Goal: Task Accomplishment & Management: Manage account settings

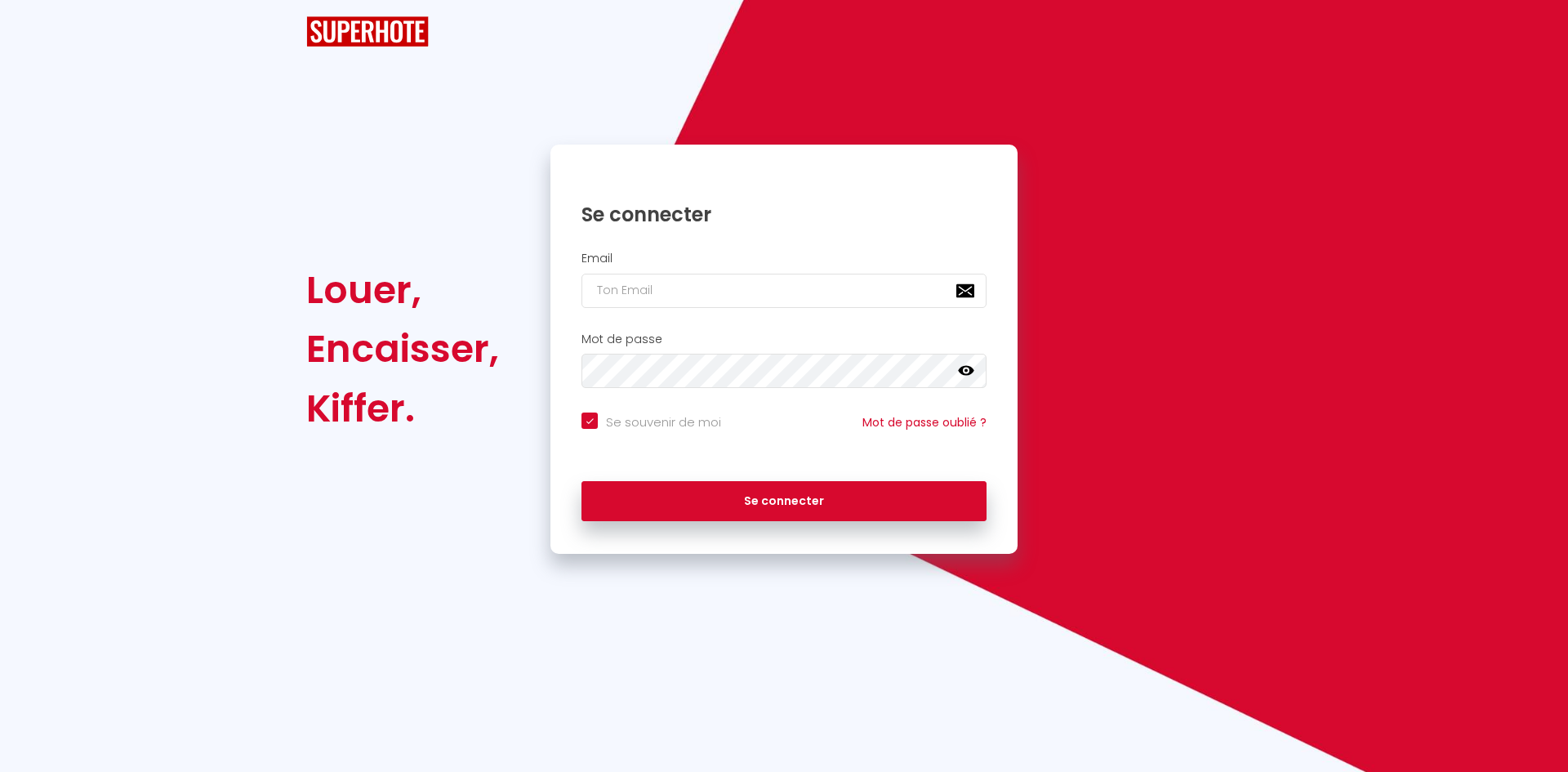
checkbox input "true"
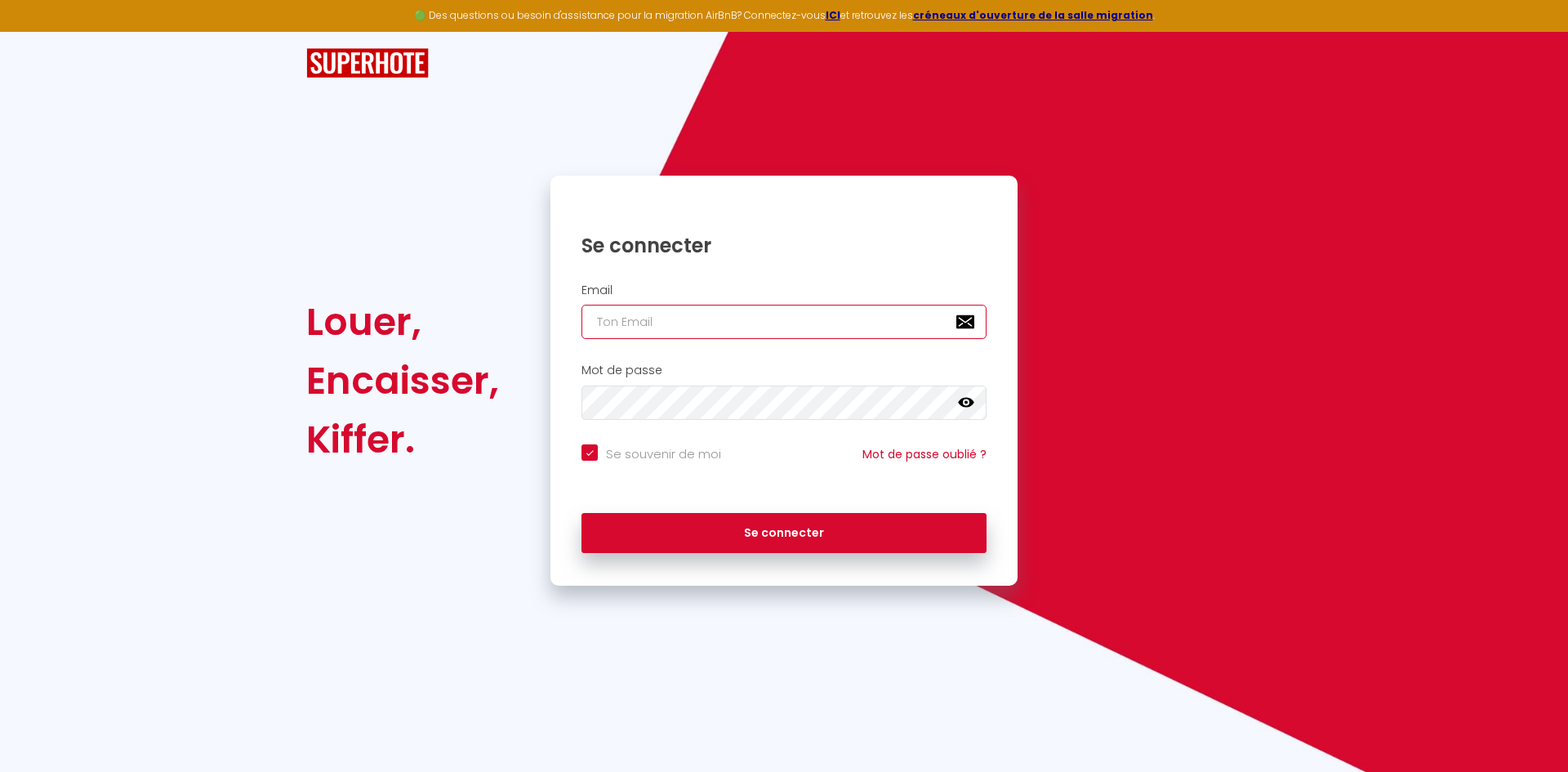
click at [841, 335] on input "email" at bounding box center [784, 321] width 405 height 34
type input "c"
checkbox input "true"
type input "ca"
checkbox input "true"
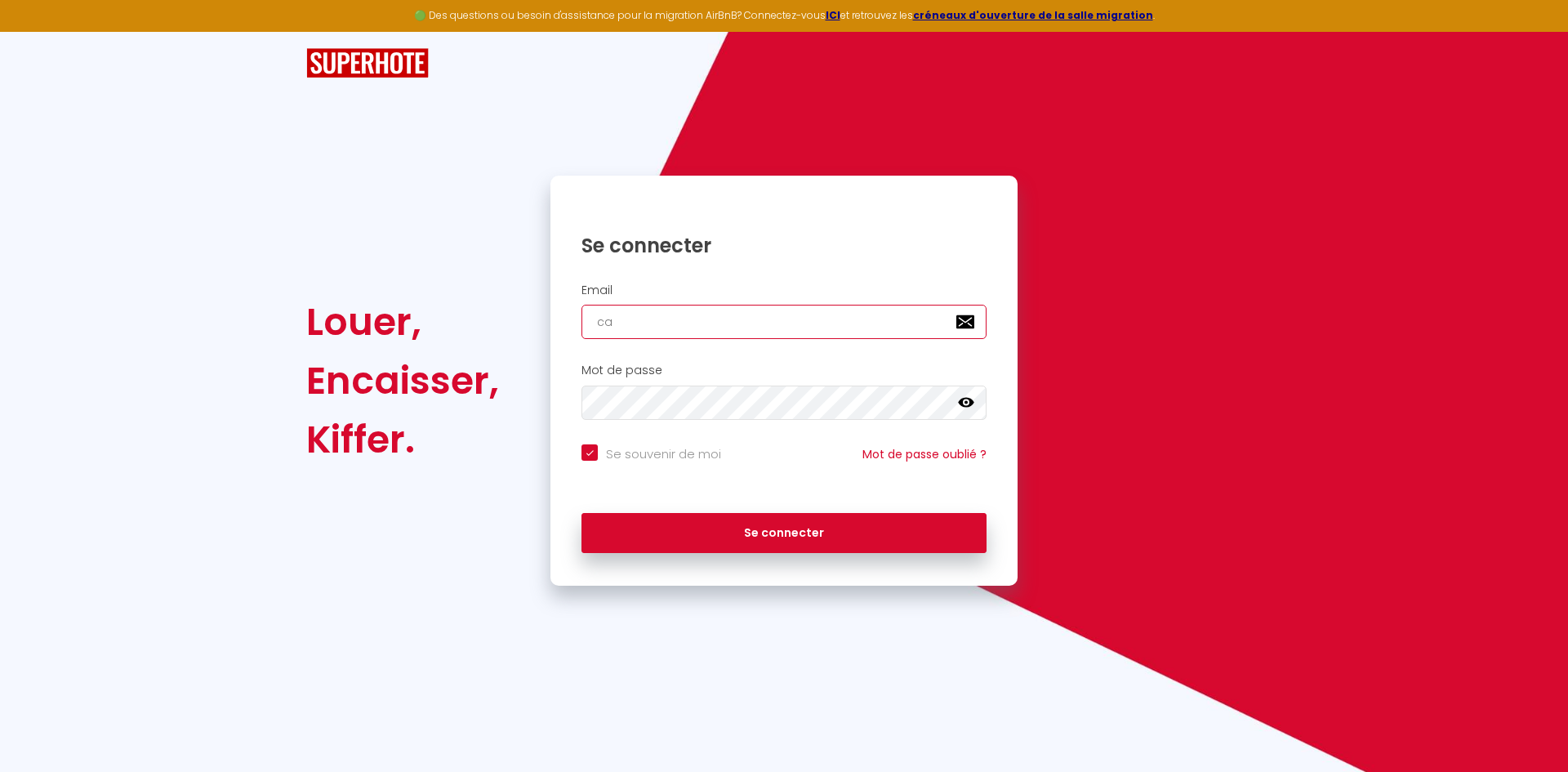
type input "cat"
checkbox input "true"
type input "caty"
checkbox input "true"
type input "caty1"
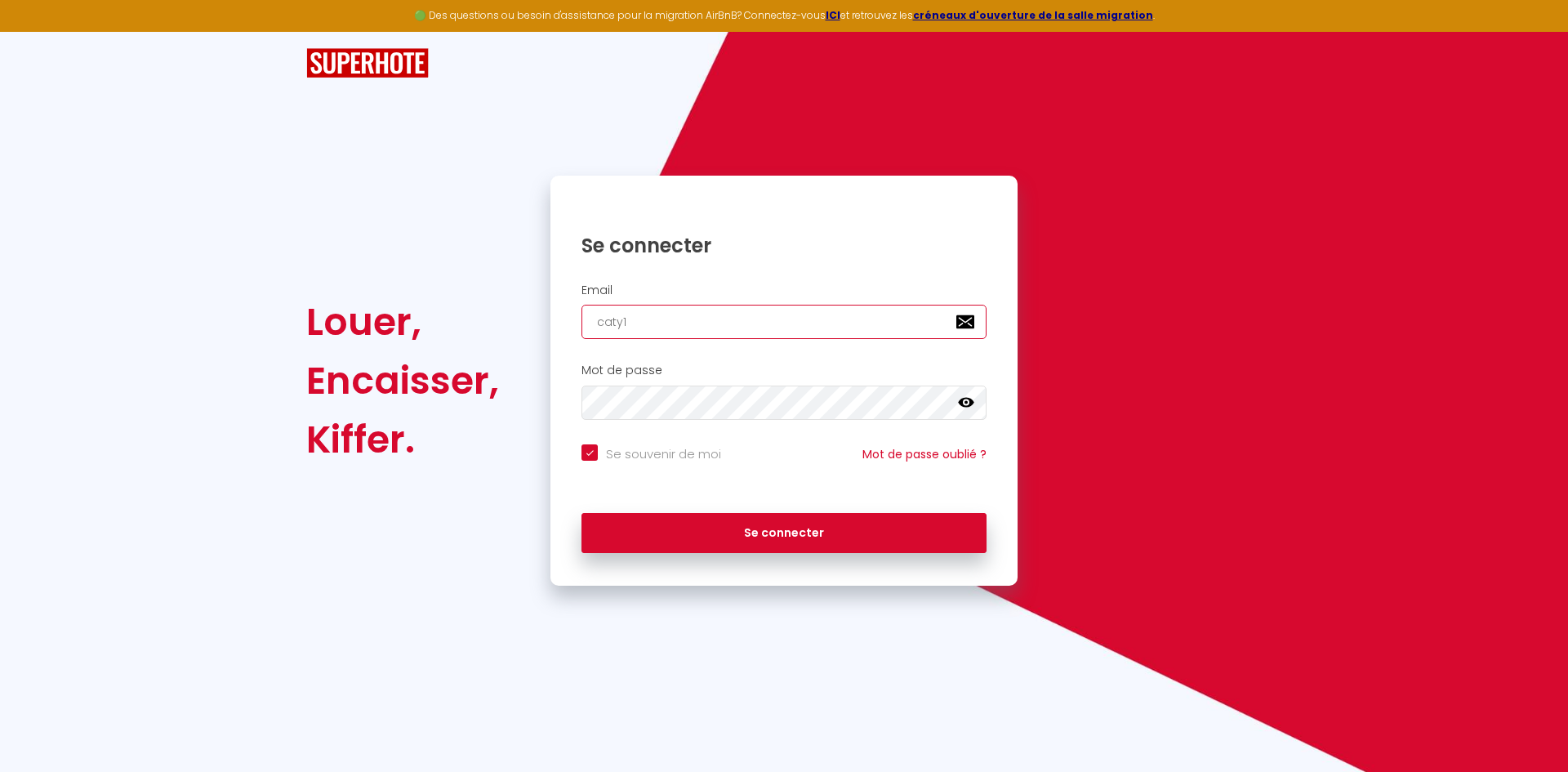
checkbox input "true"
type input "caty1."
checkbox input "true"
type input "caty1.r"
checkbox input "true"
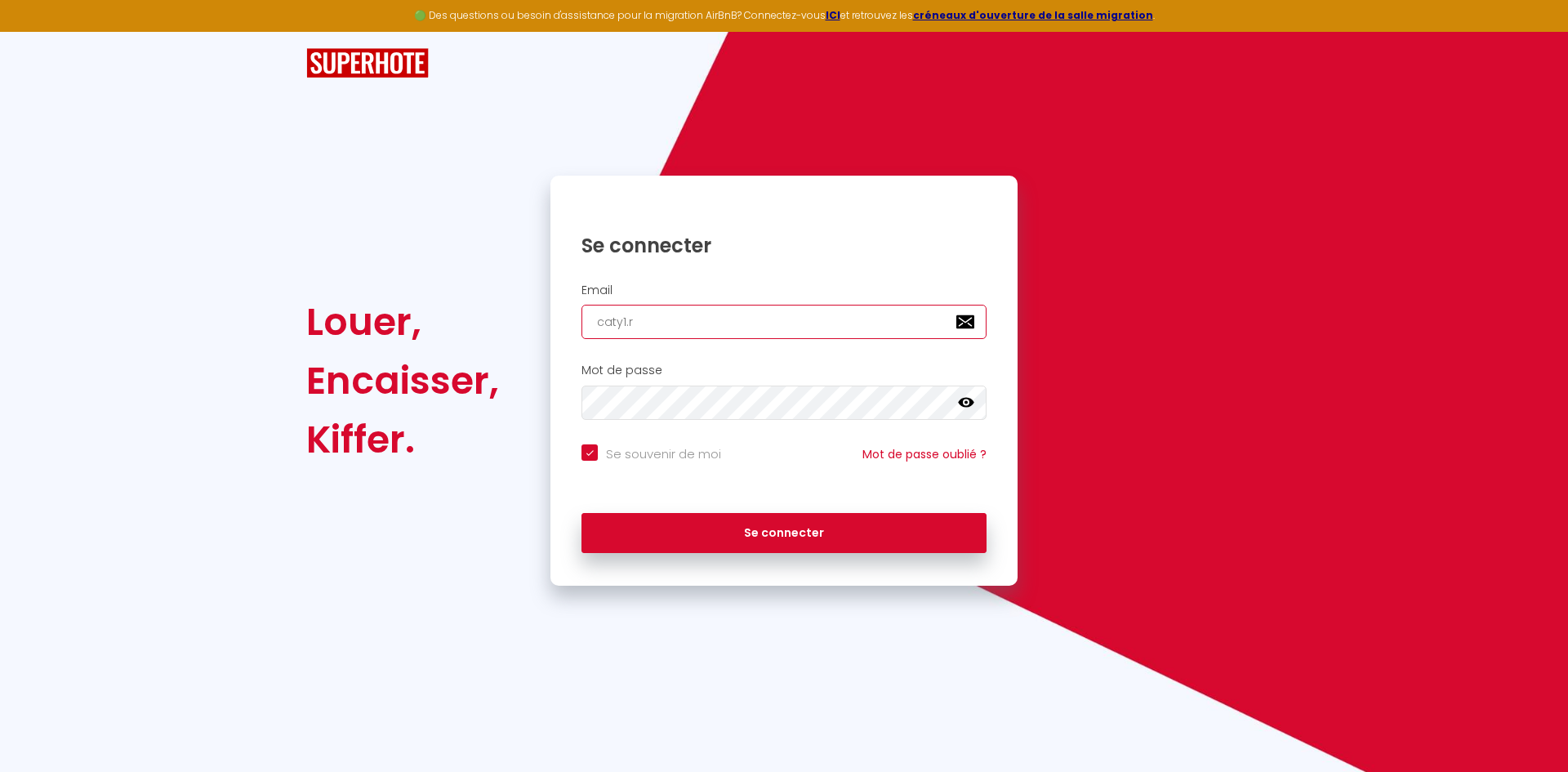
type input "caty1.ri"
checkbox input "true"
type input "caty1.riv"
checkbox input "true"
type input "caty1.rivi"
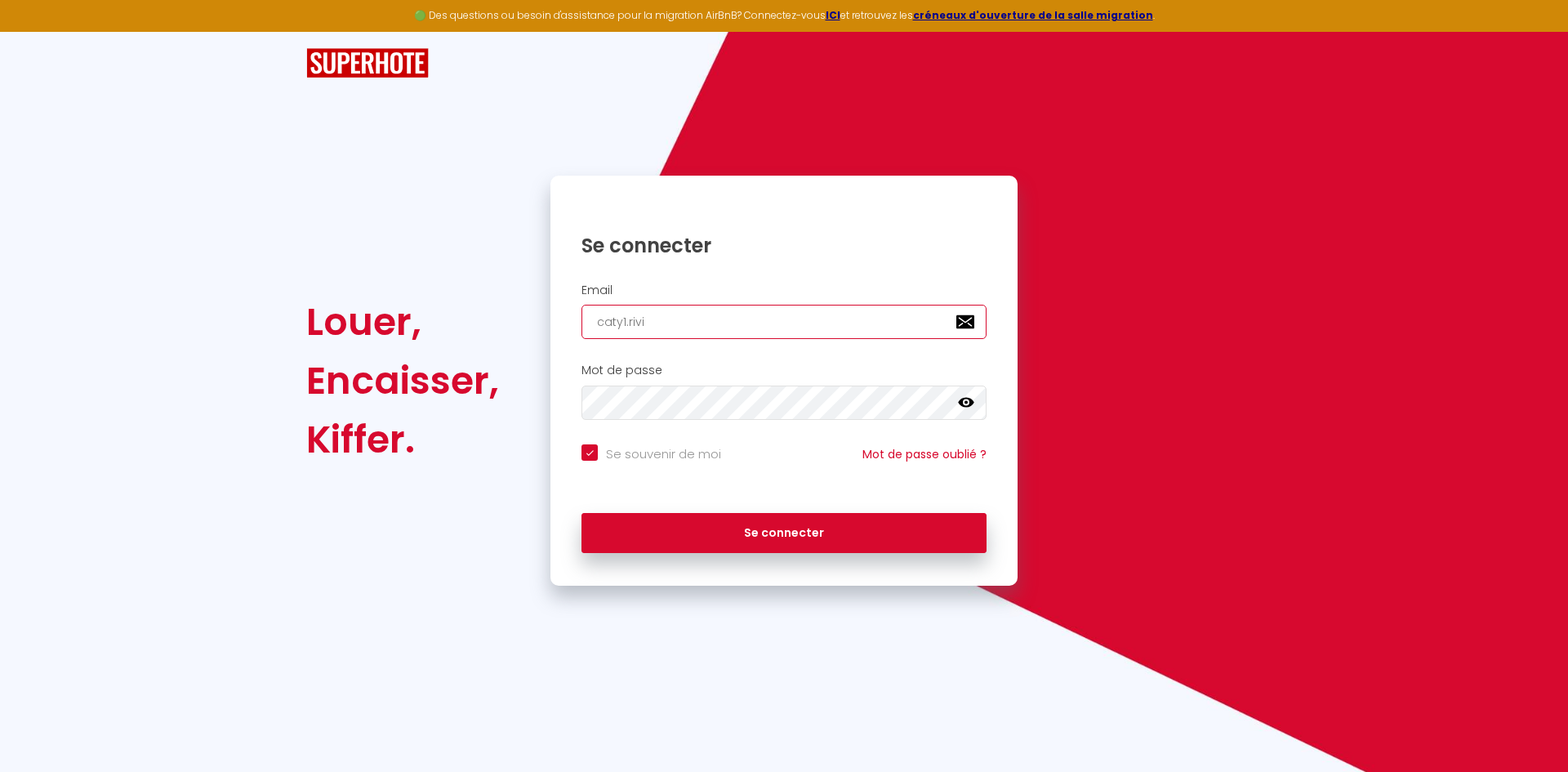
checkbox input "true"
type input "caty1.rivie"
checkbox input "true"
type input "caty1.rivier"
checkbox input "true"
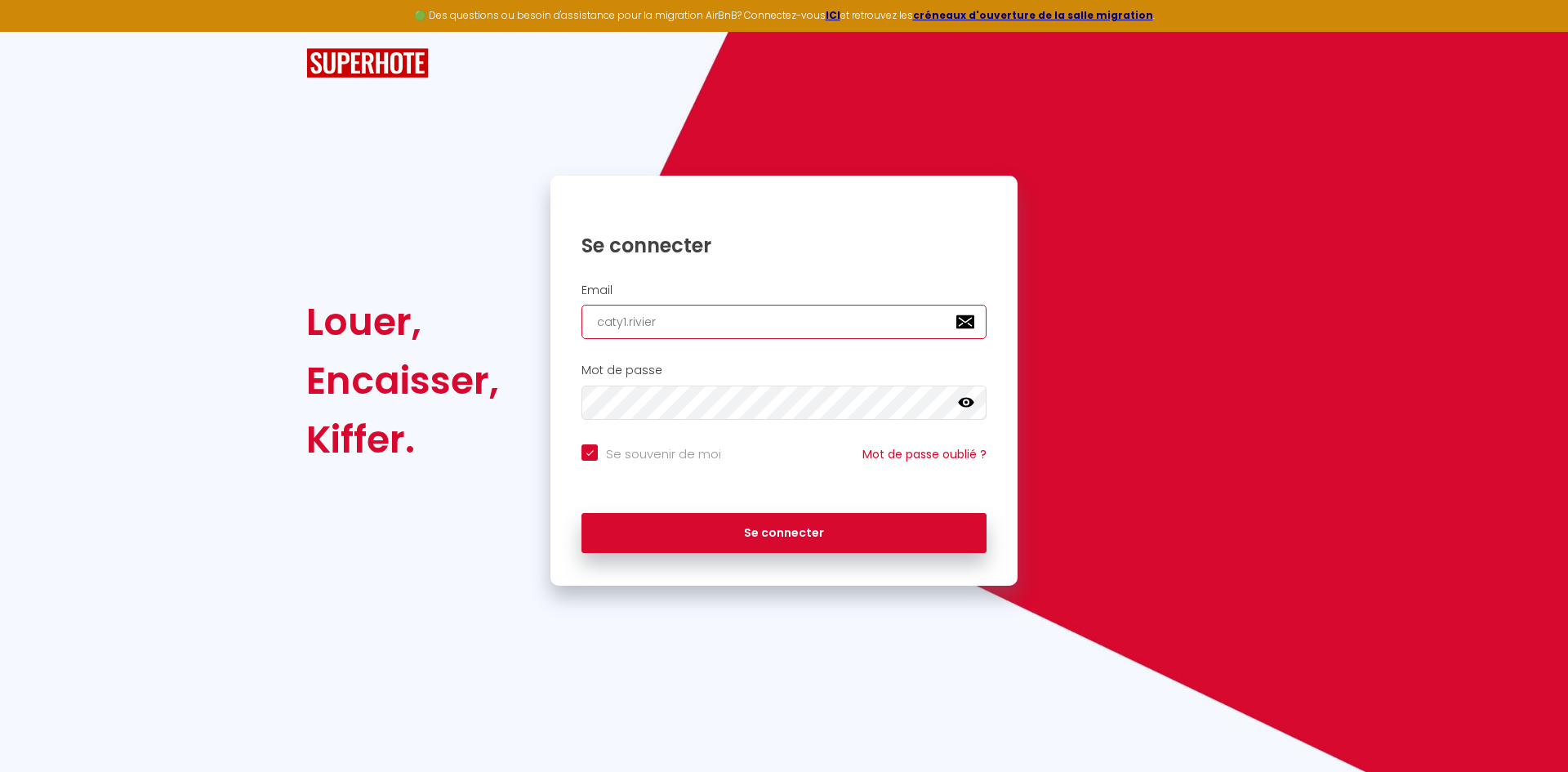
type input "caty1.riviere"
checkbox input "true"
type input "caty1.riviere@"
checkbox input "true"
type input "caty1.riviere@r"
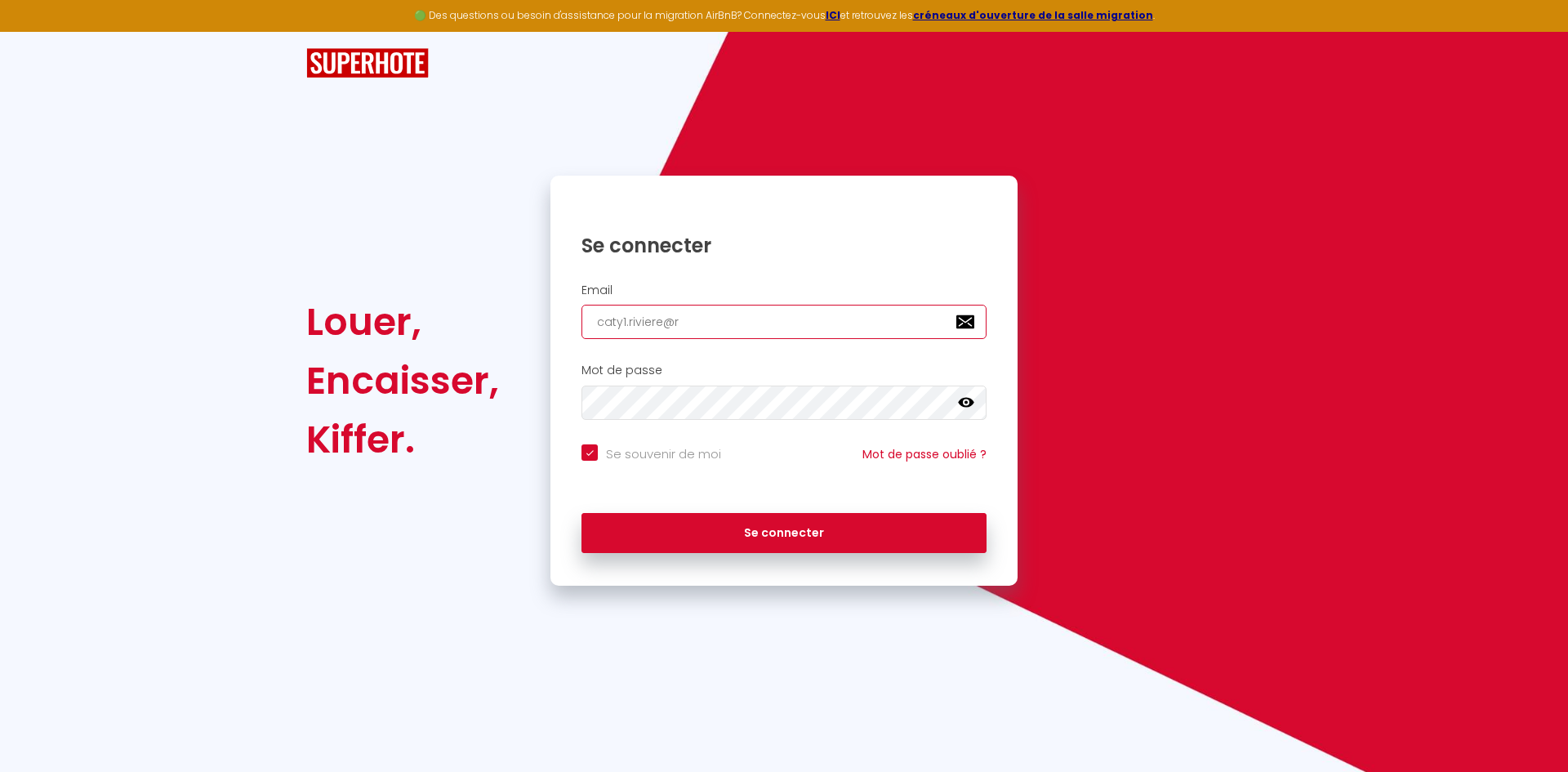
checkbox input "true"
type input "caty1.riviere@ri"
checkbox input "true"
type input "caty1.riviere@riv"
checkbox input "true"
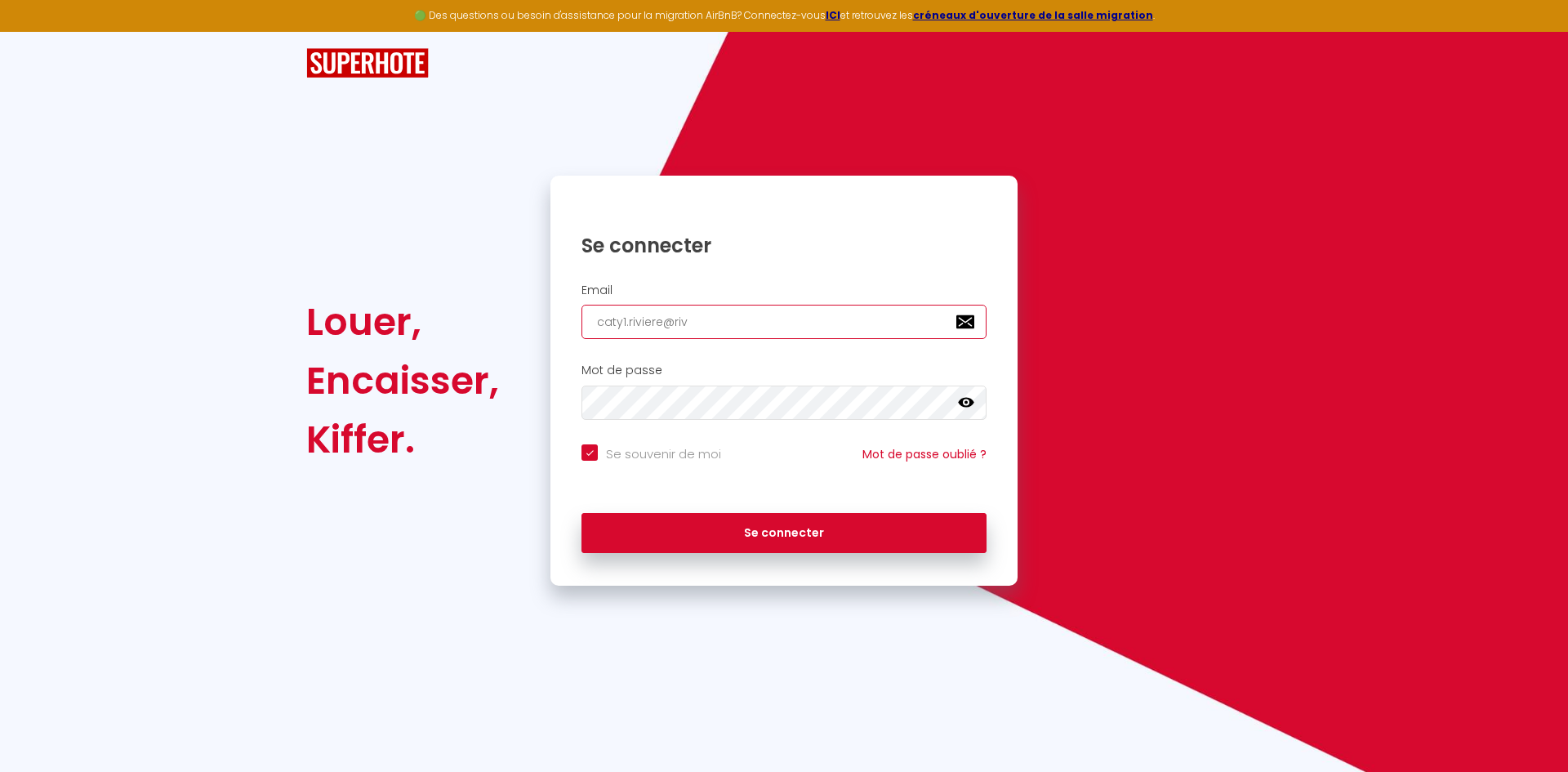
type input "caty1.riviere@rivi"
checkbox input "true"
type input "caty1.riviere@rivie"
checkbox input "true"
type input "caty1.riviere@rivier"
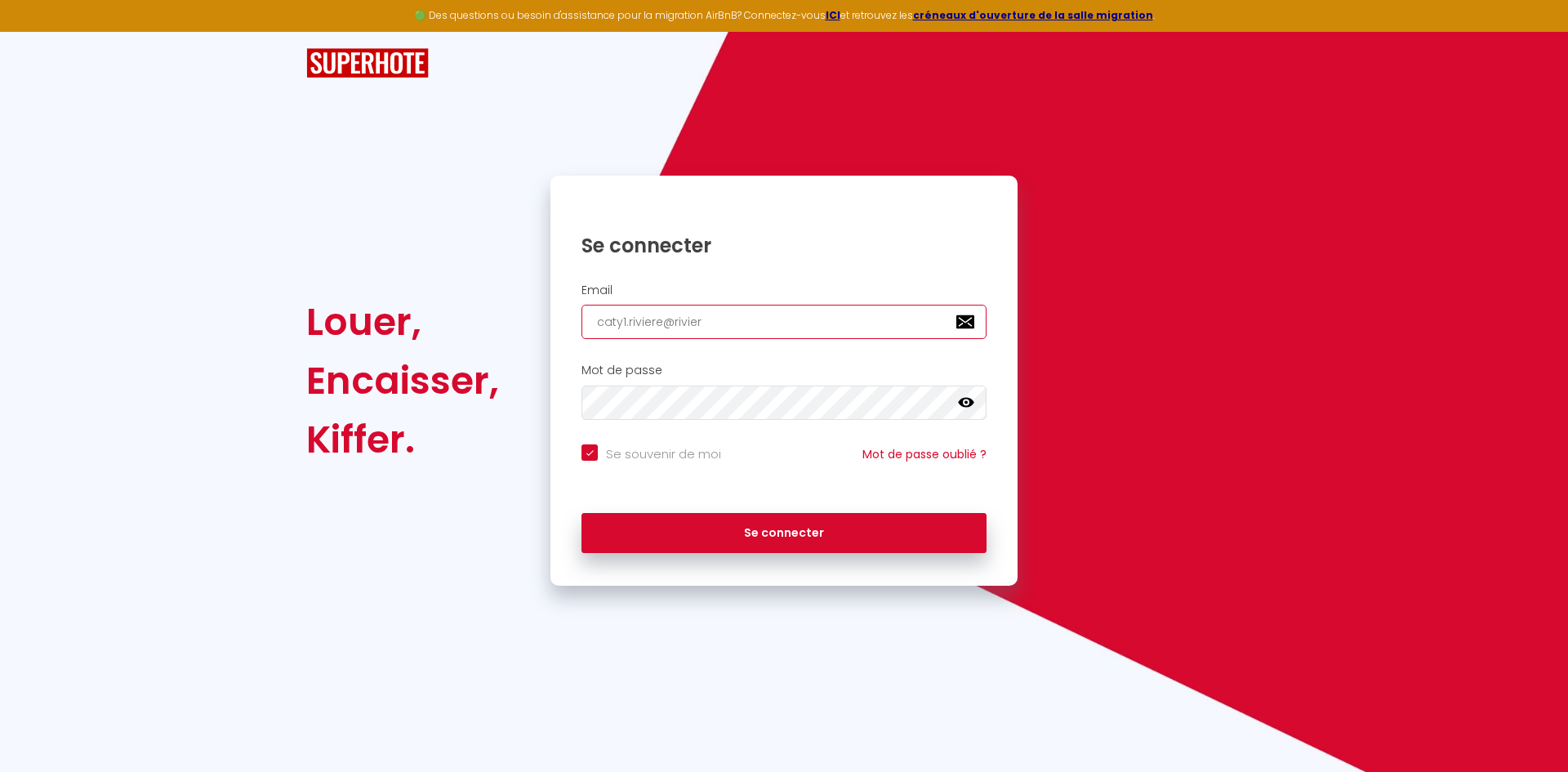
checkbox input "true"
type input "caty1.riviere@riviere"
checkbox input "true"
type input "caty1.riviere@rivier"
checkbox input "true"
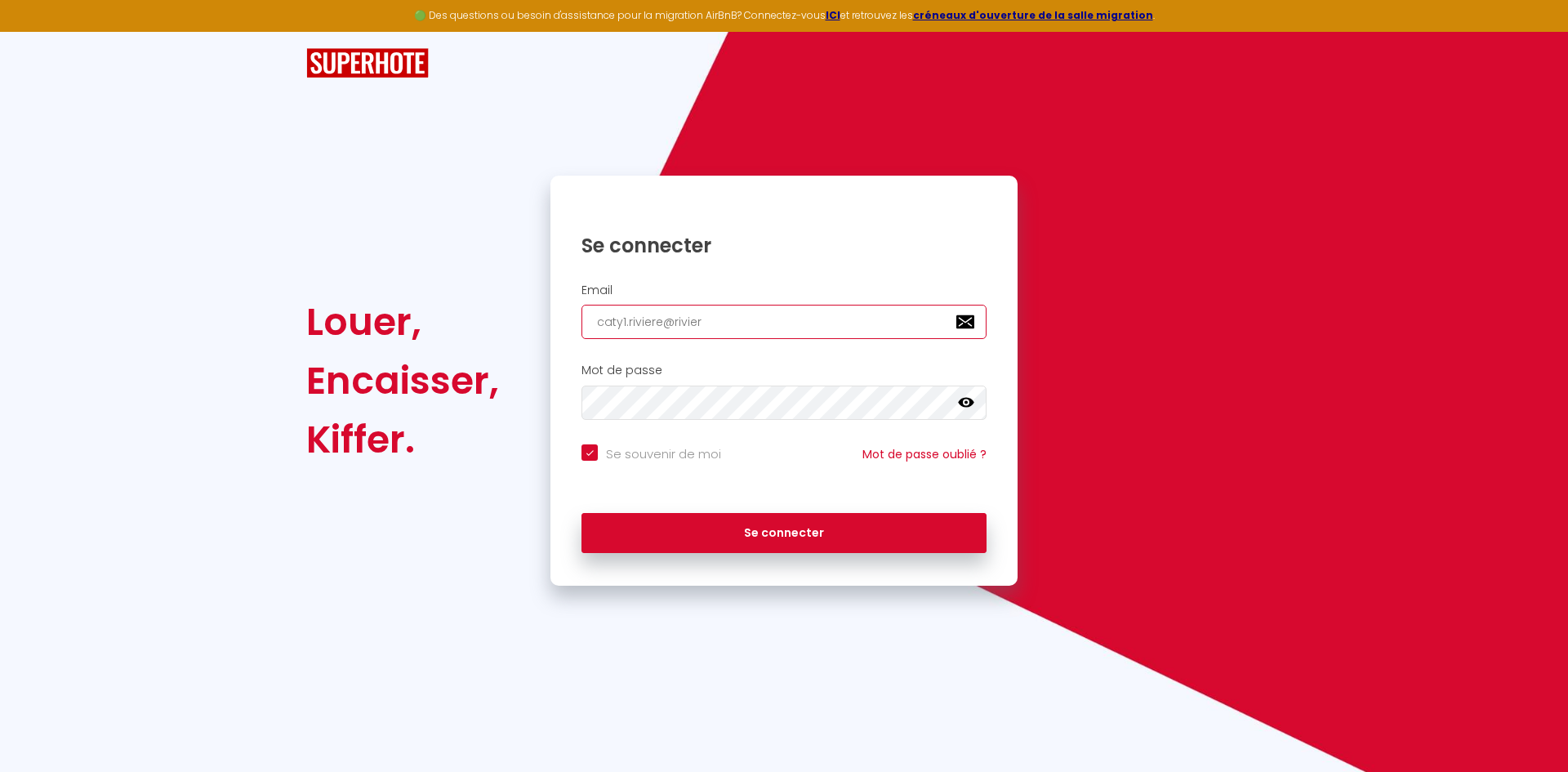
type input "caty1.riviere@rivie"
checkbox input "true"
type input "caty1.riviere@rivi"
checkbox input "true"
type input "caty1.riviere@riv"
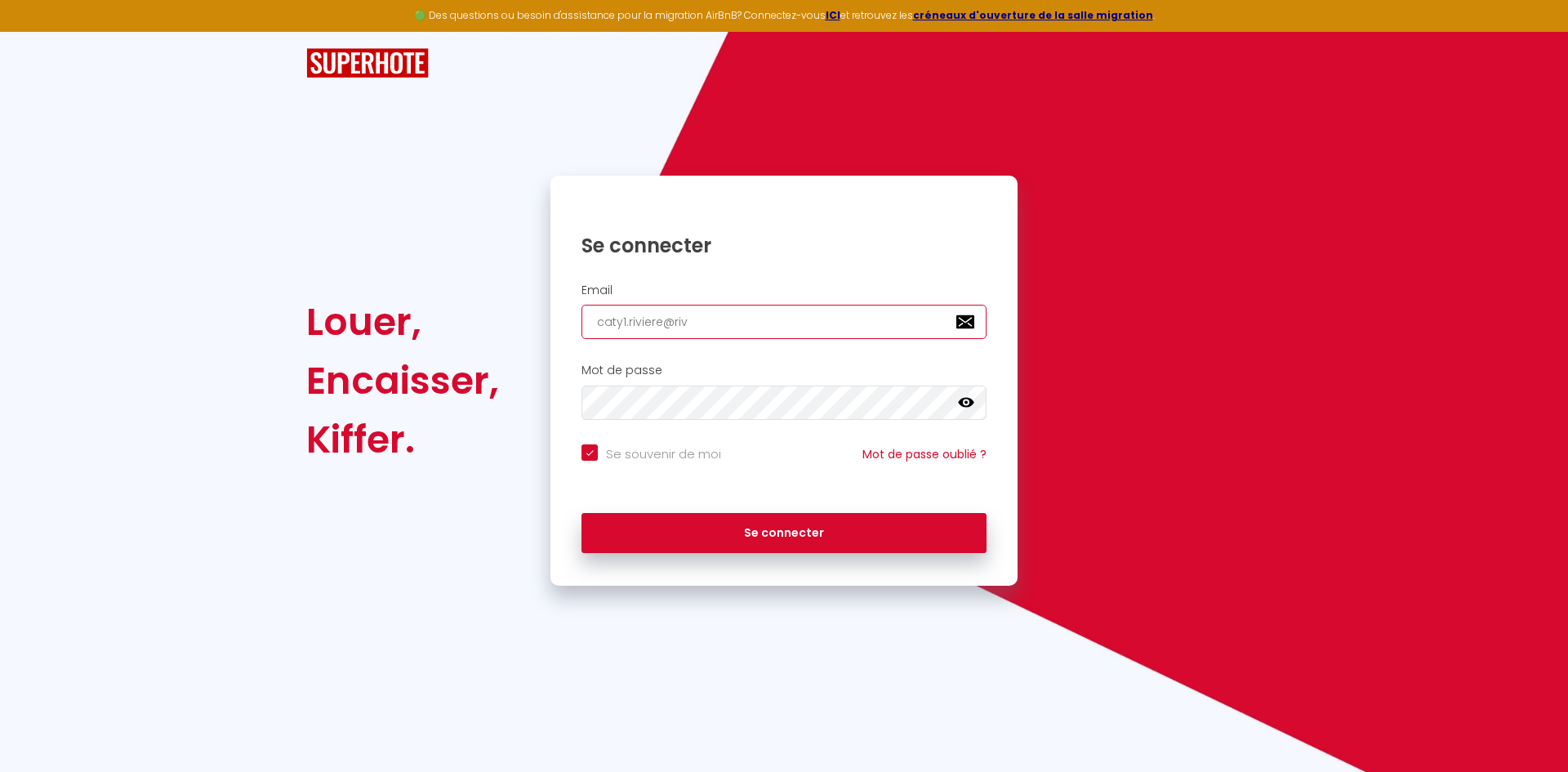
checkbox input "true"
type input "caty1.riviere@ri"
checkbox input "true"
type input "caty1.riviere@r"
checkbox input "true"
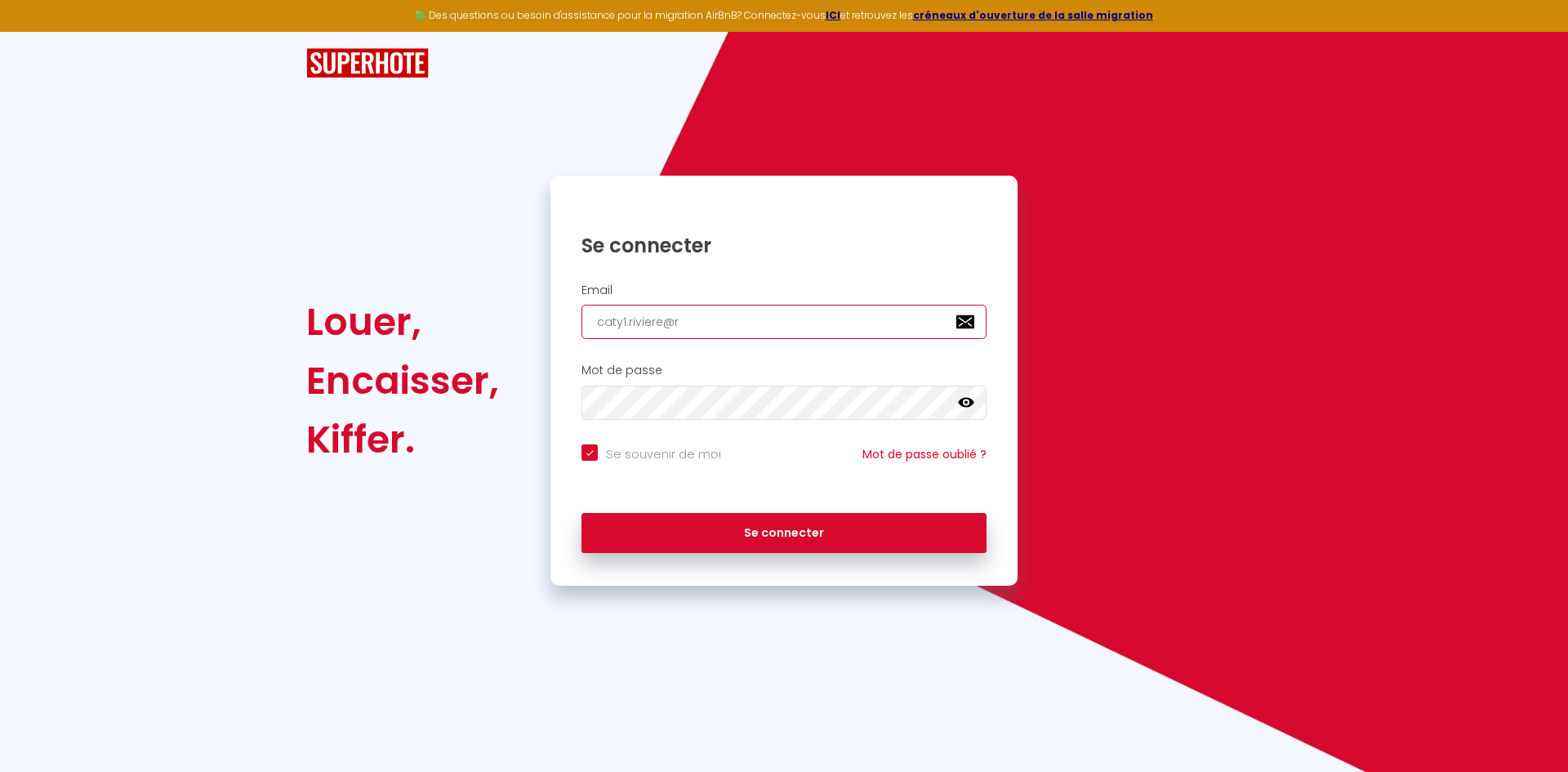
type input "caty1.riviere@"
checkbox input "true"
type input "caty1.riviere@o"
checkbox input "true"
type input "caty1.riviere@or"
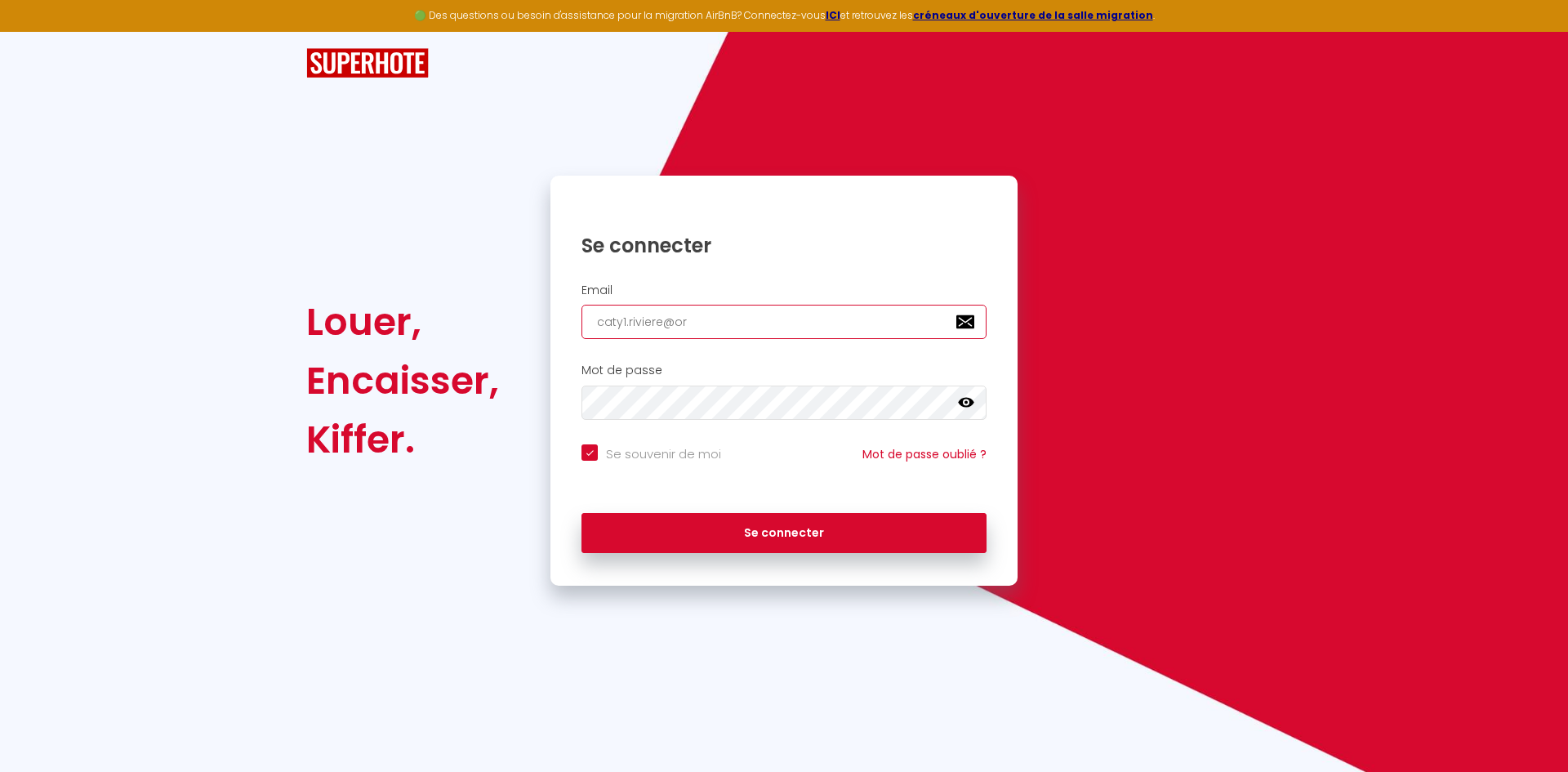
checkbox input "true"
type input "caty1.riviere@ora"
checkbox input "true"
type input "caty1.riviere@oran"
checkbox input "true"
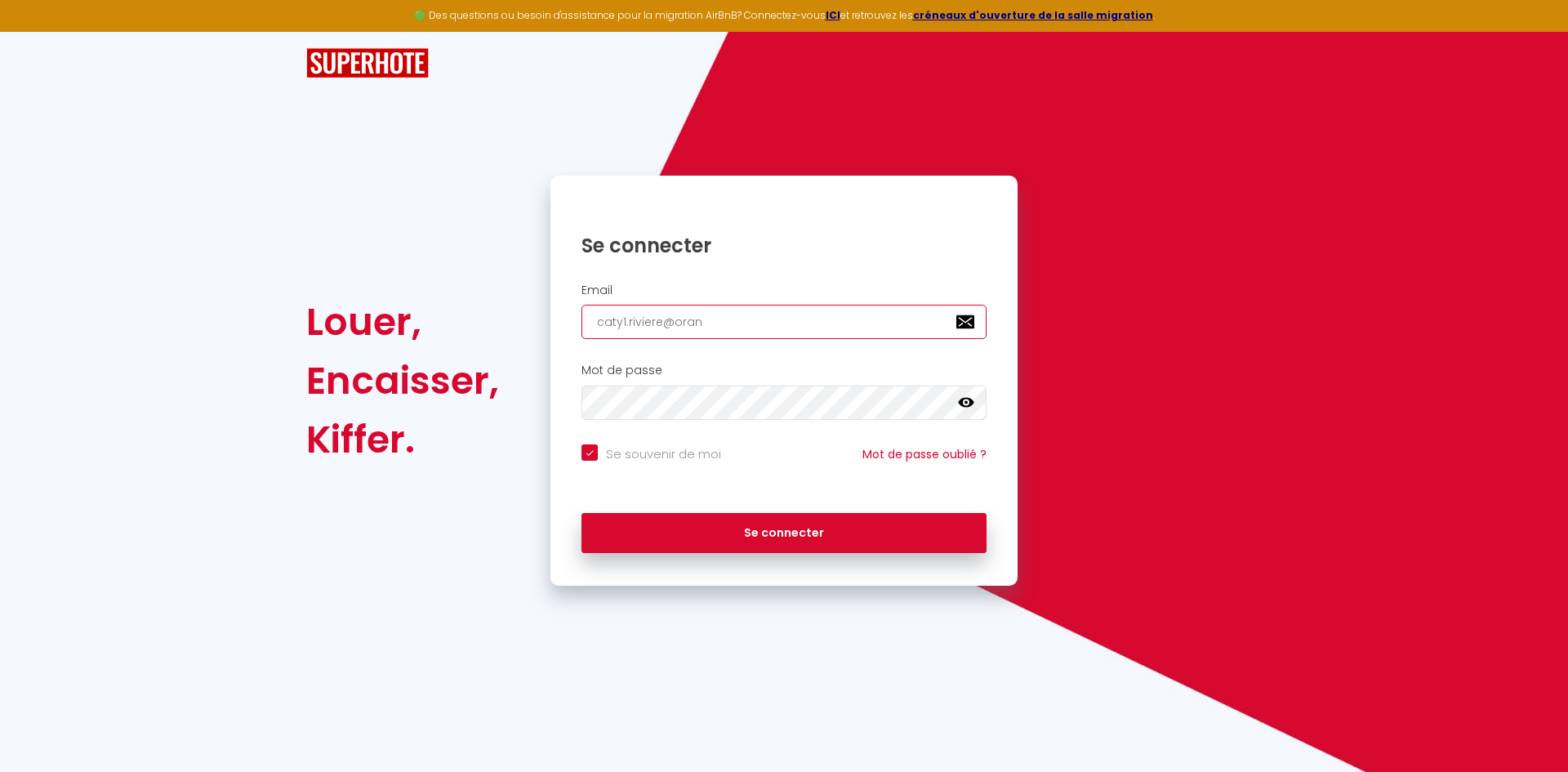
type input "caty1.riviere@orang"
checkbox input "true"
type input "[EMAIL_ADDRESS]"
checkbox input "true"
type input "[EMAIL_ADDRESS]."
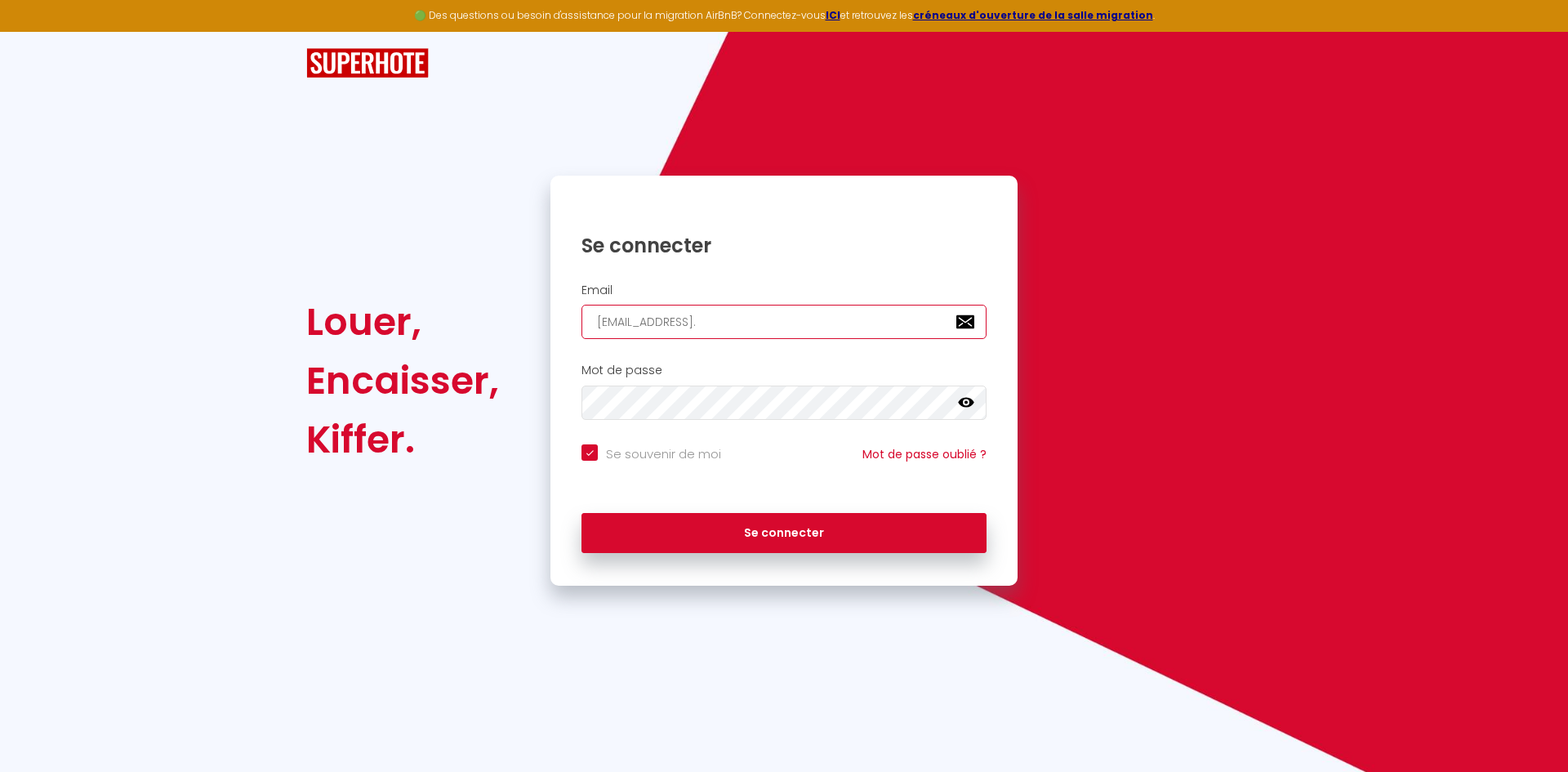
checkbox input "true"
type input "caty1.riviere@orange.f"
checkbox input "true"
type input "[EMAIL_ADDRESS][DOMAIN_NAME]"
checkbox input "true"
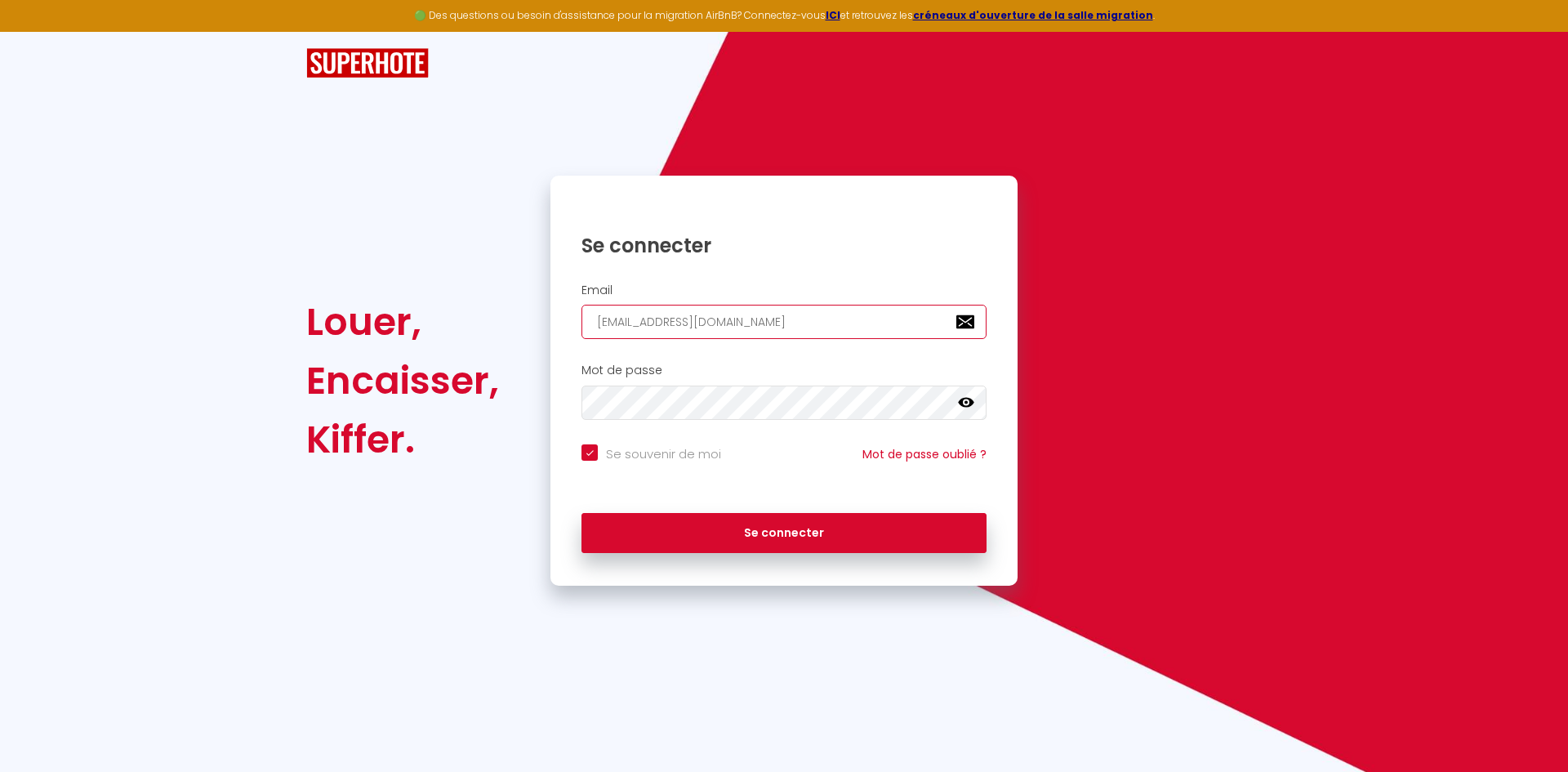
type input "[EMAIL_ADDRESS][DOMAIN_NAME]"
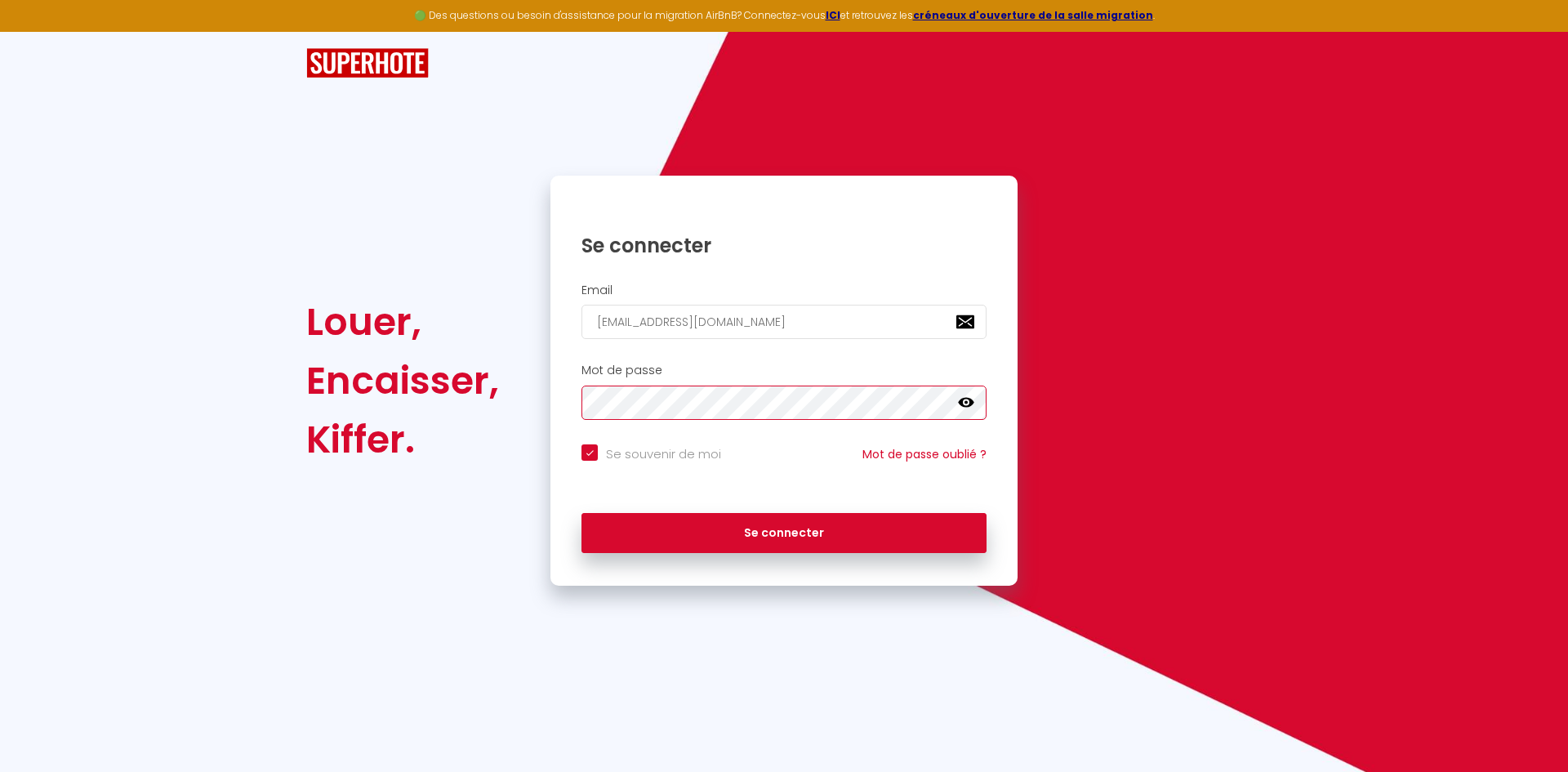
click at [582, 513] on button "Se connecter" at bounding box center [784, 533] width 405 height 41
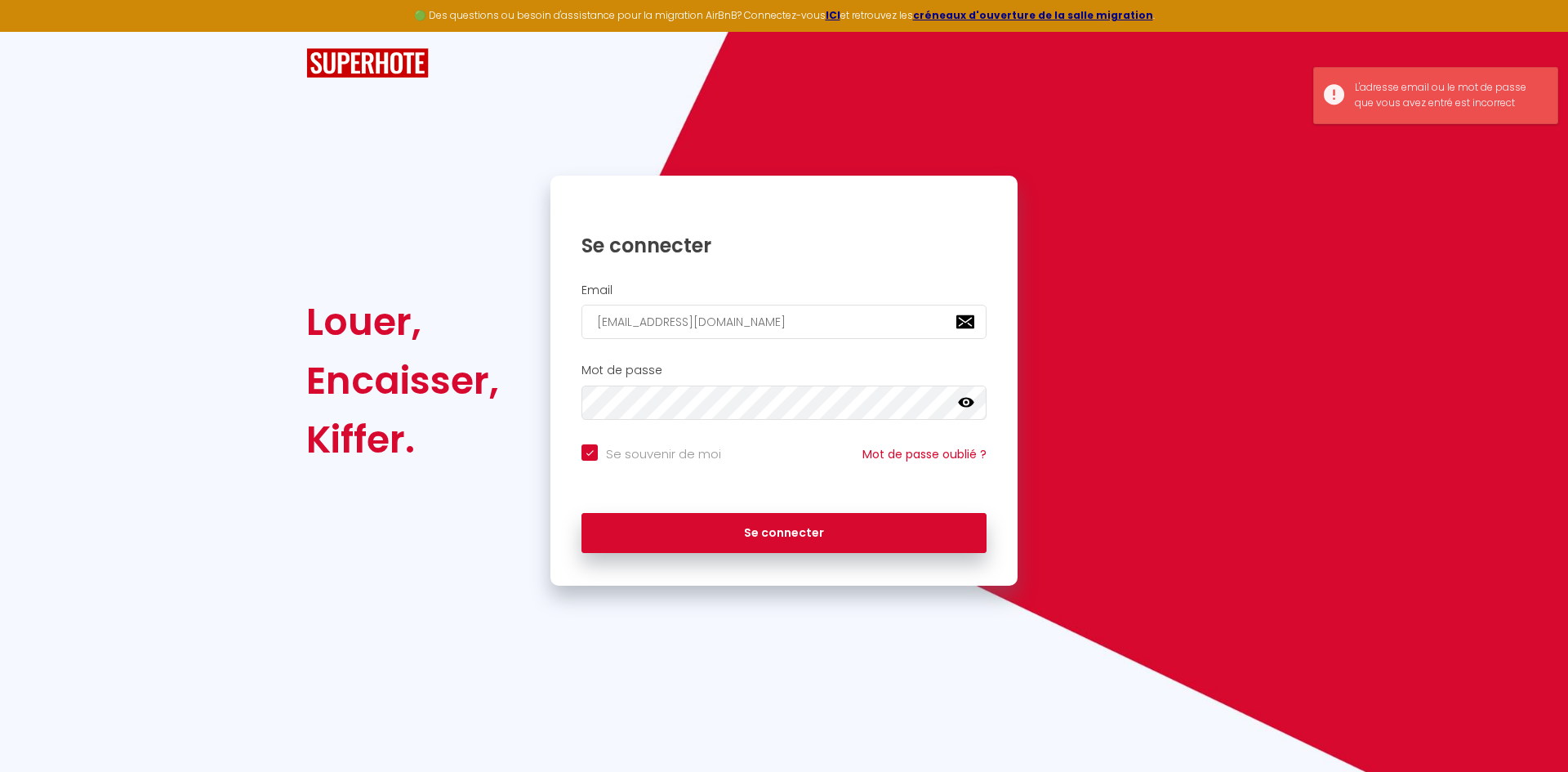
click at [963, 403] on icon at bounding box center [966, 403] width 16 height 16
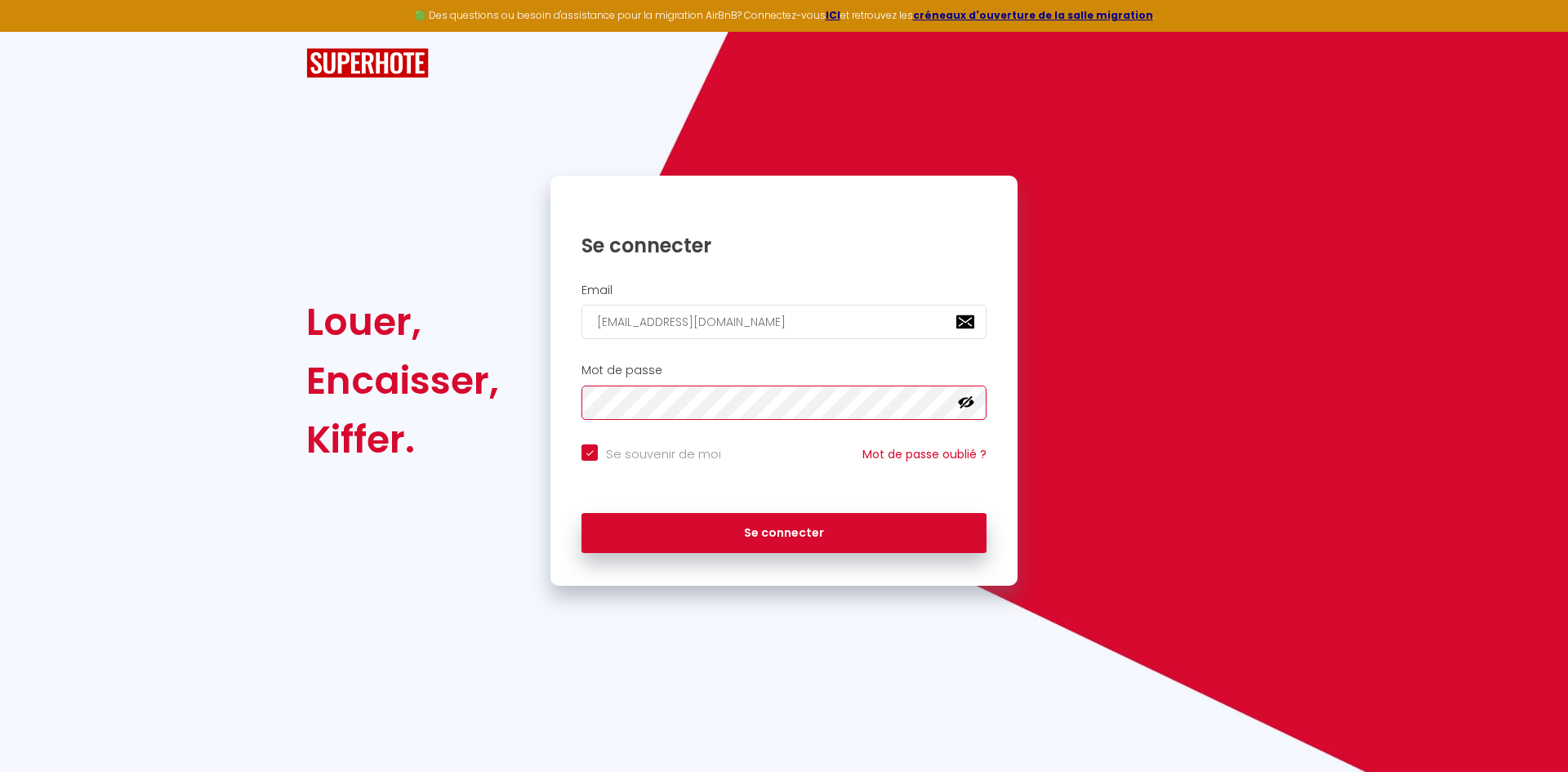
click at [582, 513] on button "Se connecter" at bounding box center [784, 533] width 405 height 41
checkbox input "true"
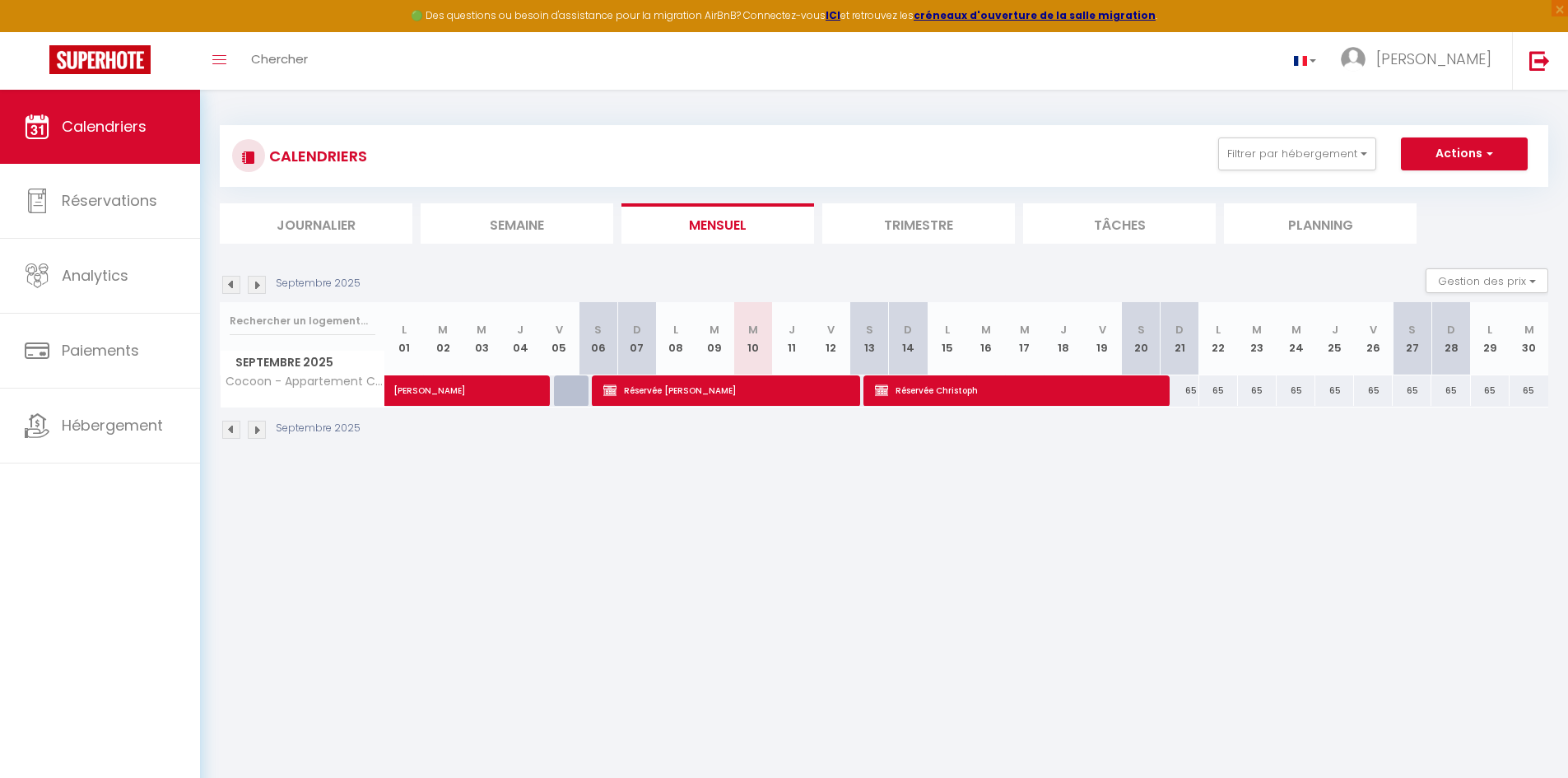
click at [228, 284] on img at bounding box center [232, 285] width 18 height 18
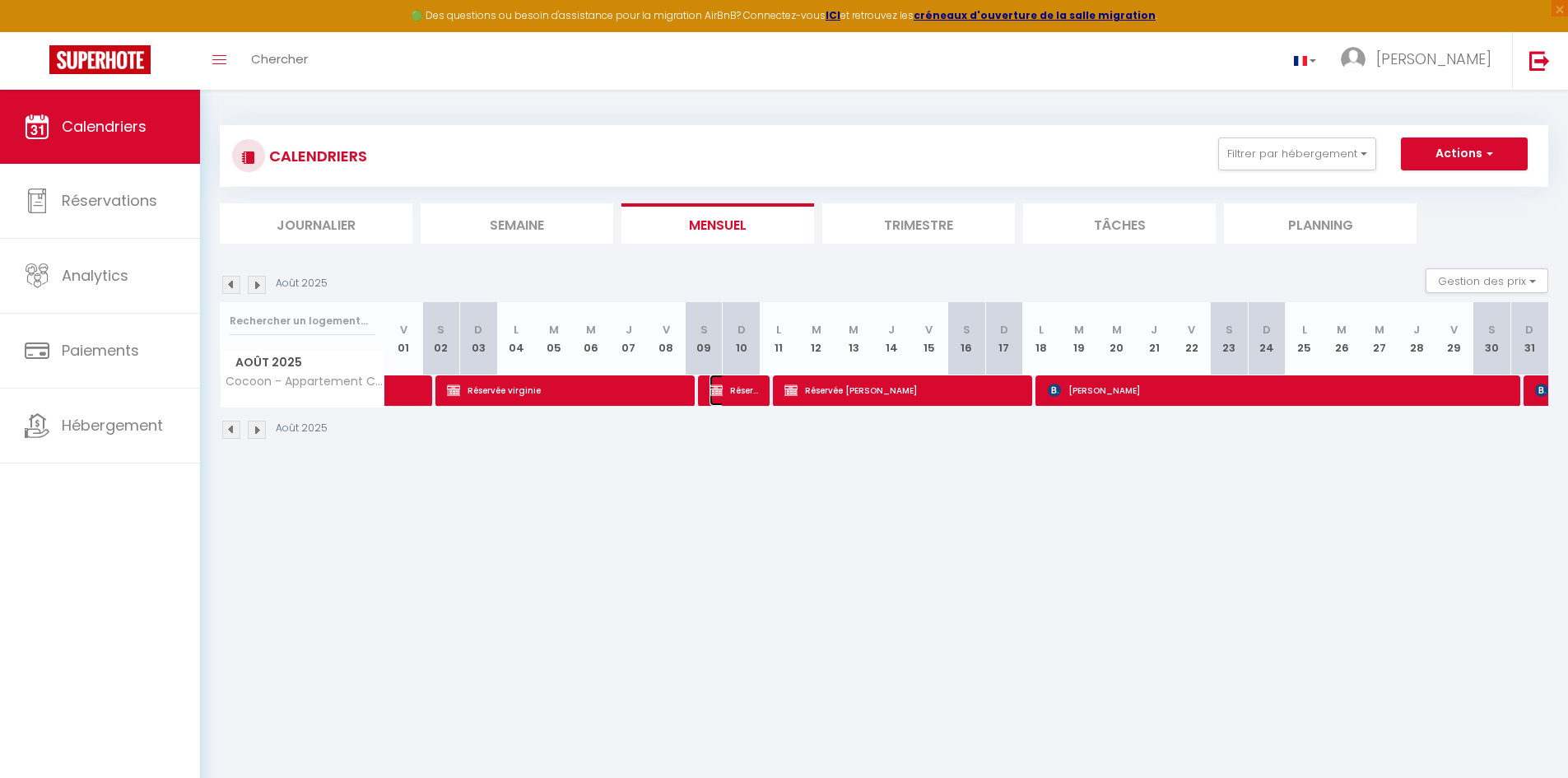
click at [737, 393] on span "Réservée [PERSON_NAME]" at bounding box center [735, 390] width 50 height 31
select select "OK"
select select "KO"
select select "0"
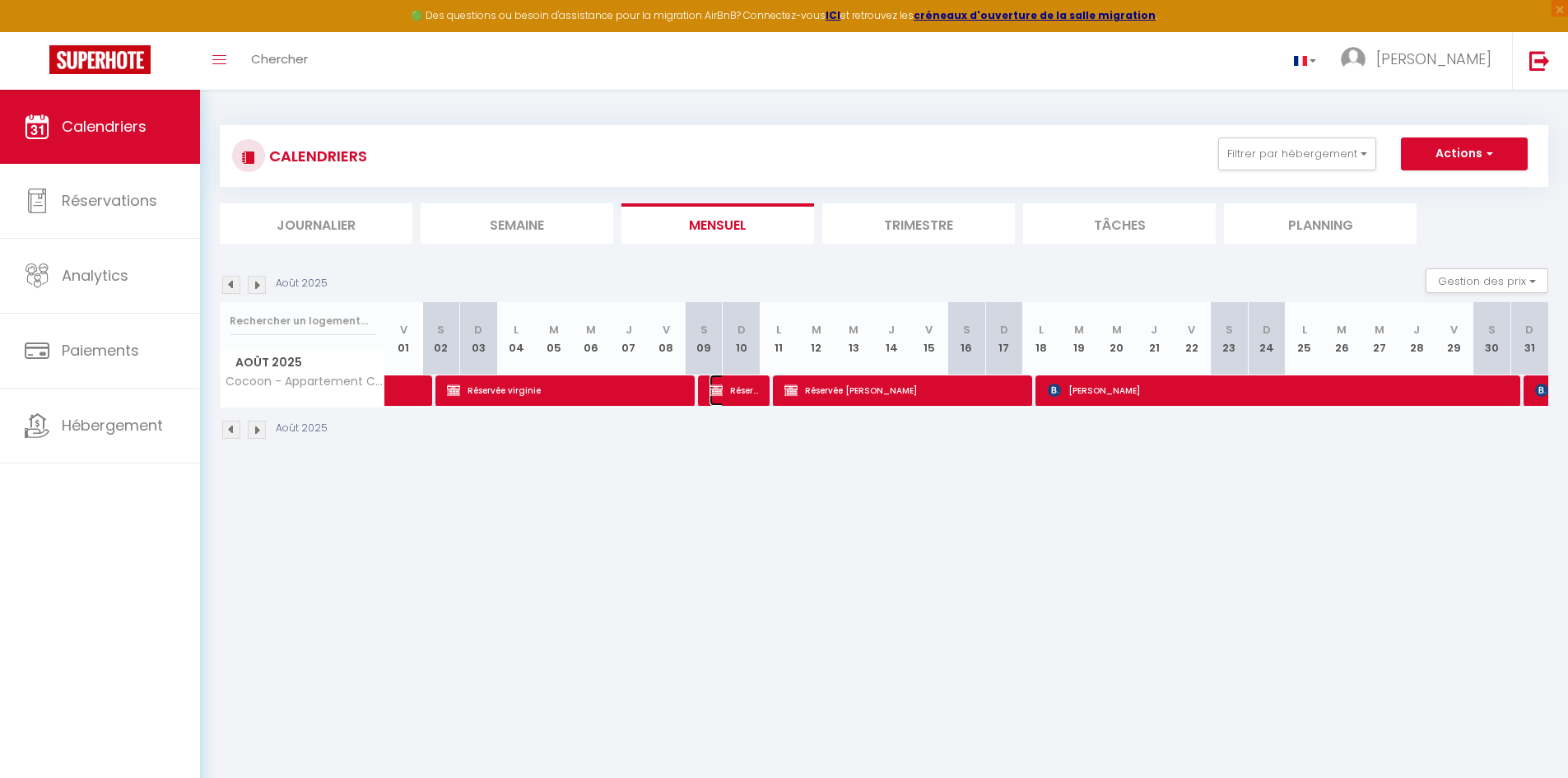
select select "1"
select select
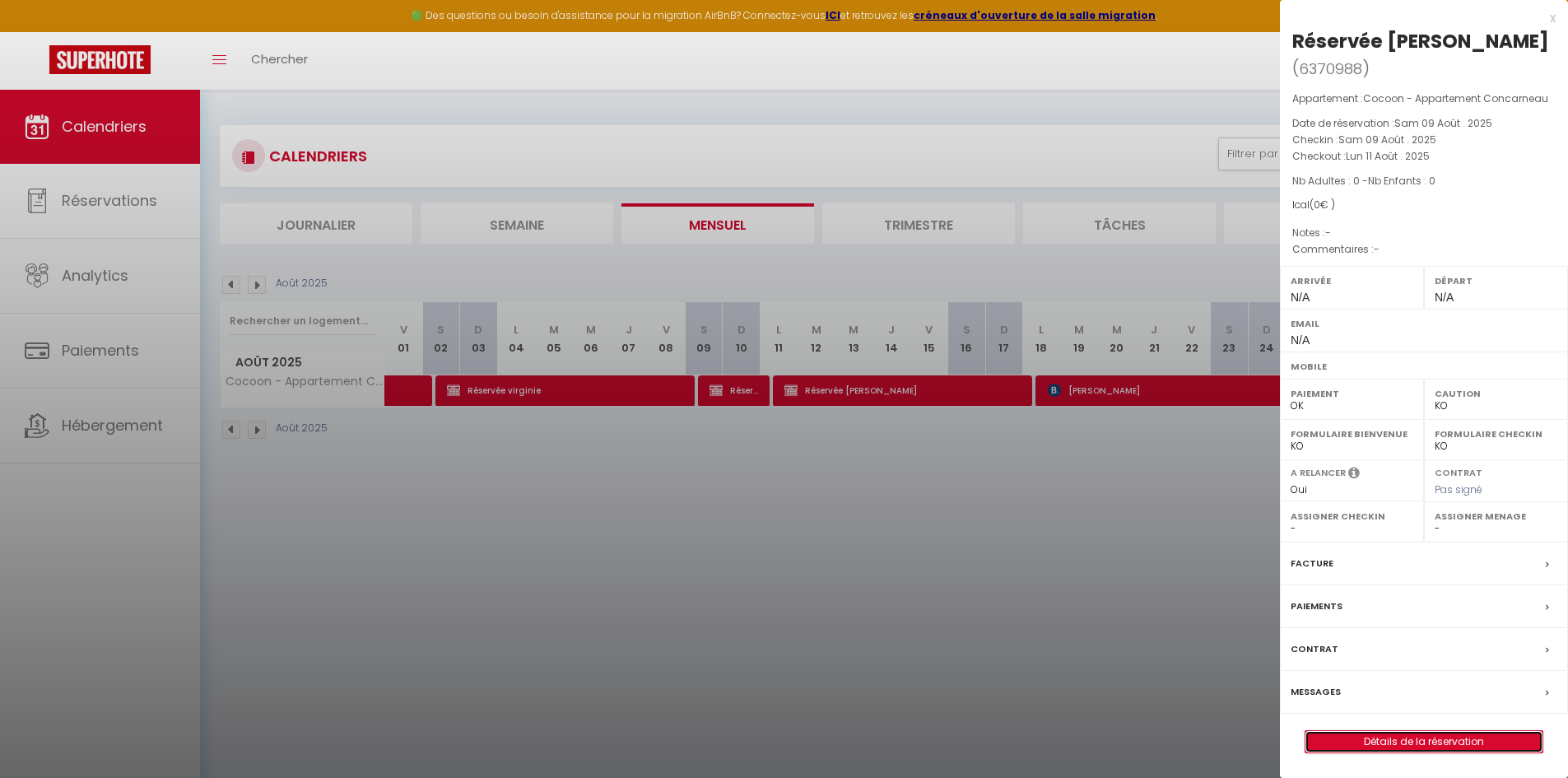
click at [1355, 731] on link "Détails de la réservation" at bounding box center [1423, 741] width 237 height 21
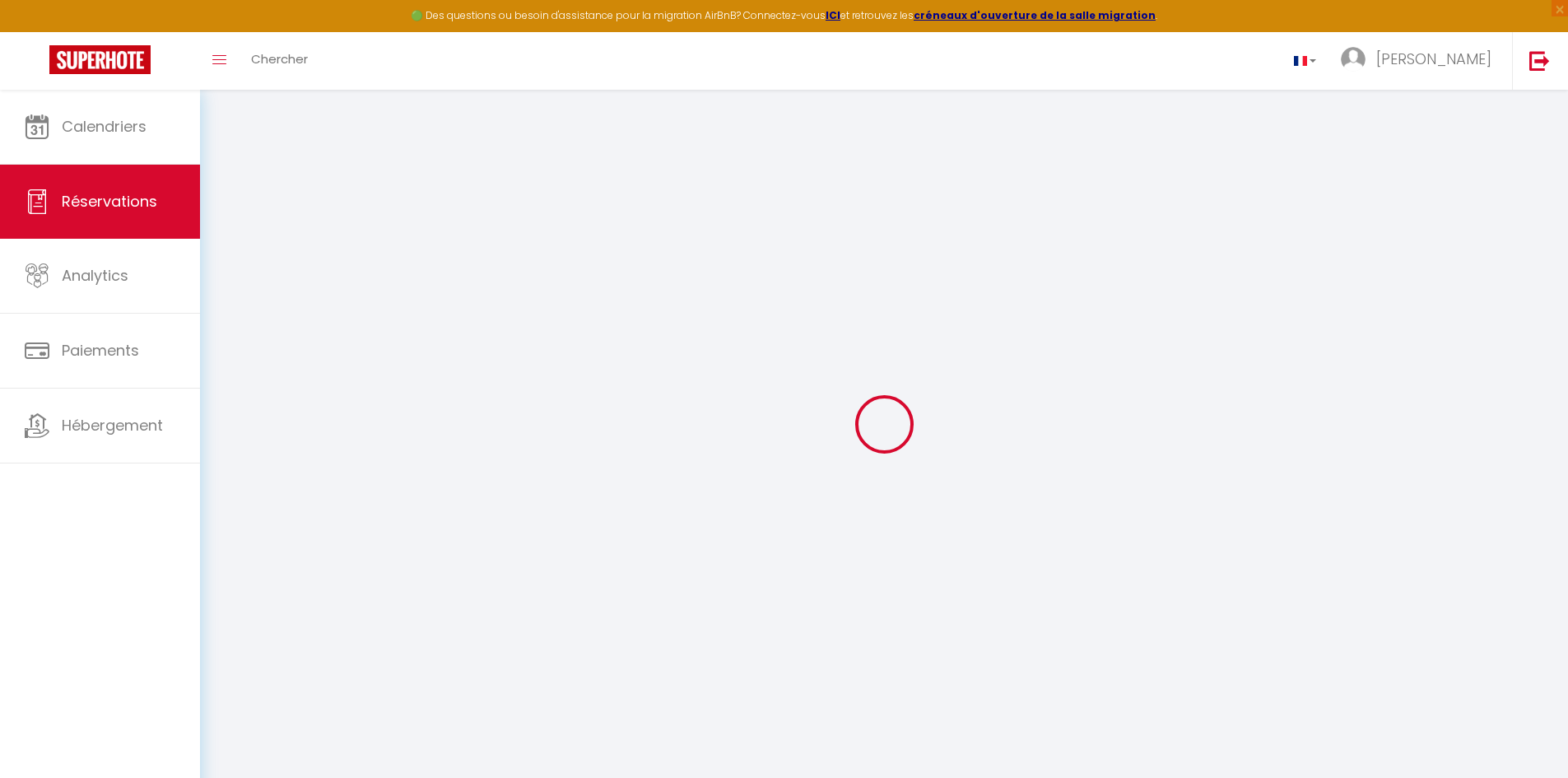
type input "Réservée"
type input "[PERSON_NAME]"
select select
select select "19167"
select select "1"
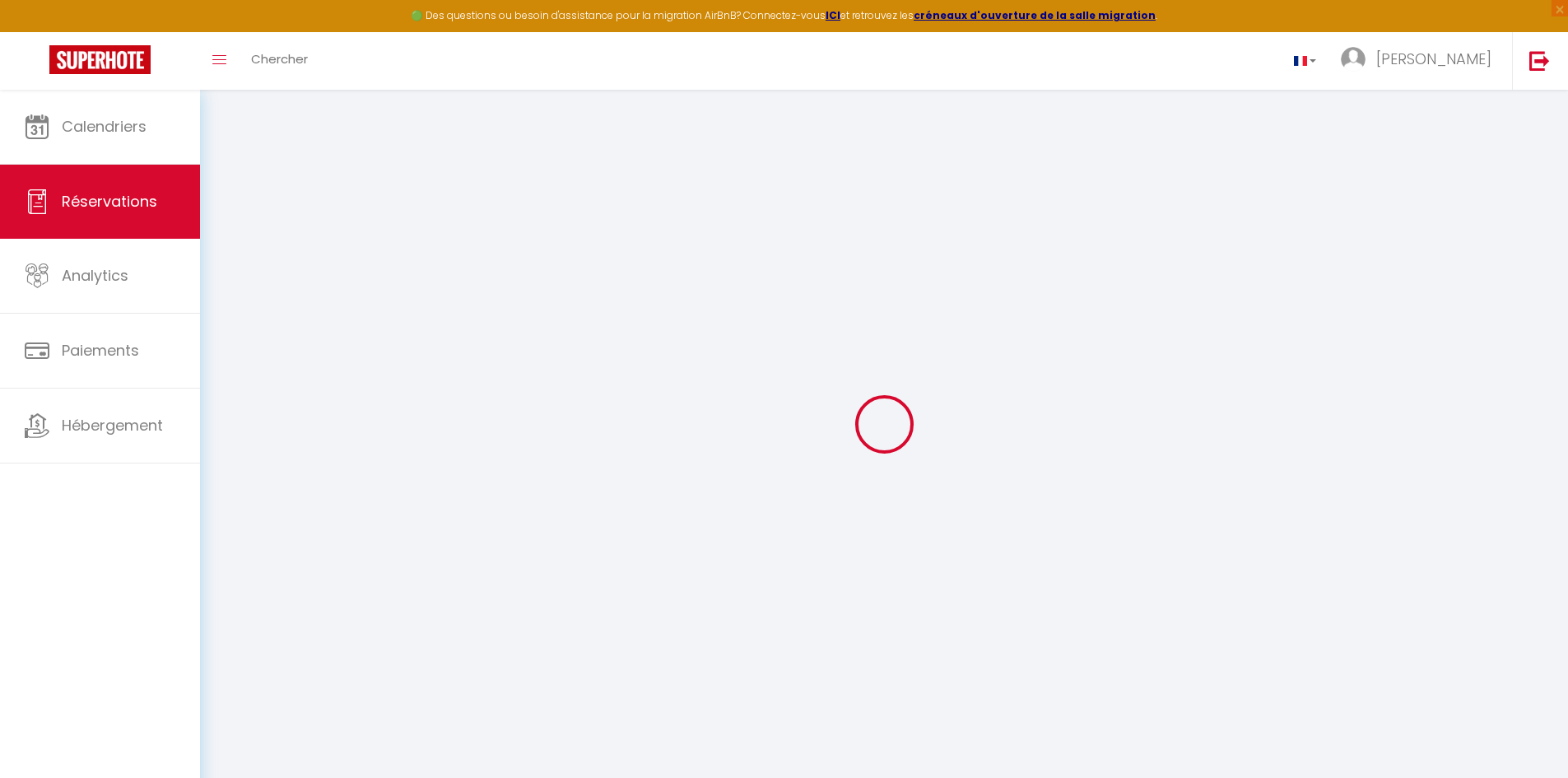
type input "[PERSON_NAME] 09 Août 2025"
select select
type input "Lun 11 Août 2025"
select select
type input "0"
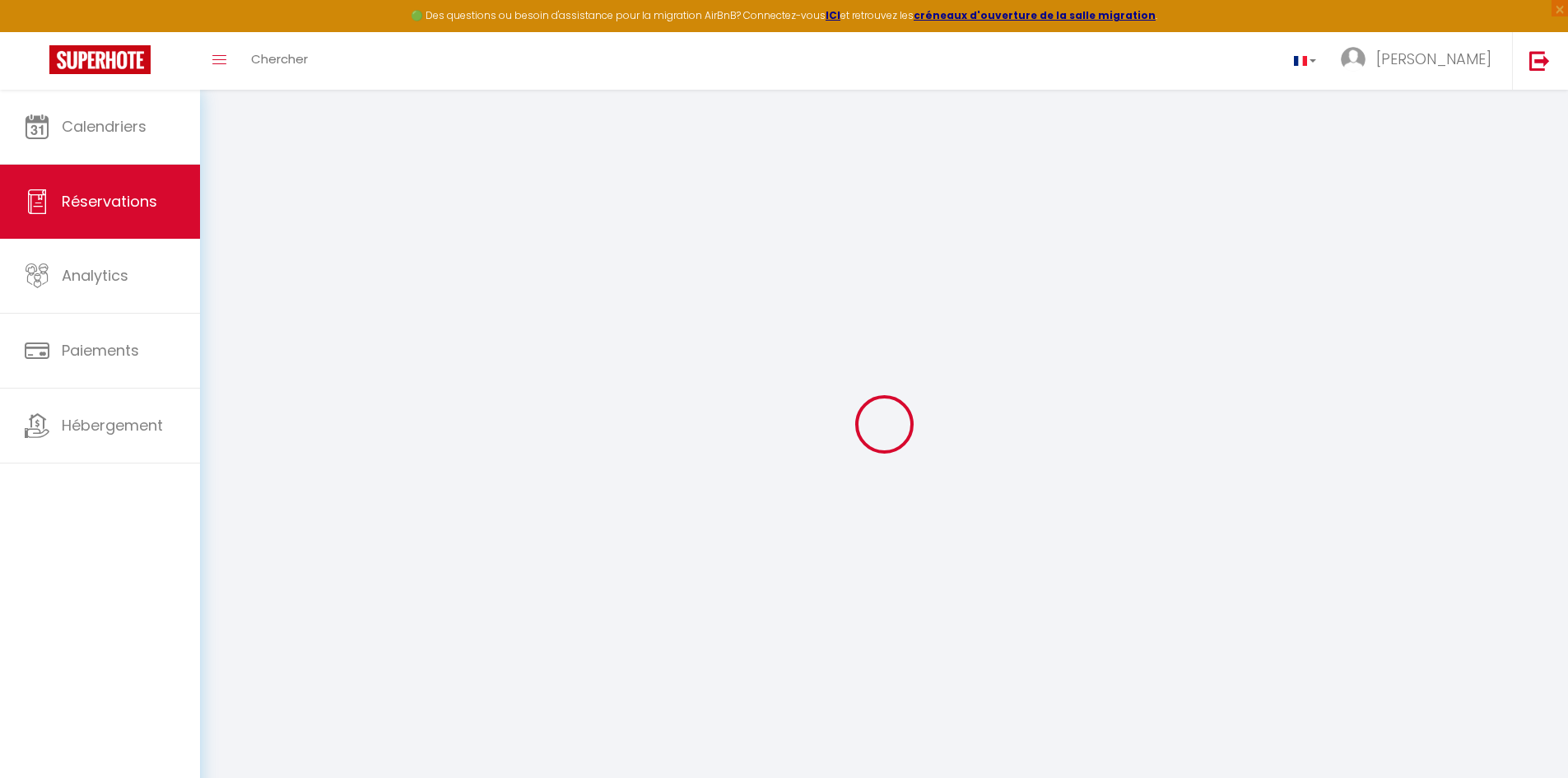
select select "12"
select select
checkbox input "false"
select select "73"
type input "25"
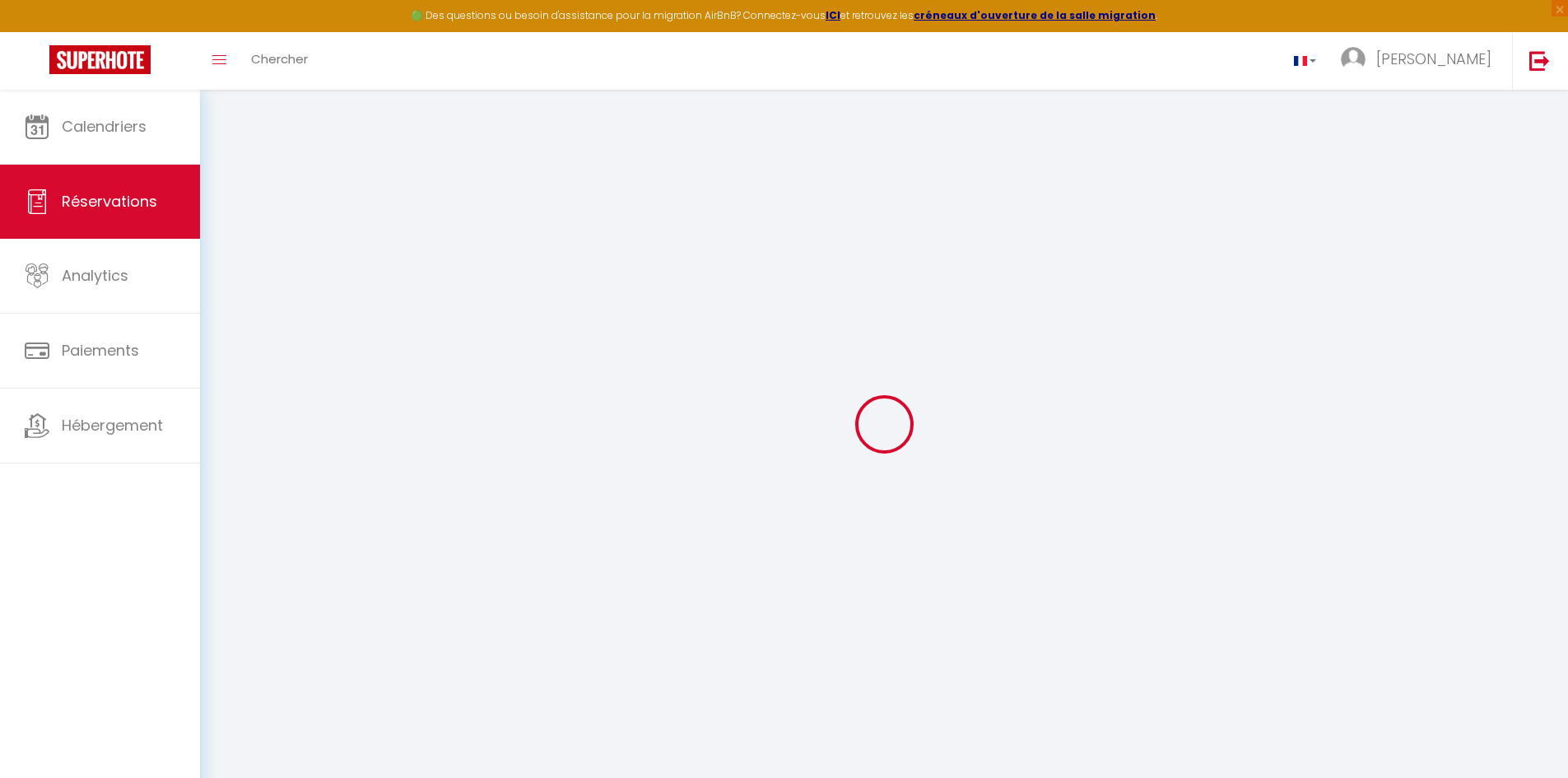
type input "0"
select select
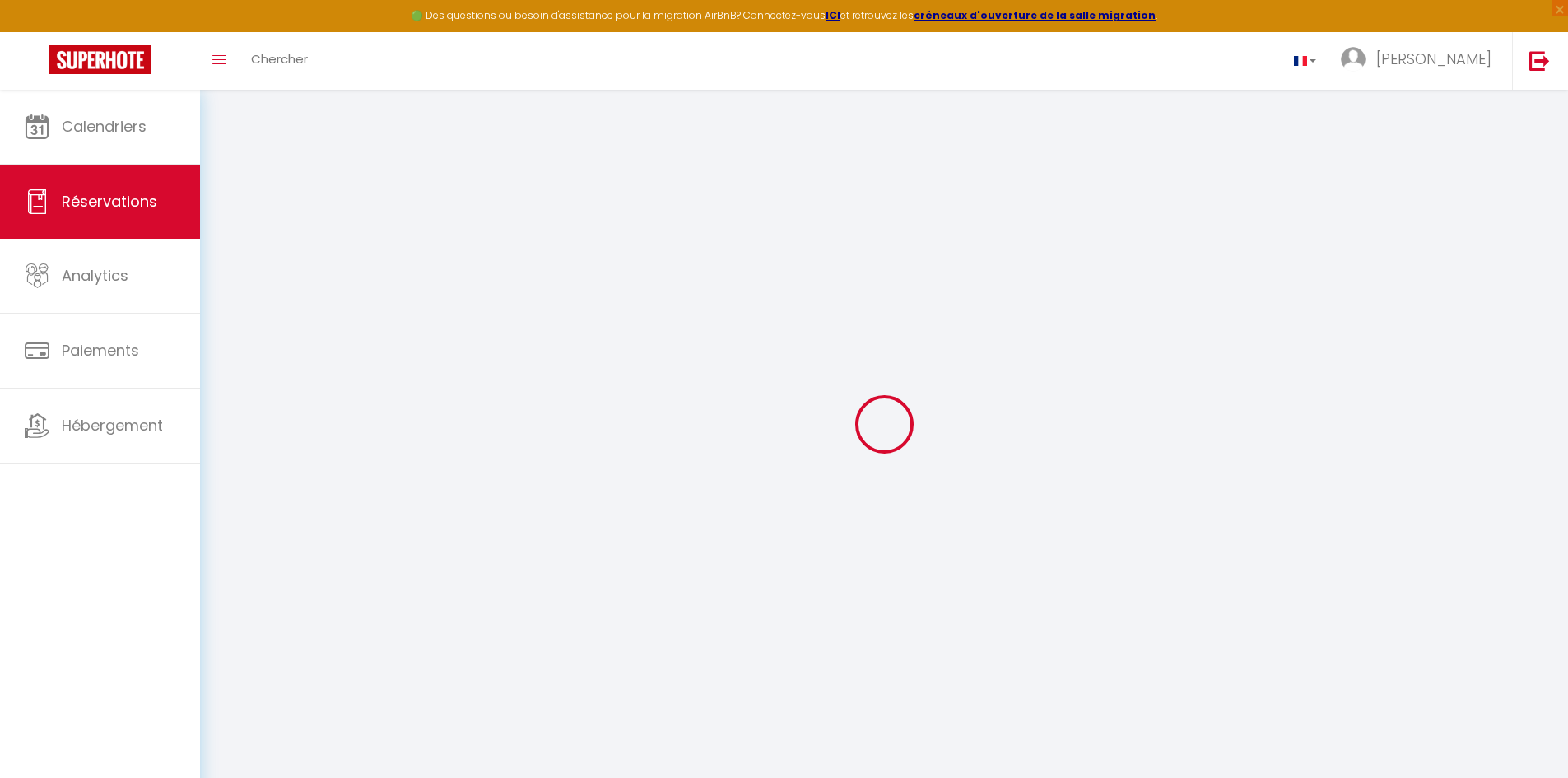
select select "14"
checkbox input "false"
select select
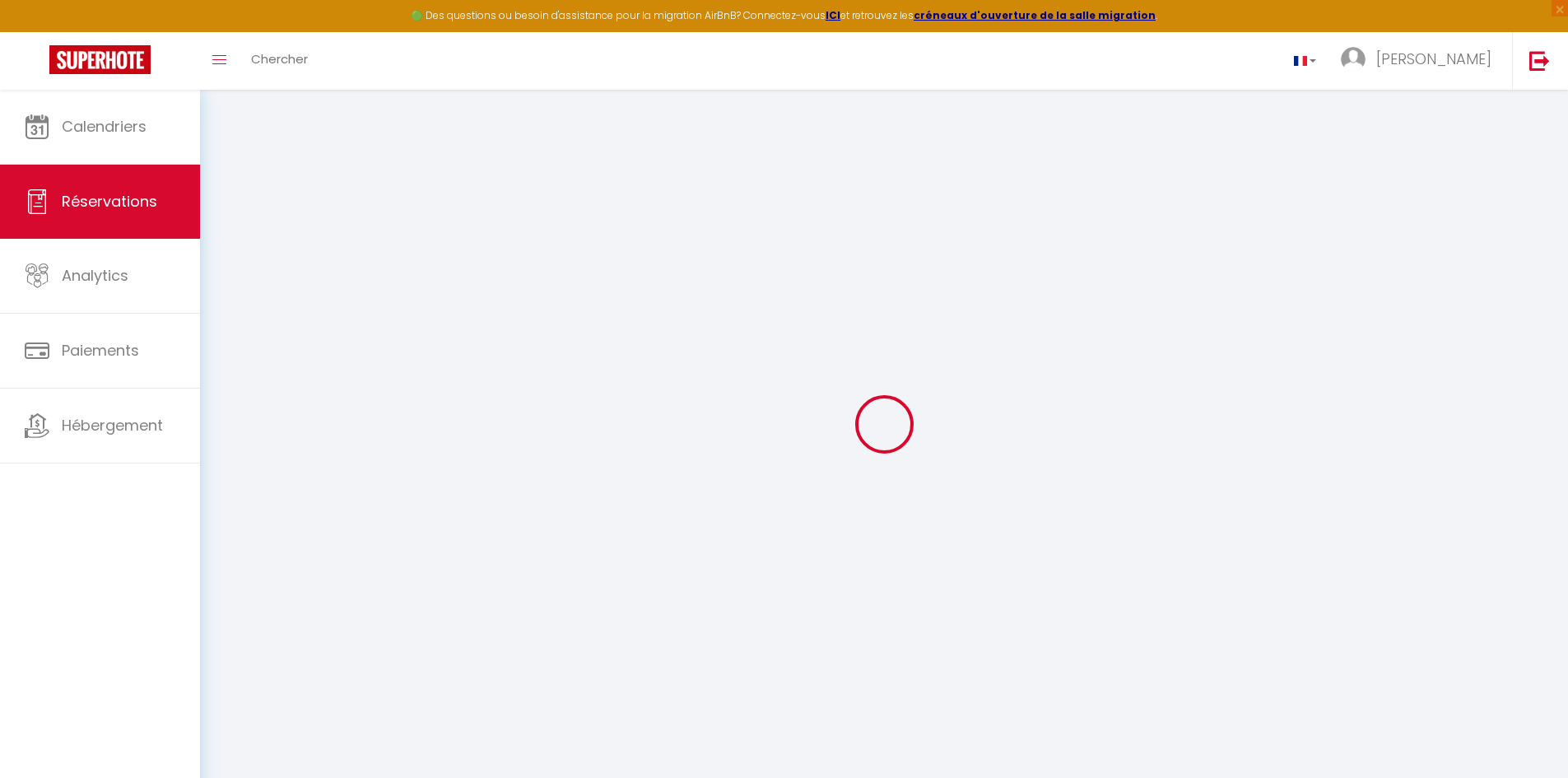
checkbox input "false"
select select
checkbox input "false"
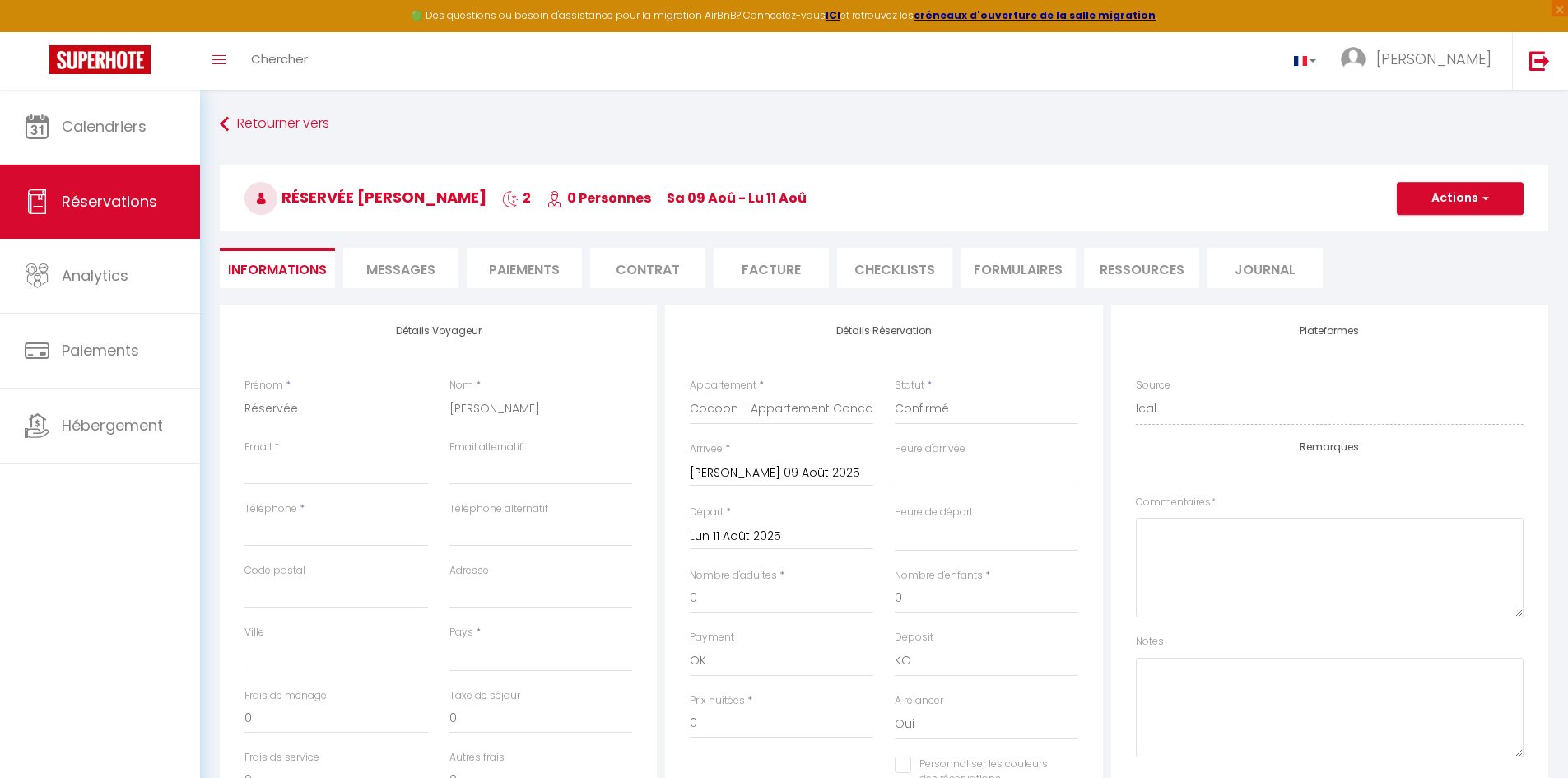
select select
checkbox input "false"
select select
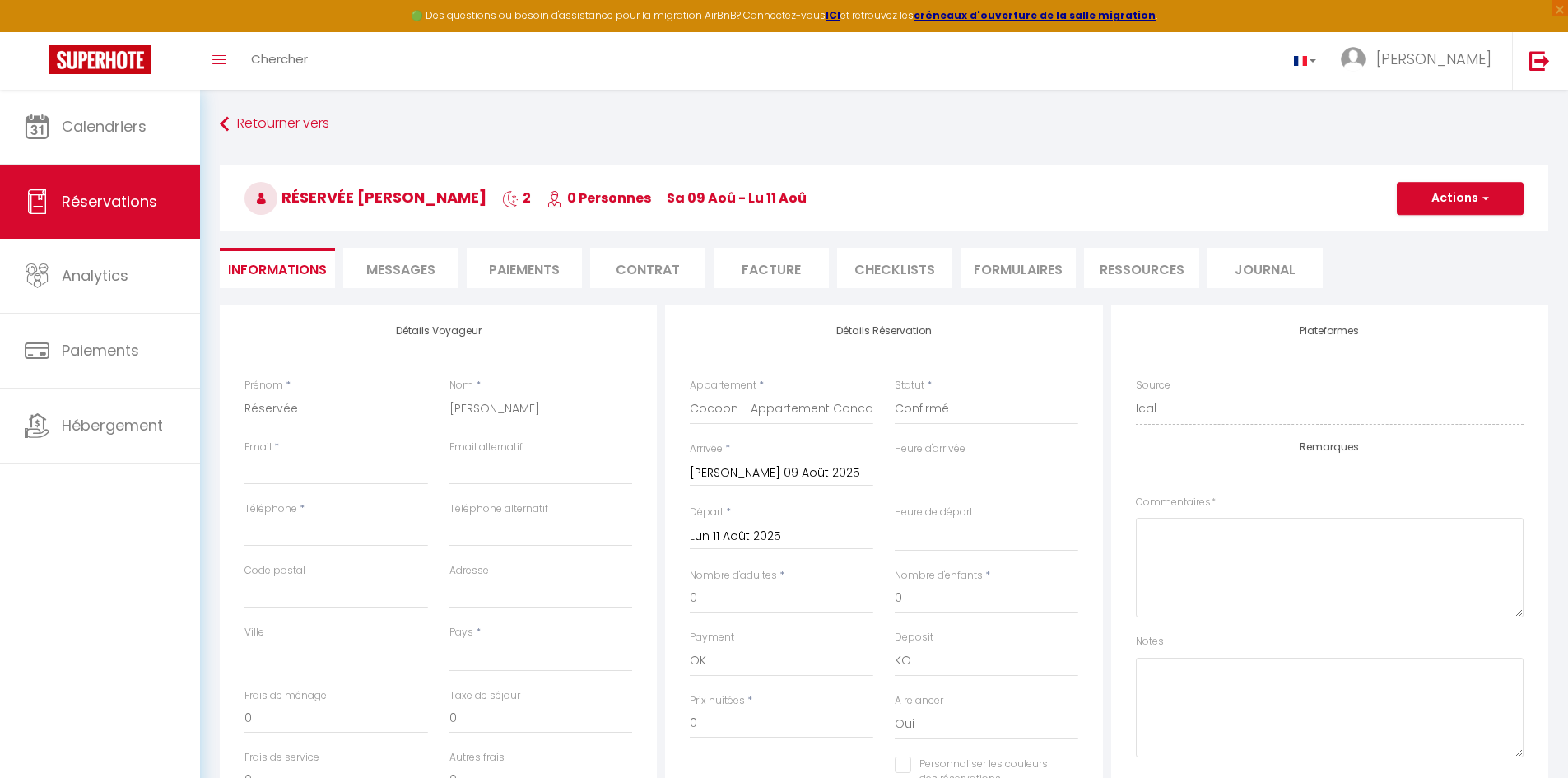
select select
checkbox input "false"
select select
checkbox input "false"
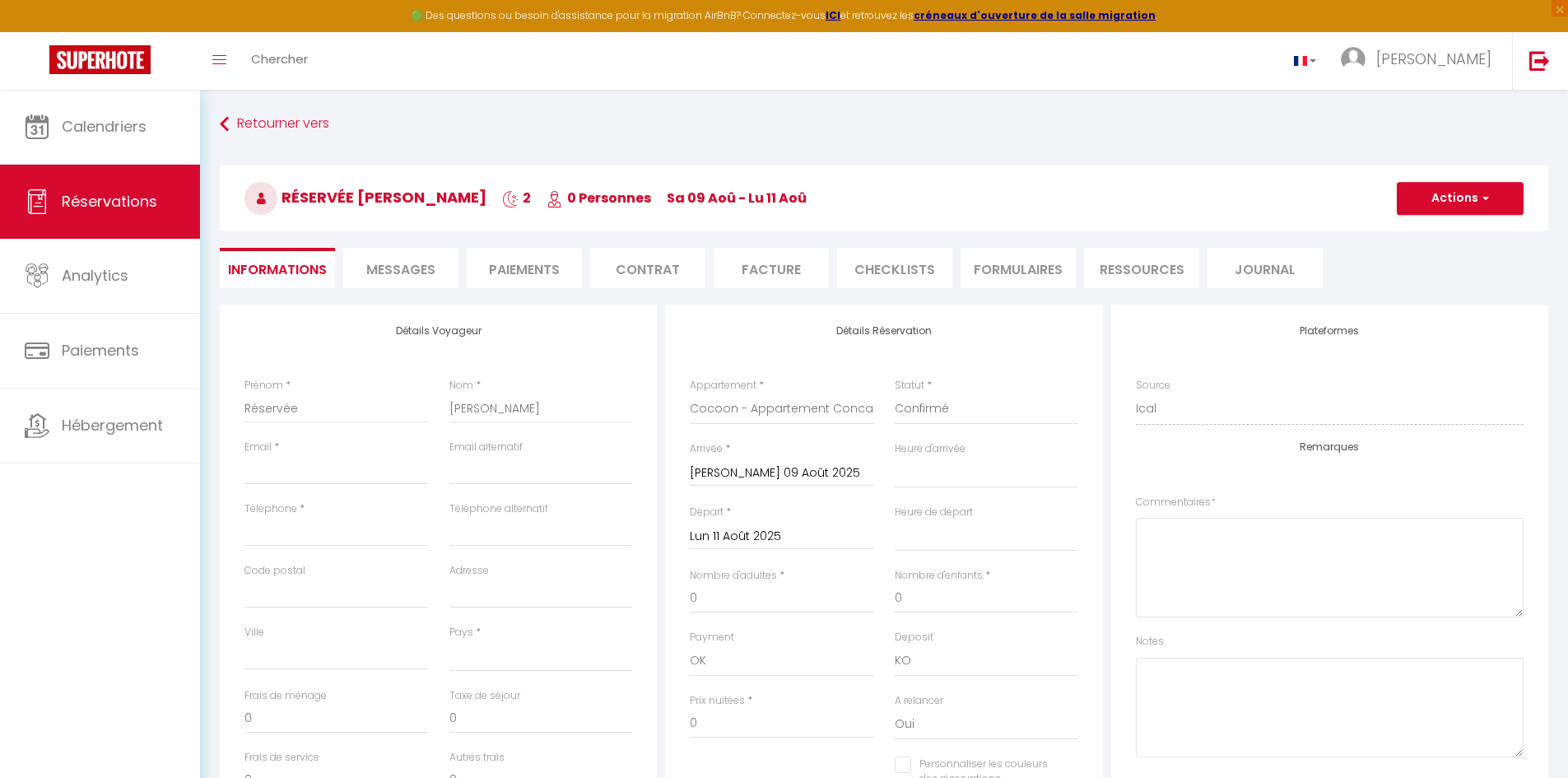
select select
click at [413, 274] on span "Messages" at bounding box center [401, 269] width 69 height 19
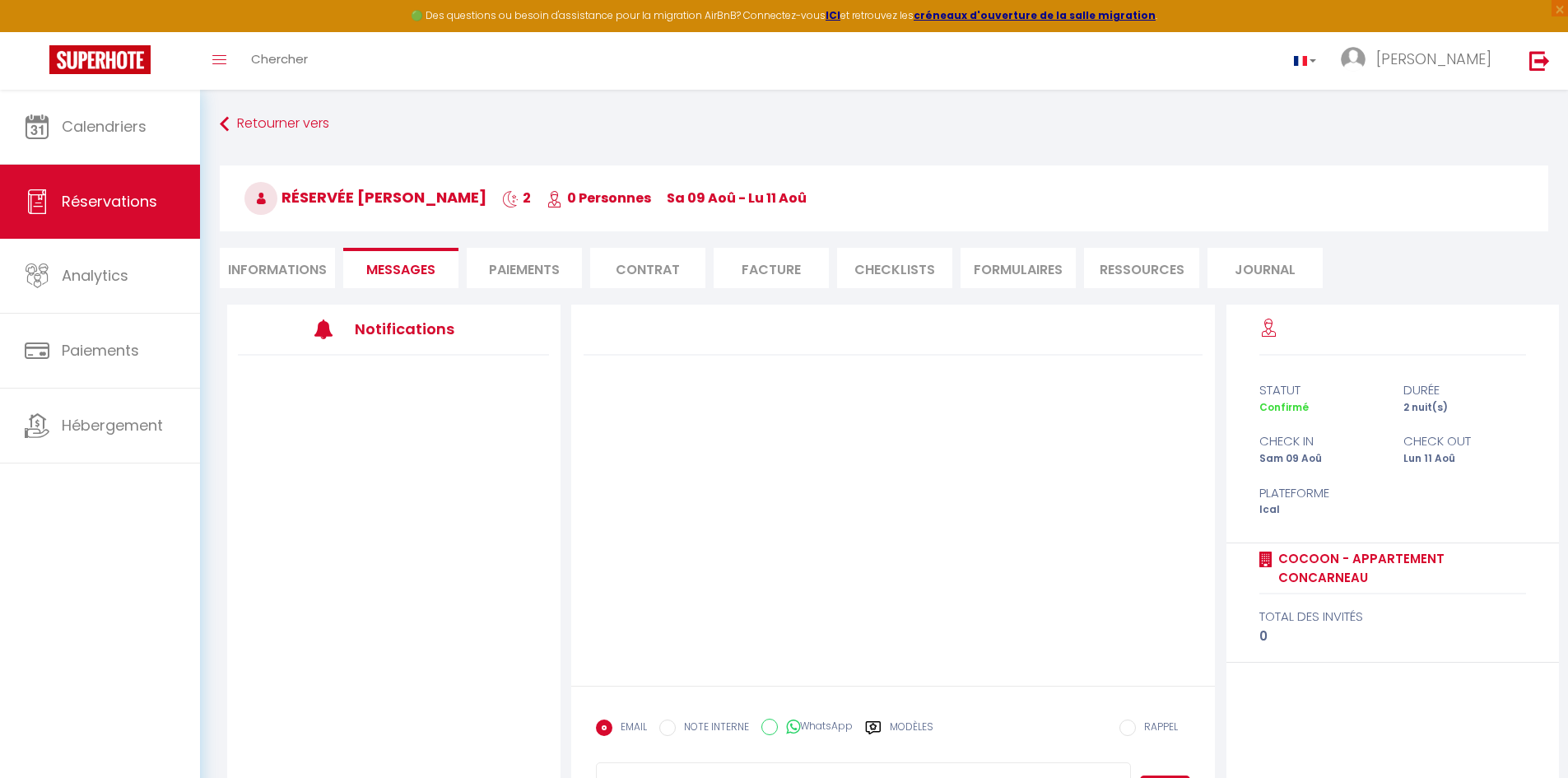
click at [517, 257] on li "Paiements" at bounding box center [524, 268] width 115 height 41
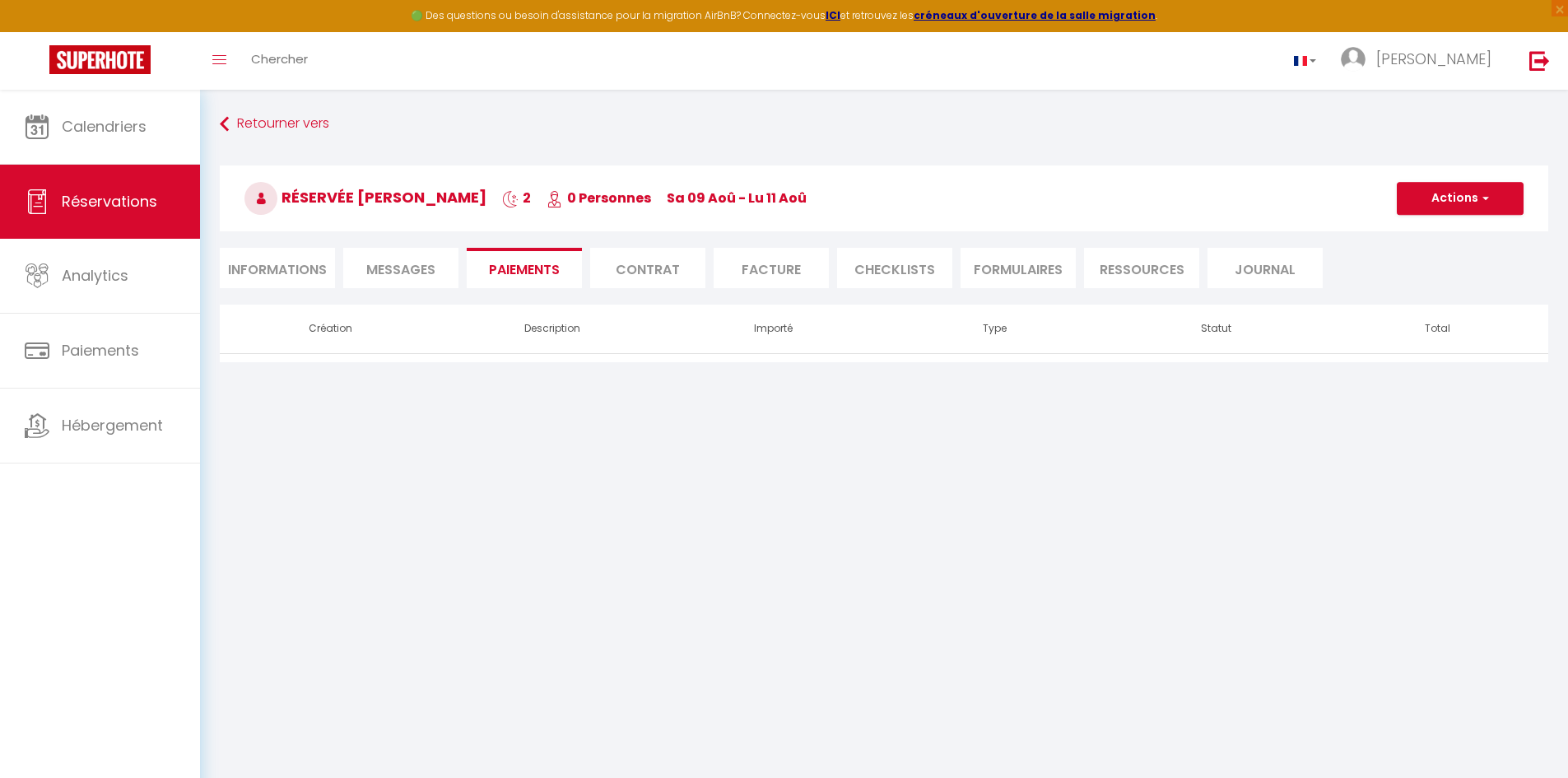
click at [626, 260] on li "Contrat" at bounding box center [647, 268] width 115 height 41
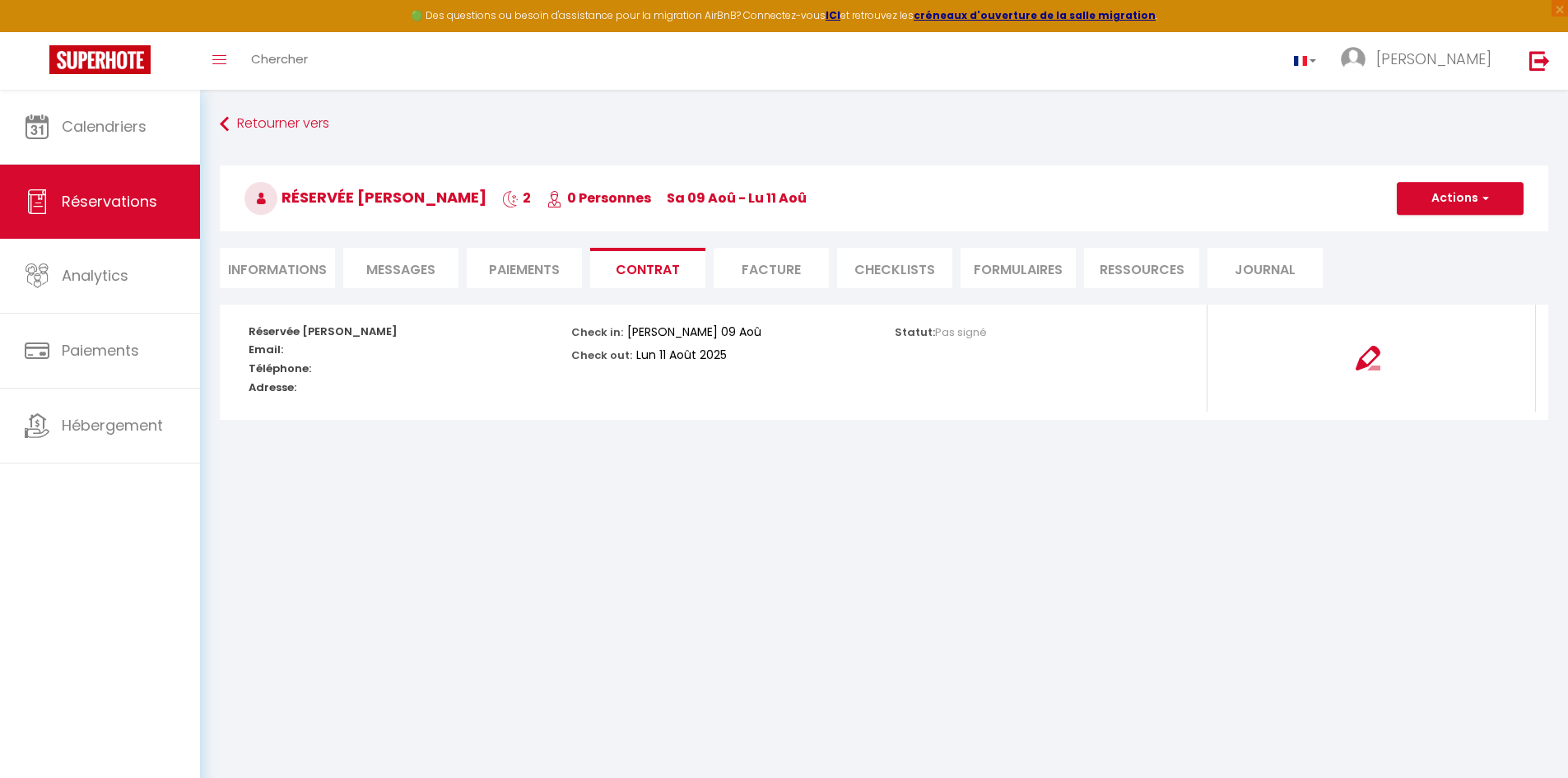
click at [736, 260] on li "Facture" at bounding box center [771, 268] width 115 height 41
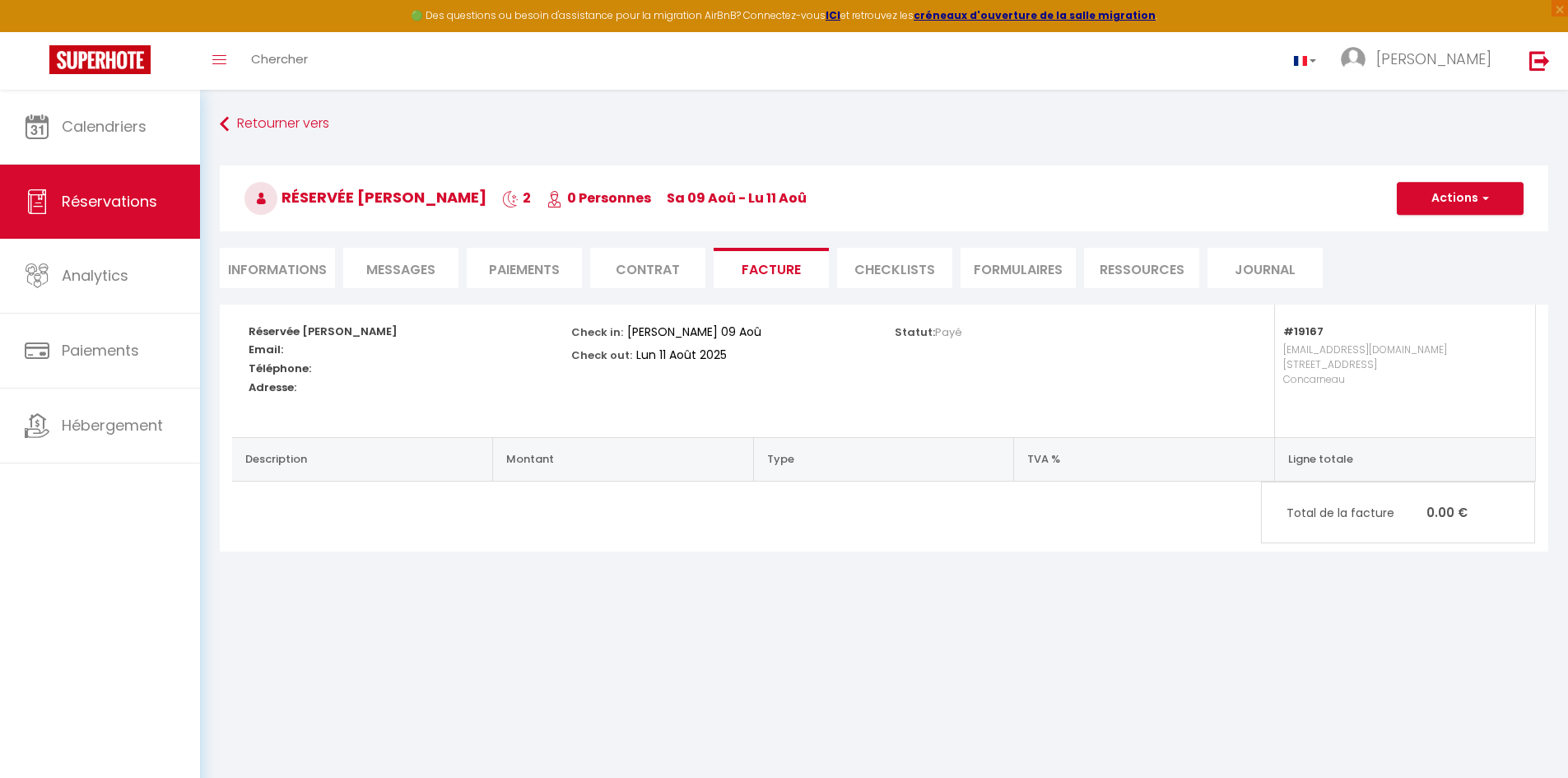
click at [864, 271] on li "CHECKLISTS" at bounding box center [894, 268] width 115 height 41
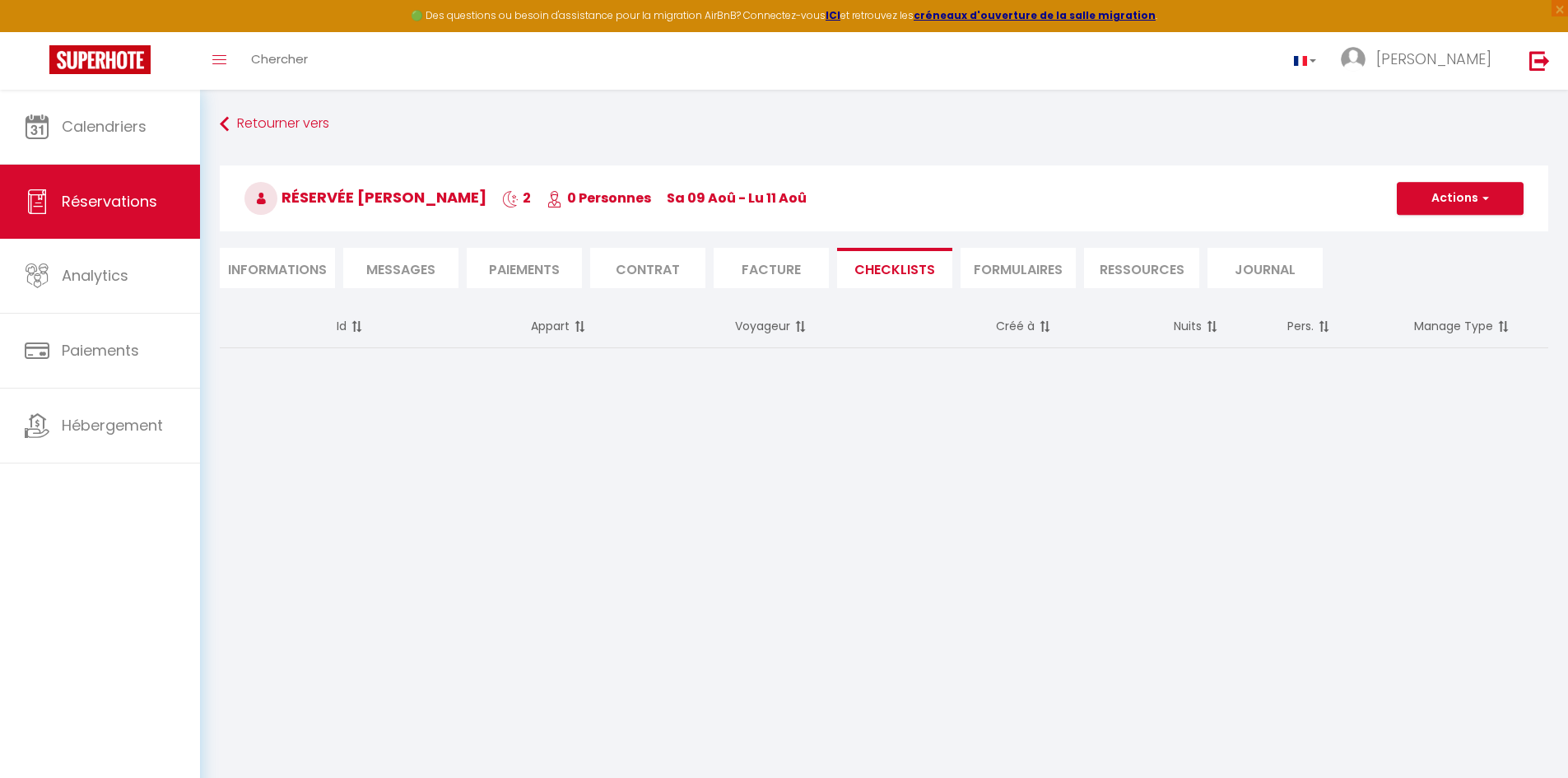
click at [989, 271] on li "FORMULAIRES" at bounding box center [1018, 268] width 115 height 41
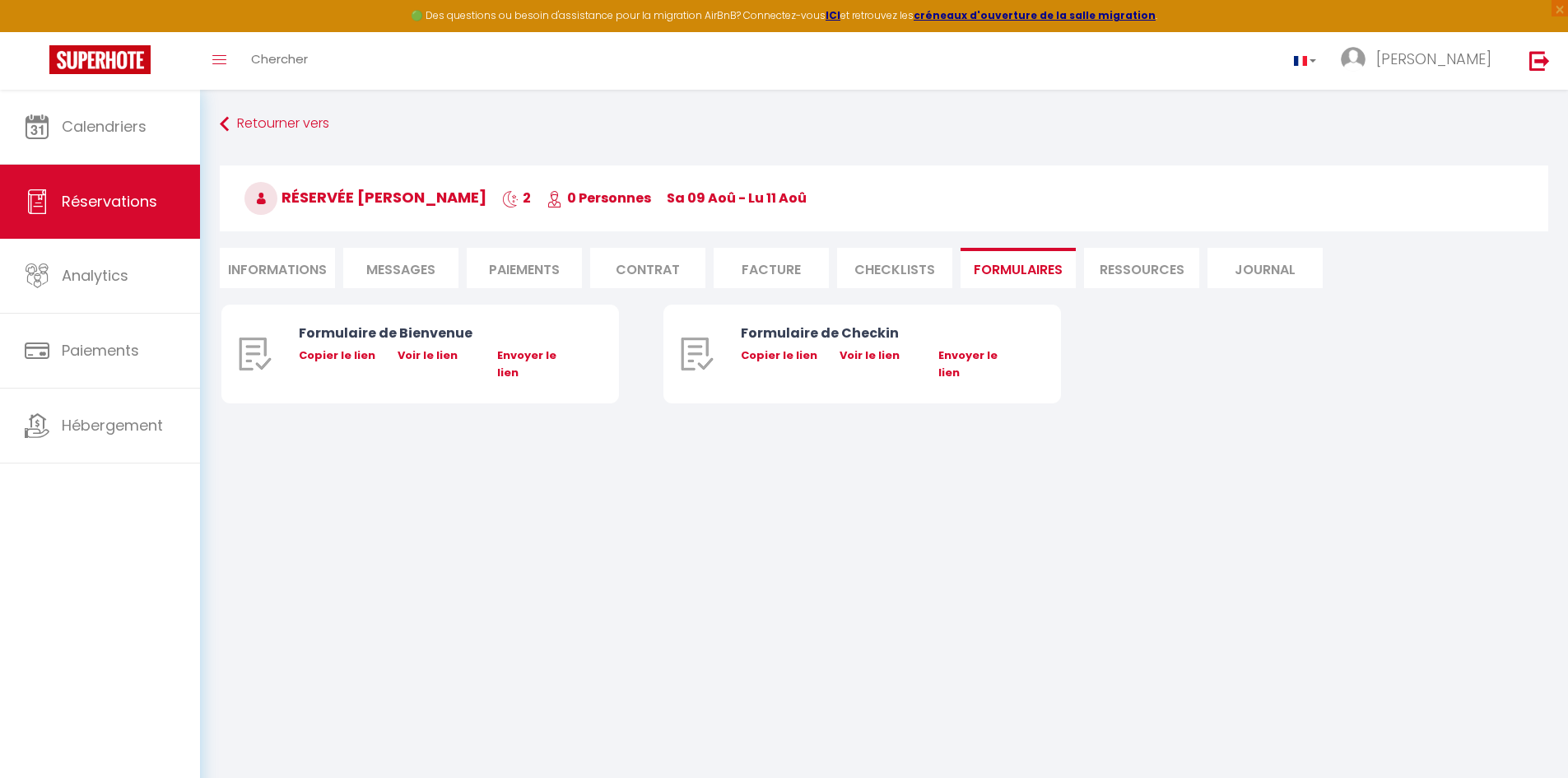
click at [1120, 271] on li "Ressources" at bounding box center [1141, 268] width 115 height 41
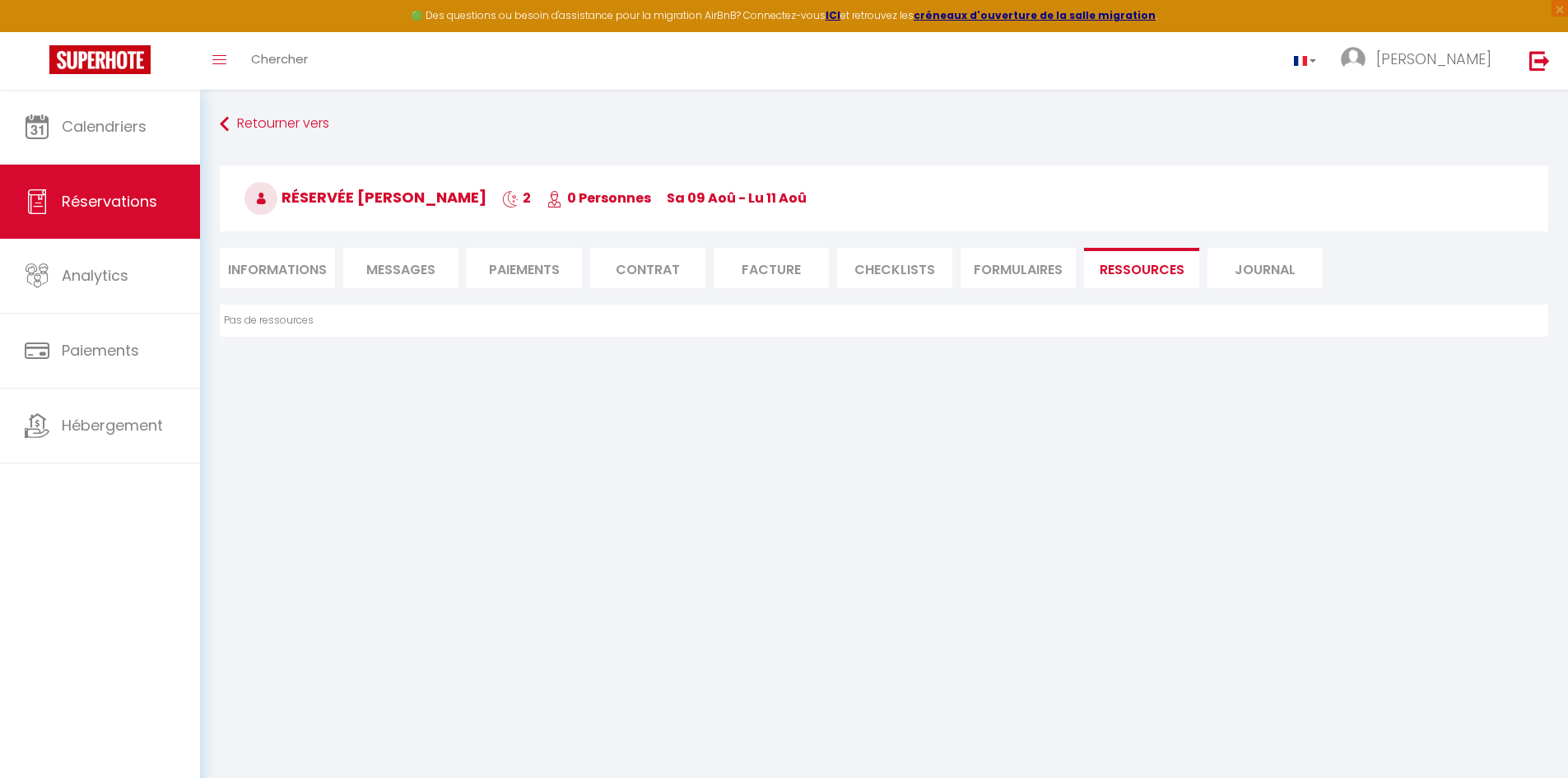
click at [1235, 277] on li "Journal" at bounding box center [1264, 268] width 115 height 41
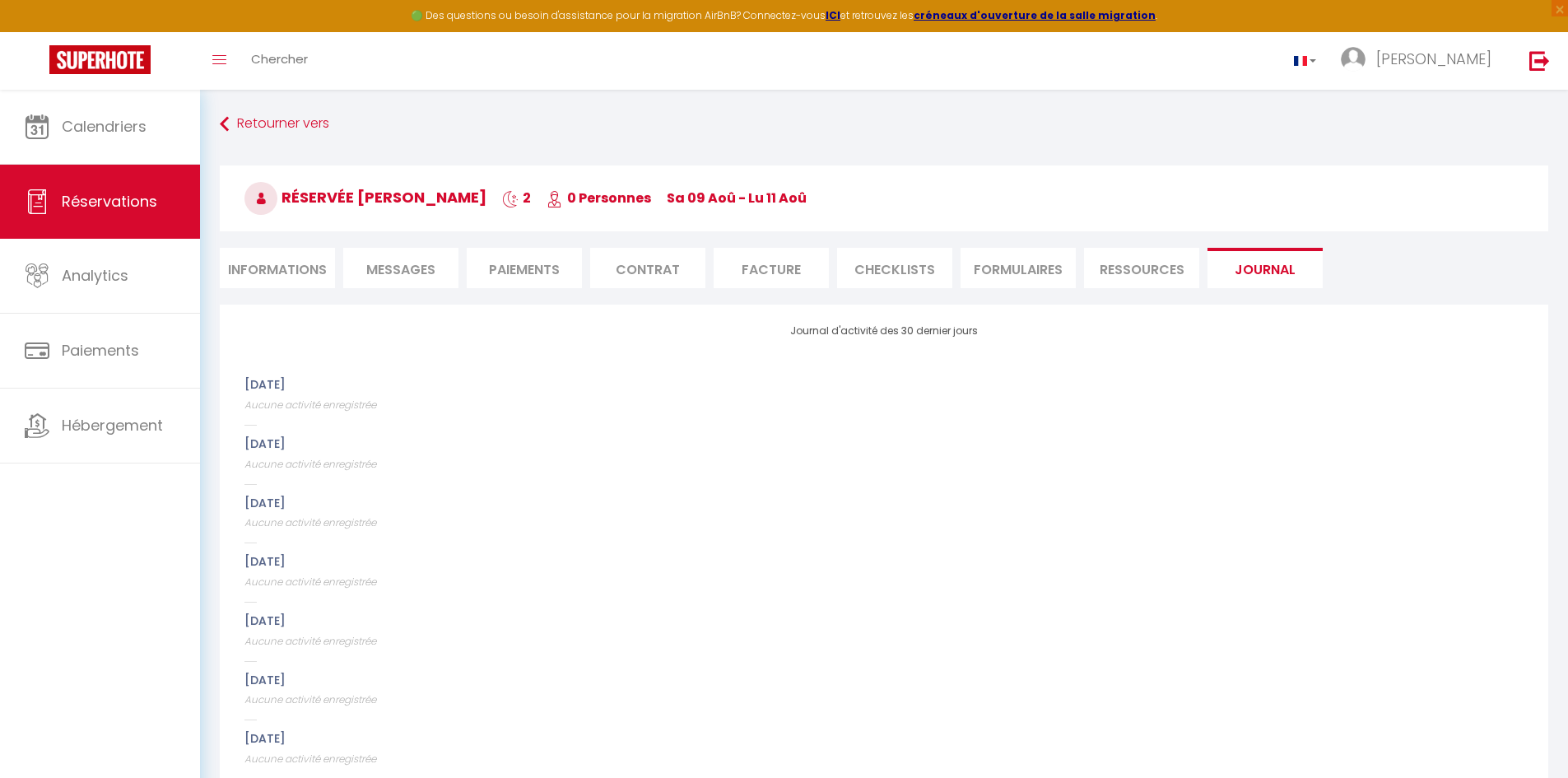
click at [316, 263] on li "Informations" at bounding box center [277, 268] width 115 height 41
select select
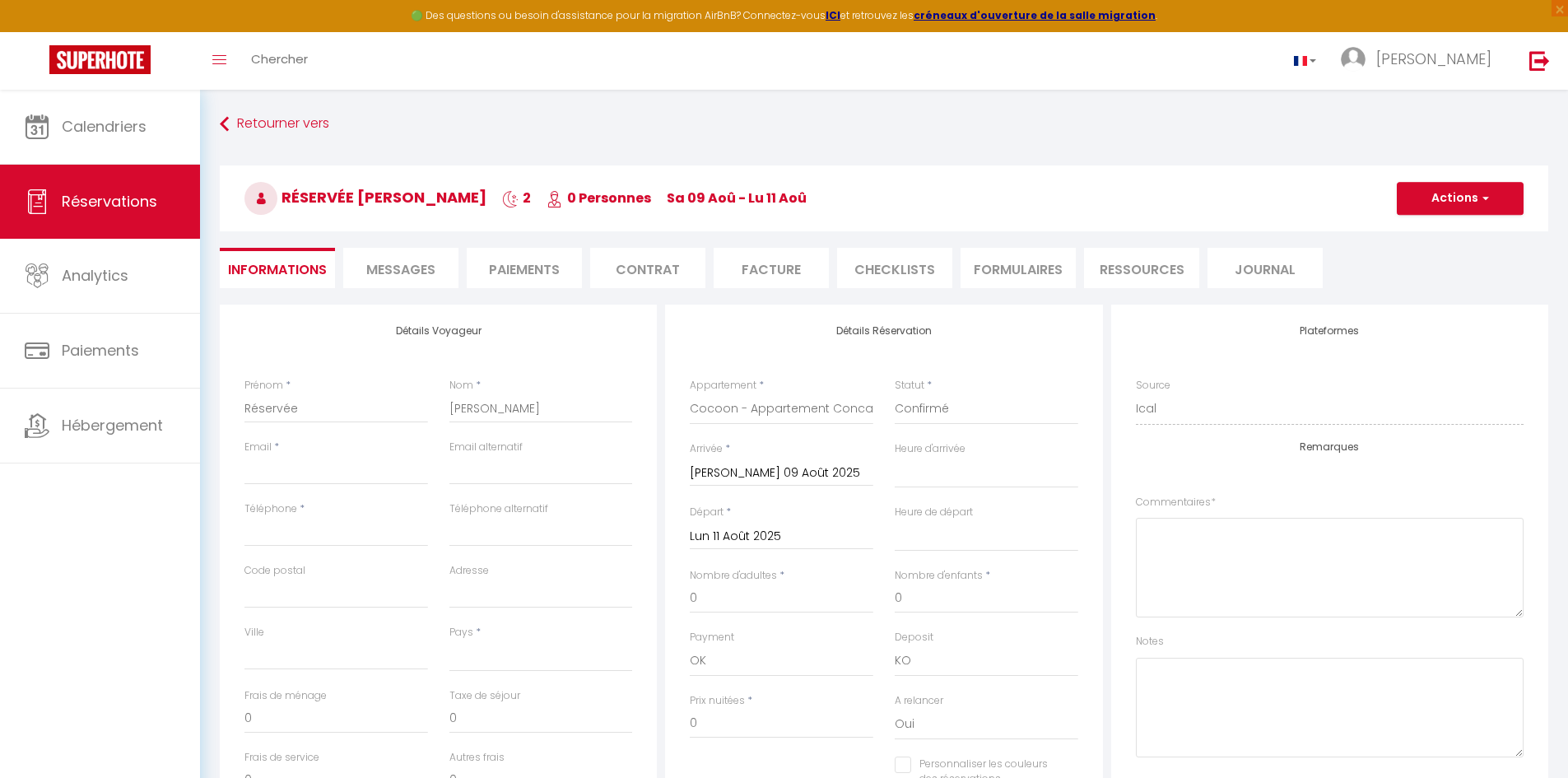
select select
checkbox input "false"
select select
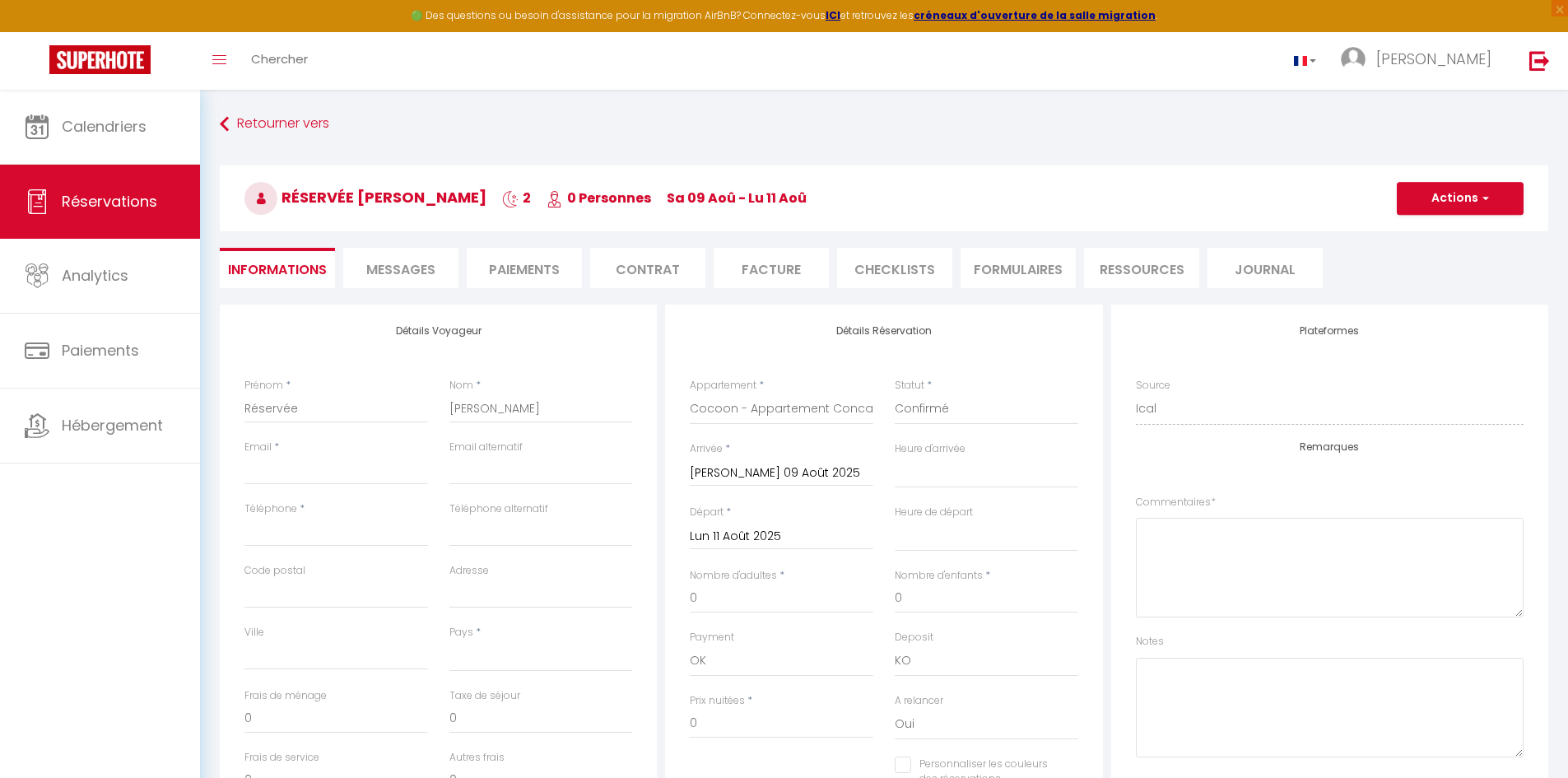
select select
checkbox input "false"
select select
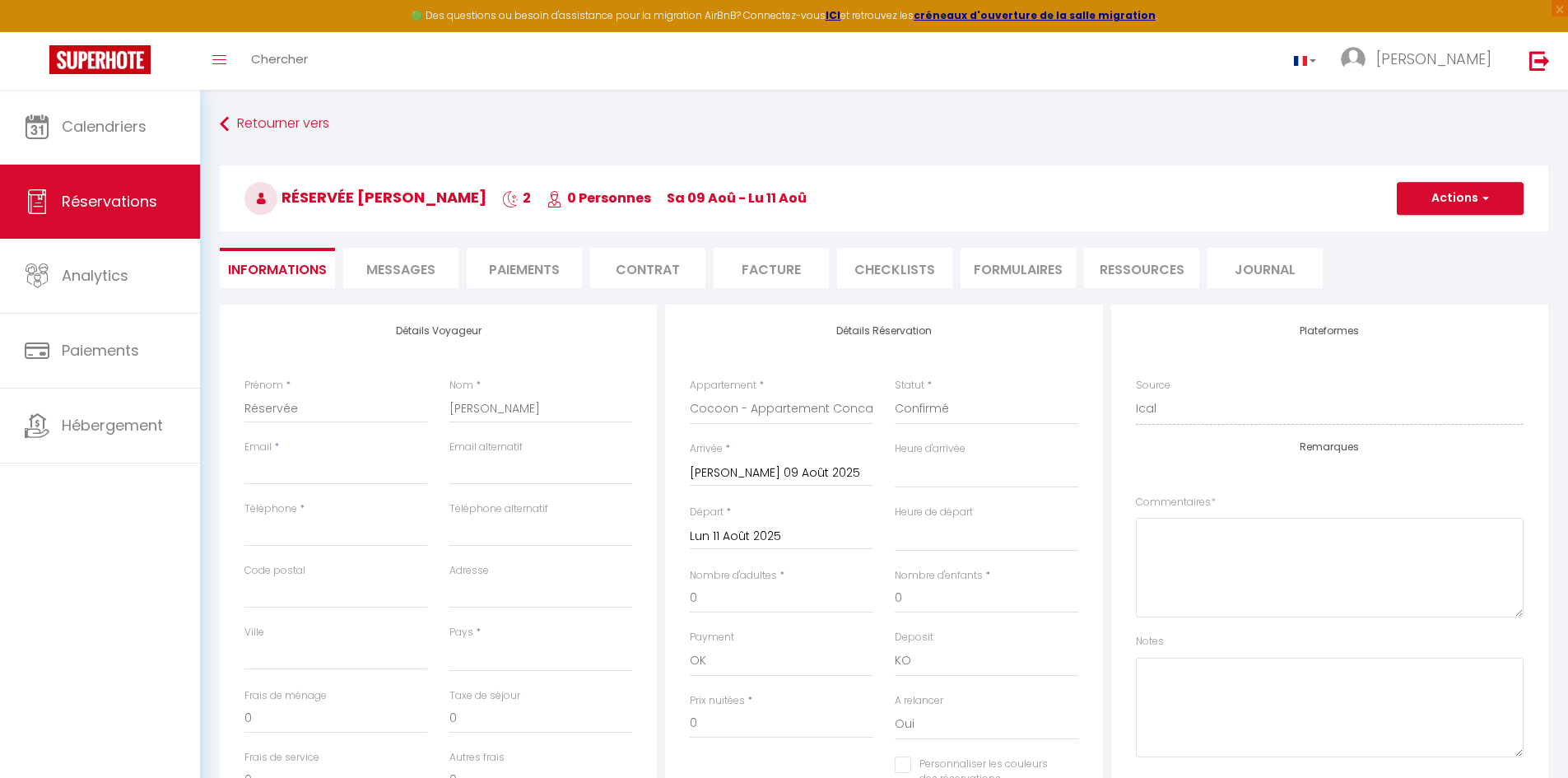
select select
checkbox input "false"
select select
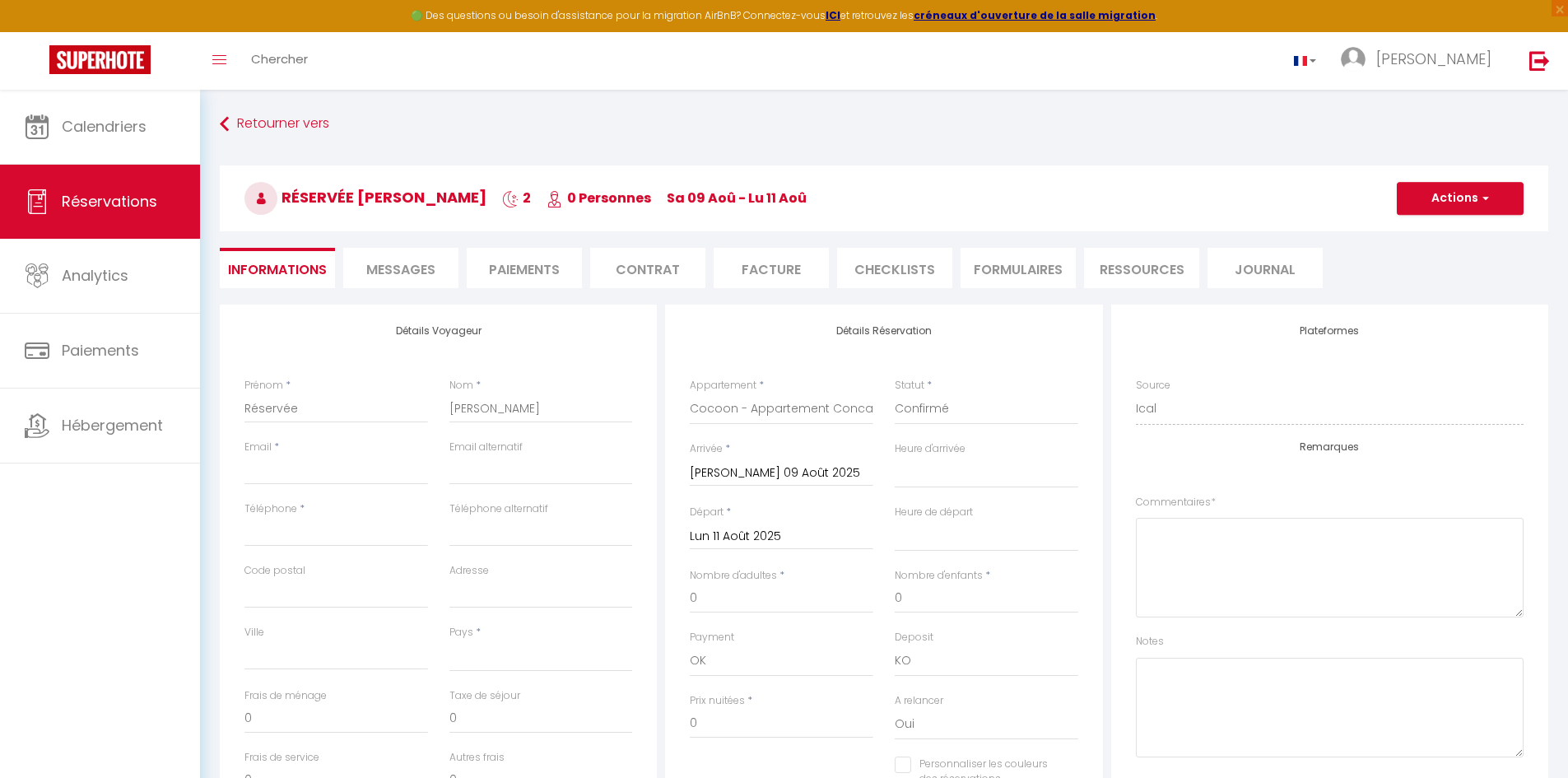
checkbox input "false"
select select
checkbox input "false"
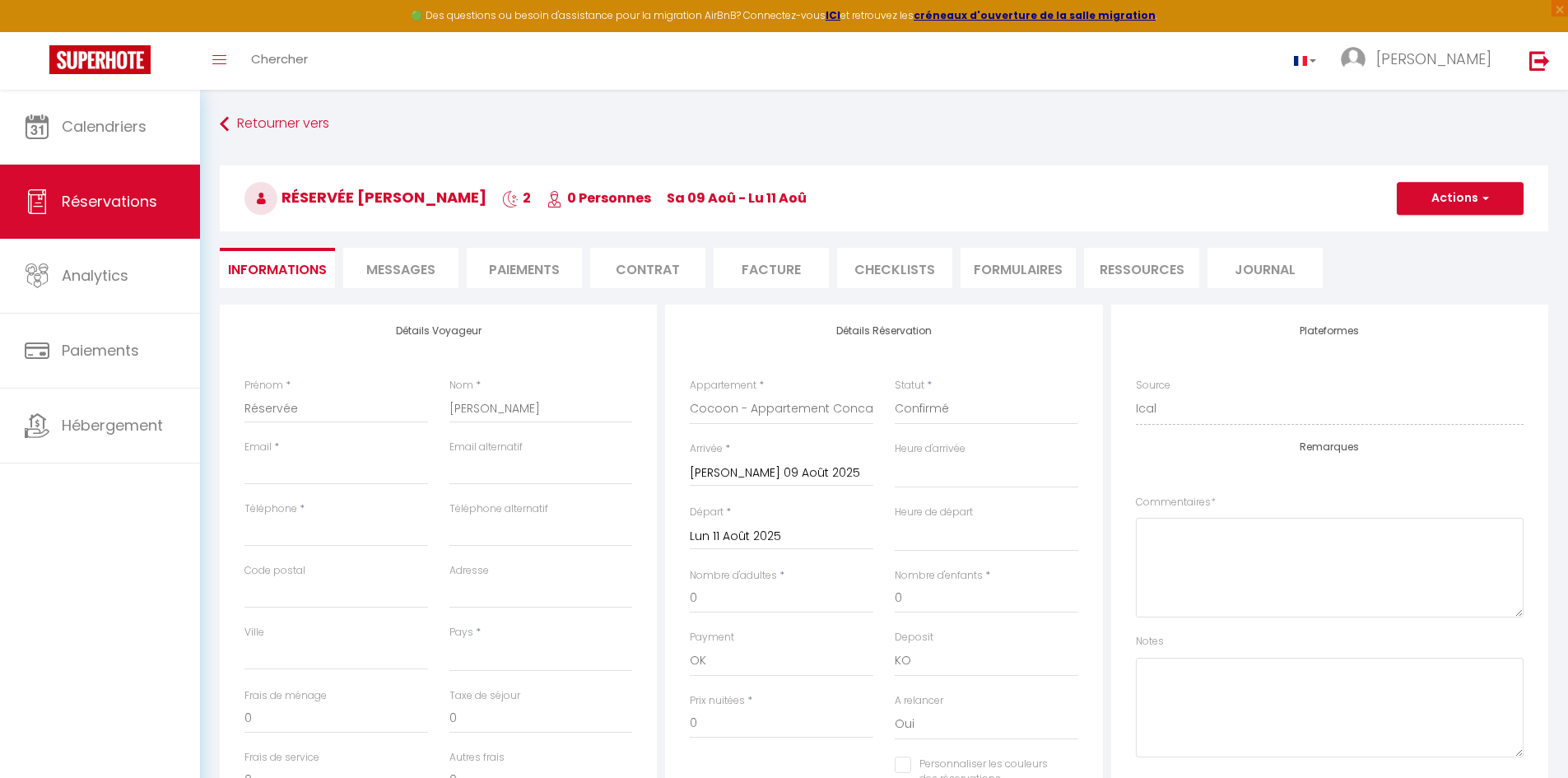
select select
checkbox input "false"
select select
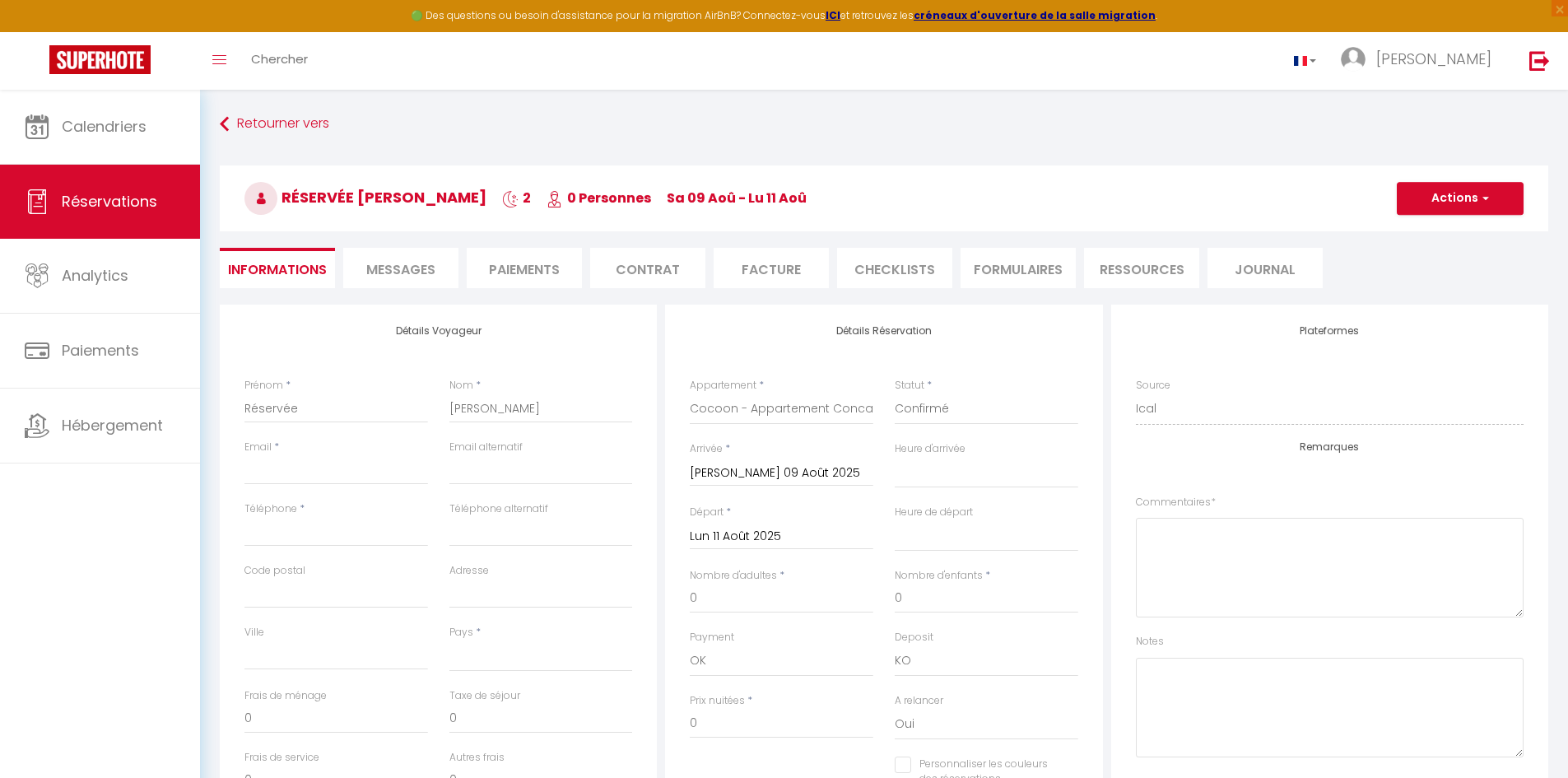
select select
checkbox input "false"
select select
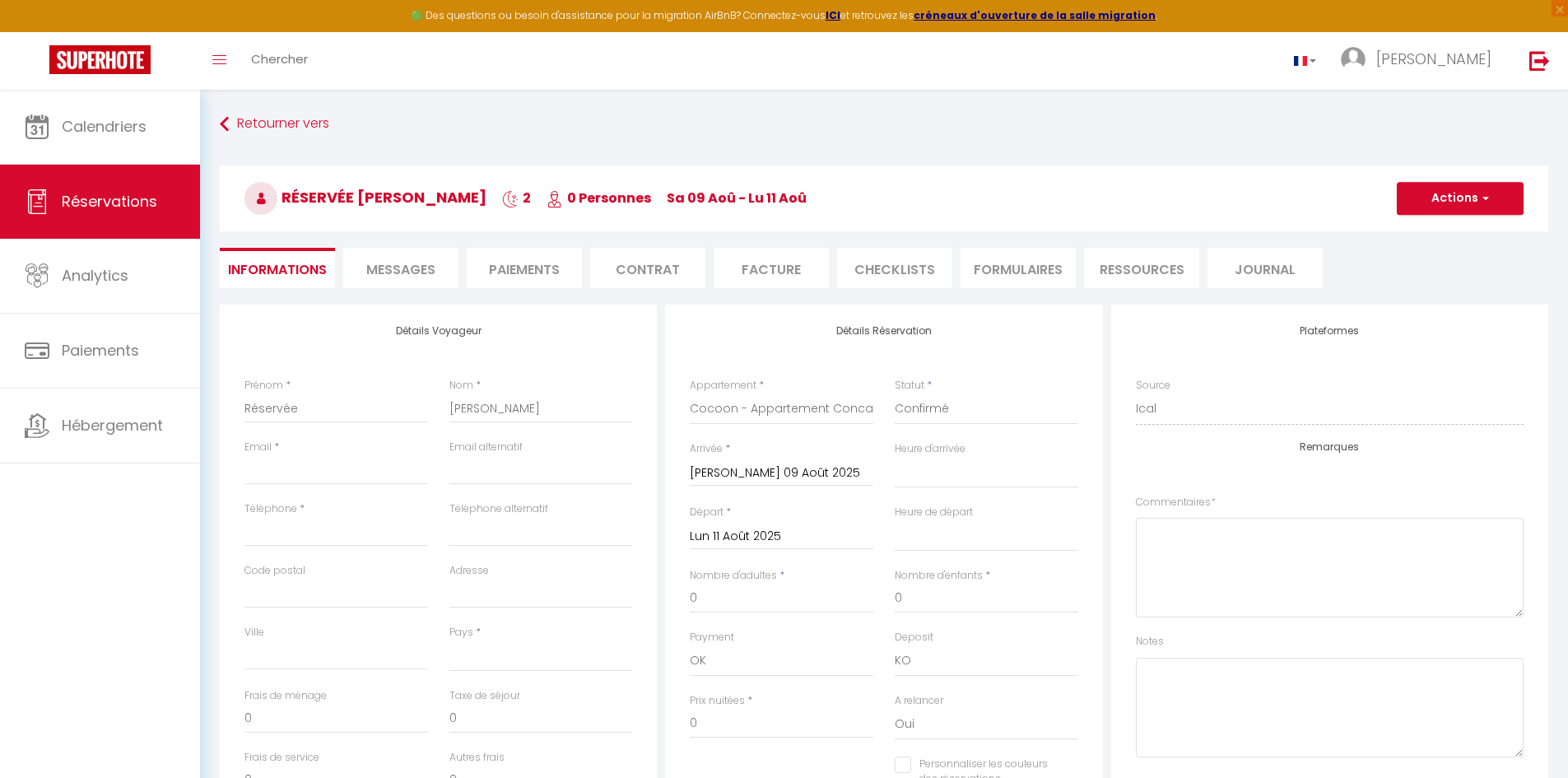
select select
checkbox input "false"
select select
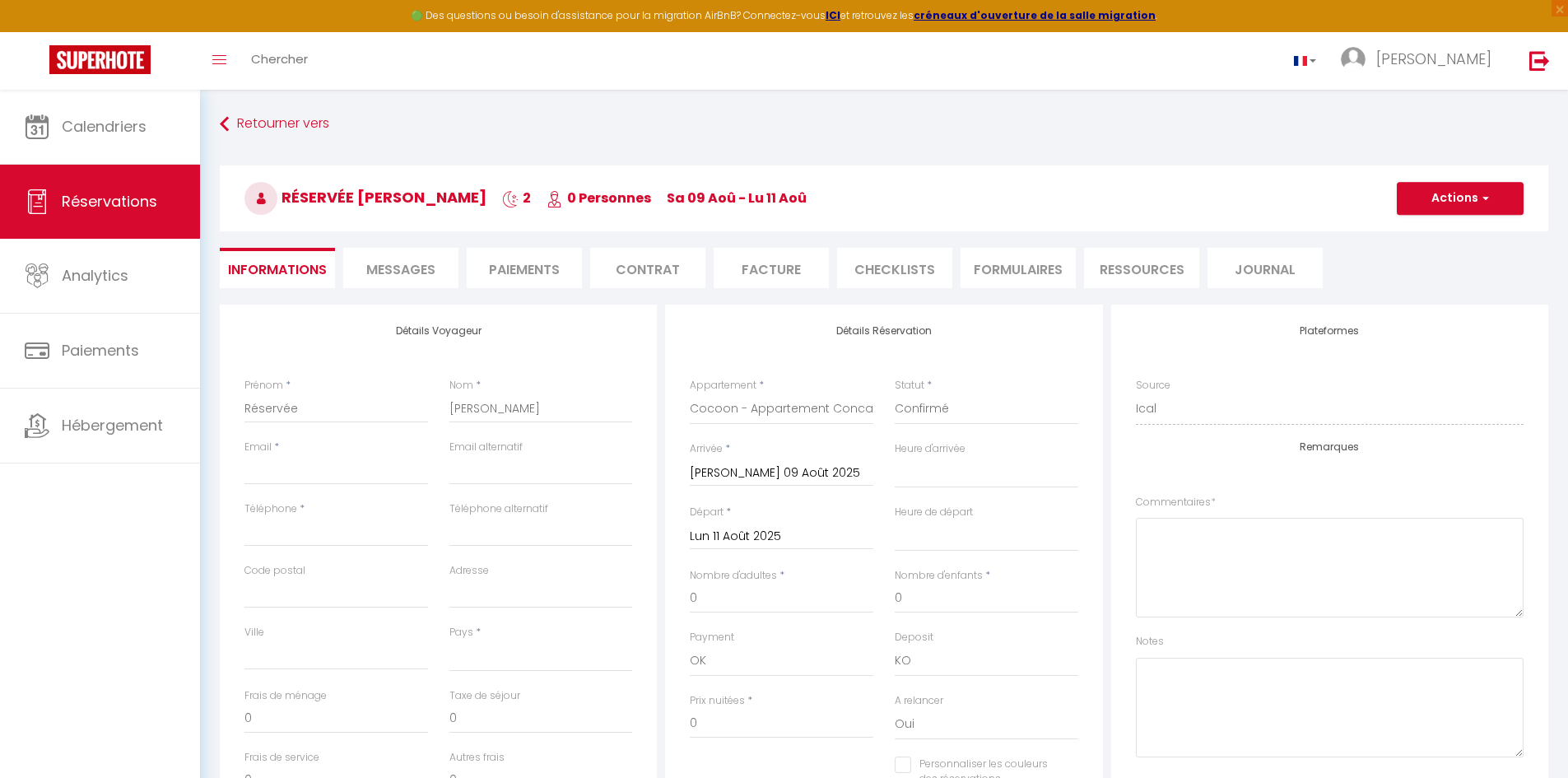
checkbox input "false"
select select
checkbox input "false"
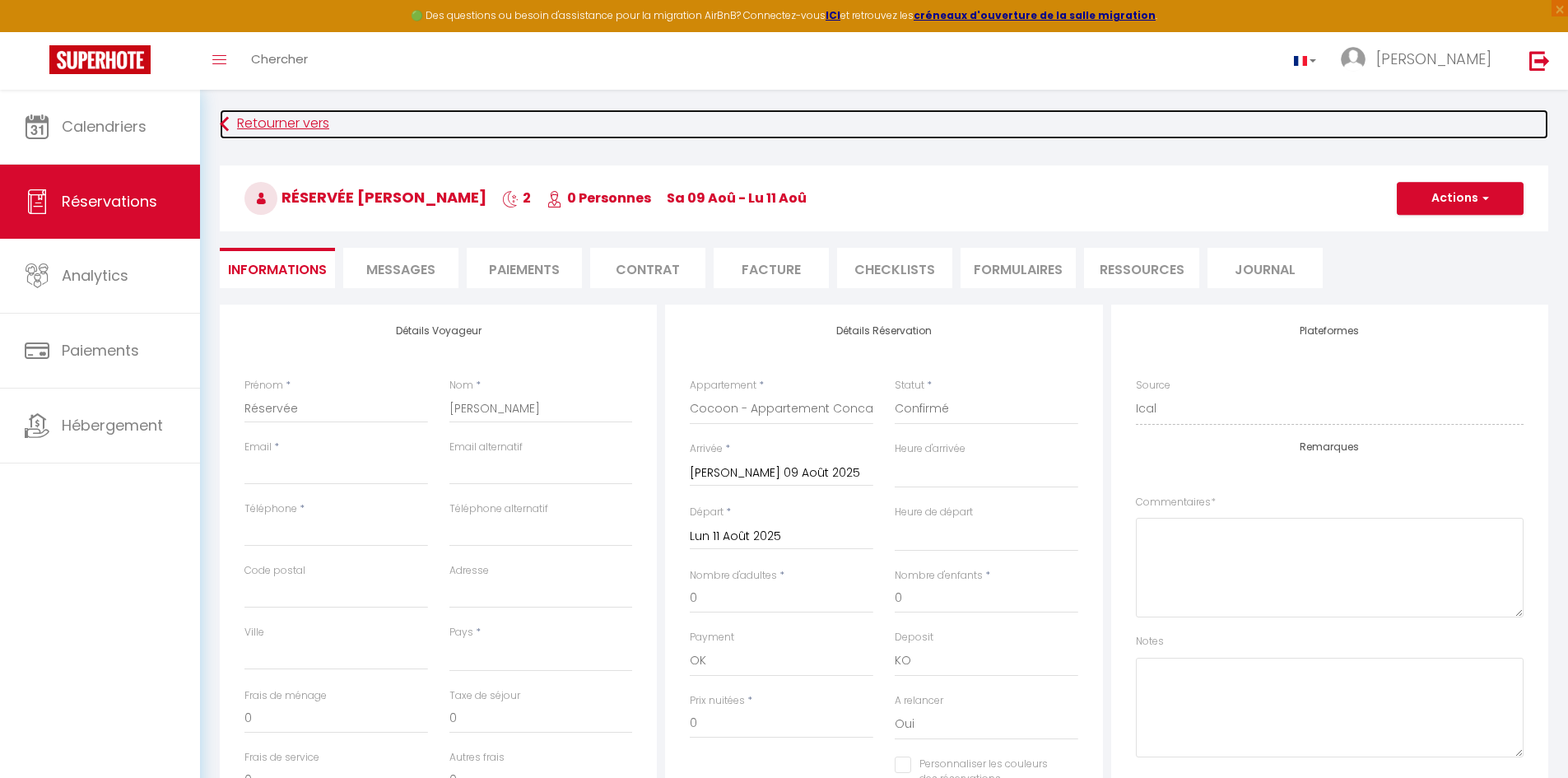
click at [230, 131] on link "Retourner vers" at bounding box center [883, 125] width 1328 height 30
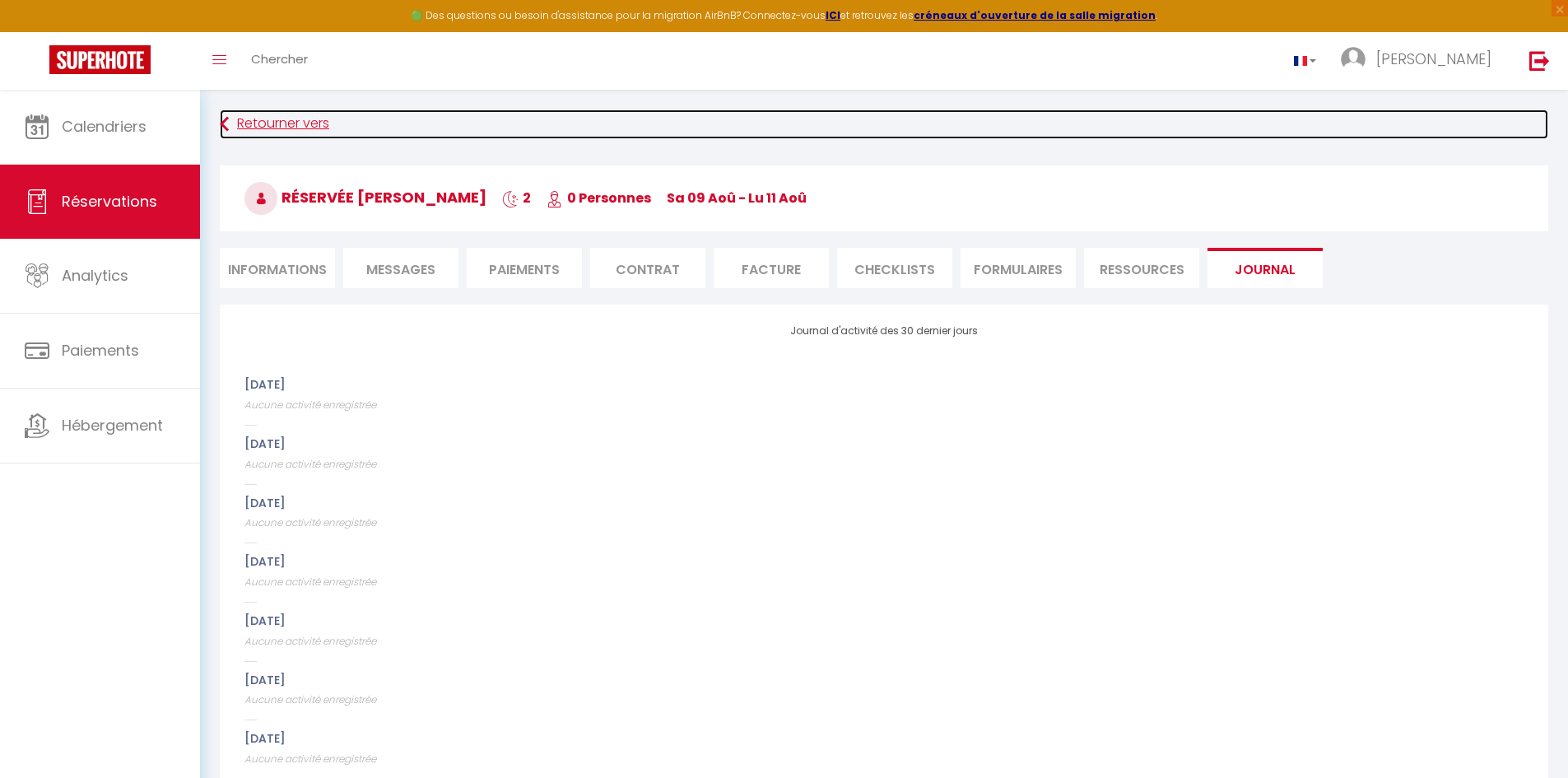
click at [222, 124] on icon at bounding box center [224, 125] width 9 height 30
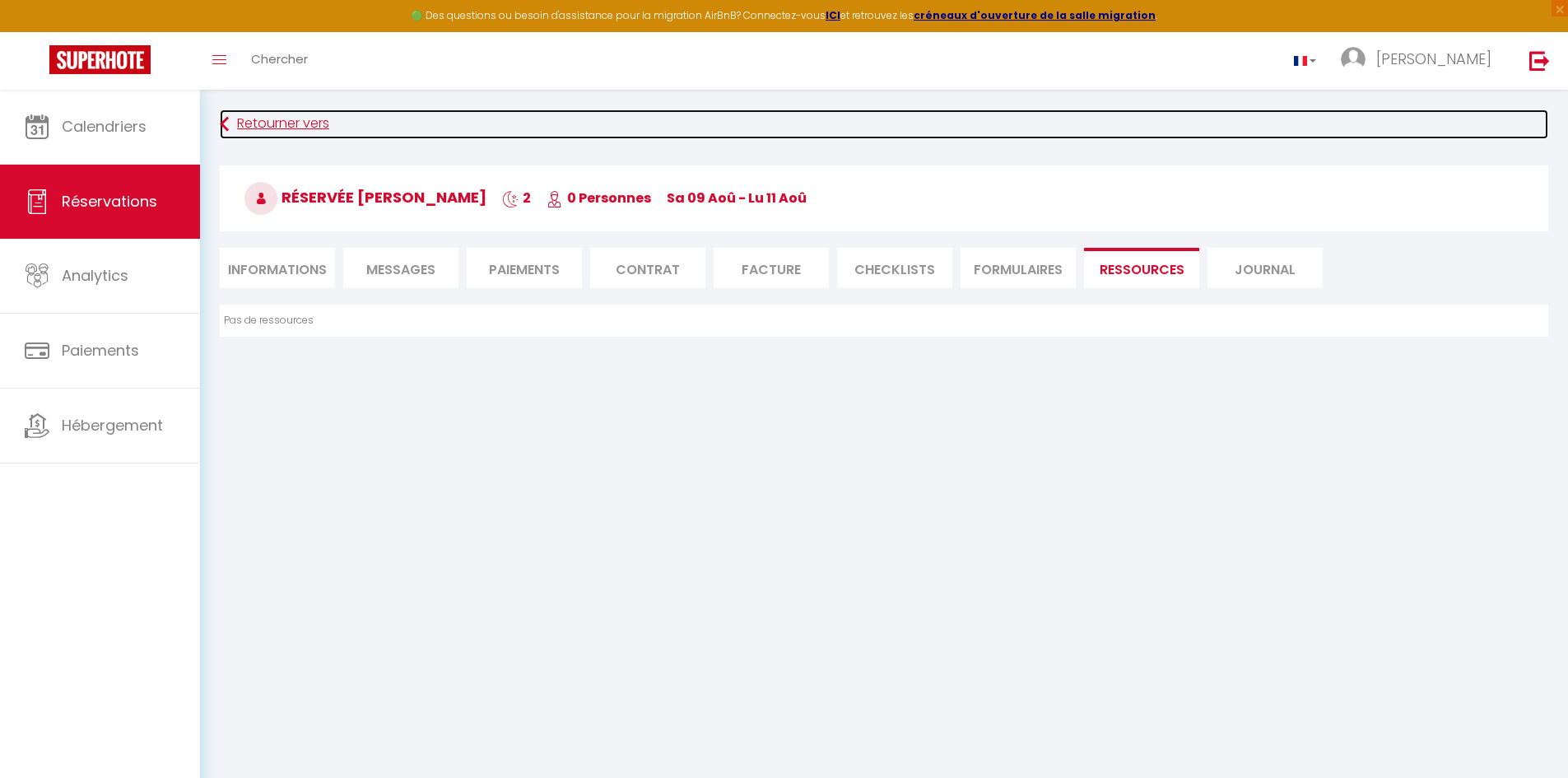
click at [222, 124] on icon at bounding box center [224, 125] width 9 height 30
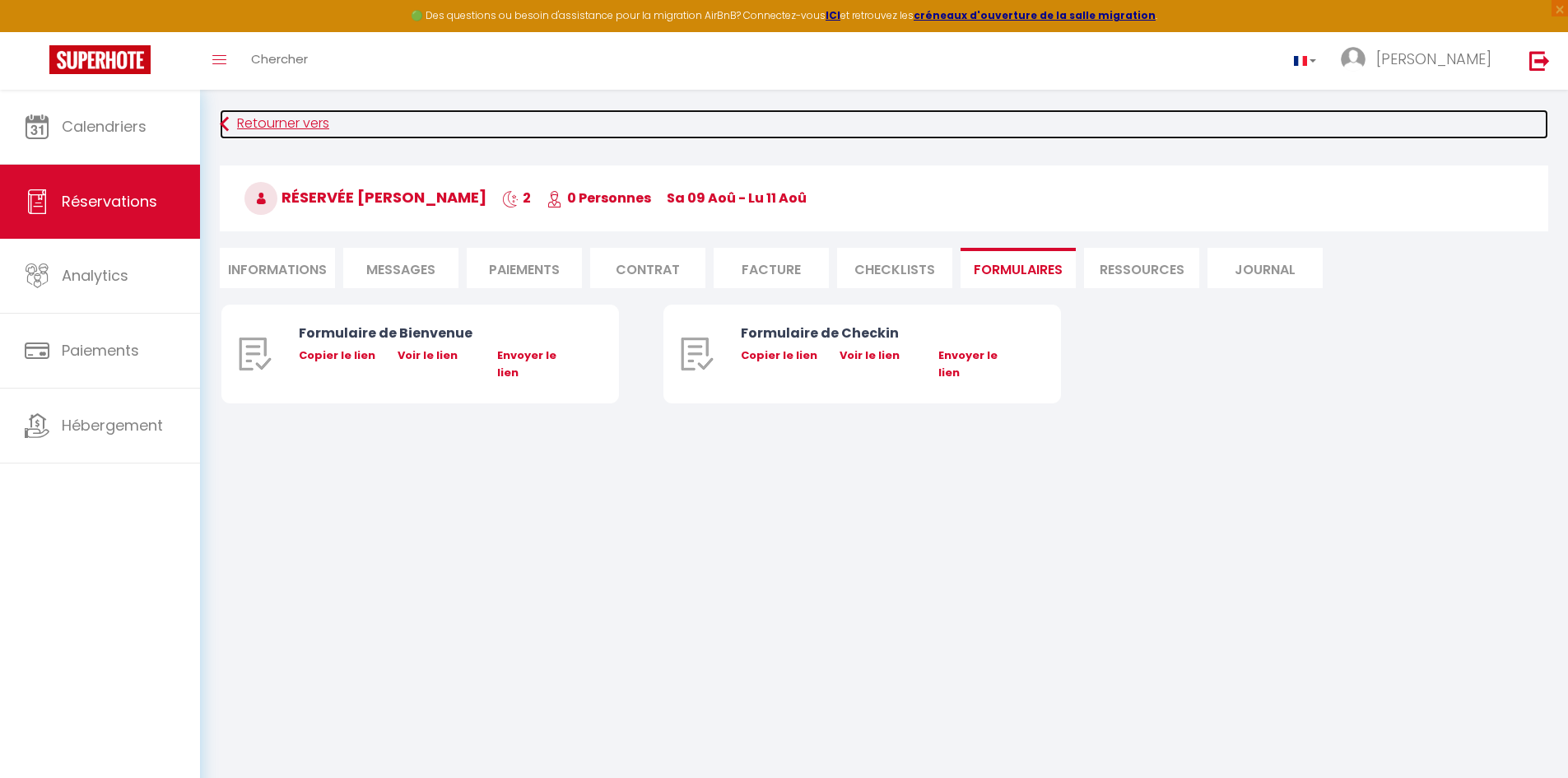
click at [225, 126] on icon at bounding box center [224, 125] width 9 height 30
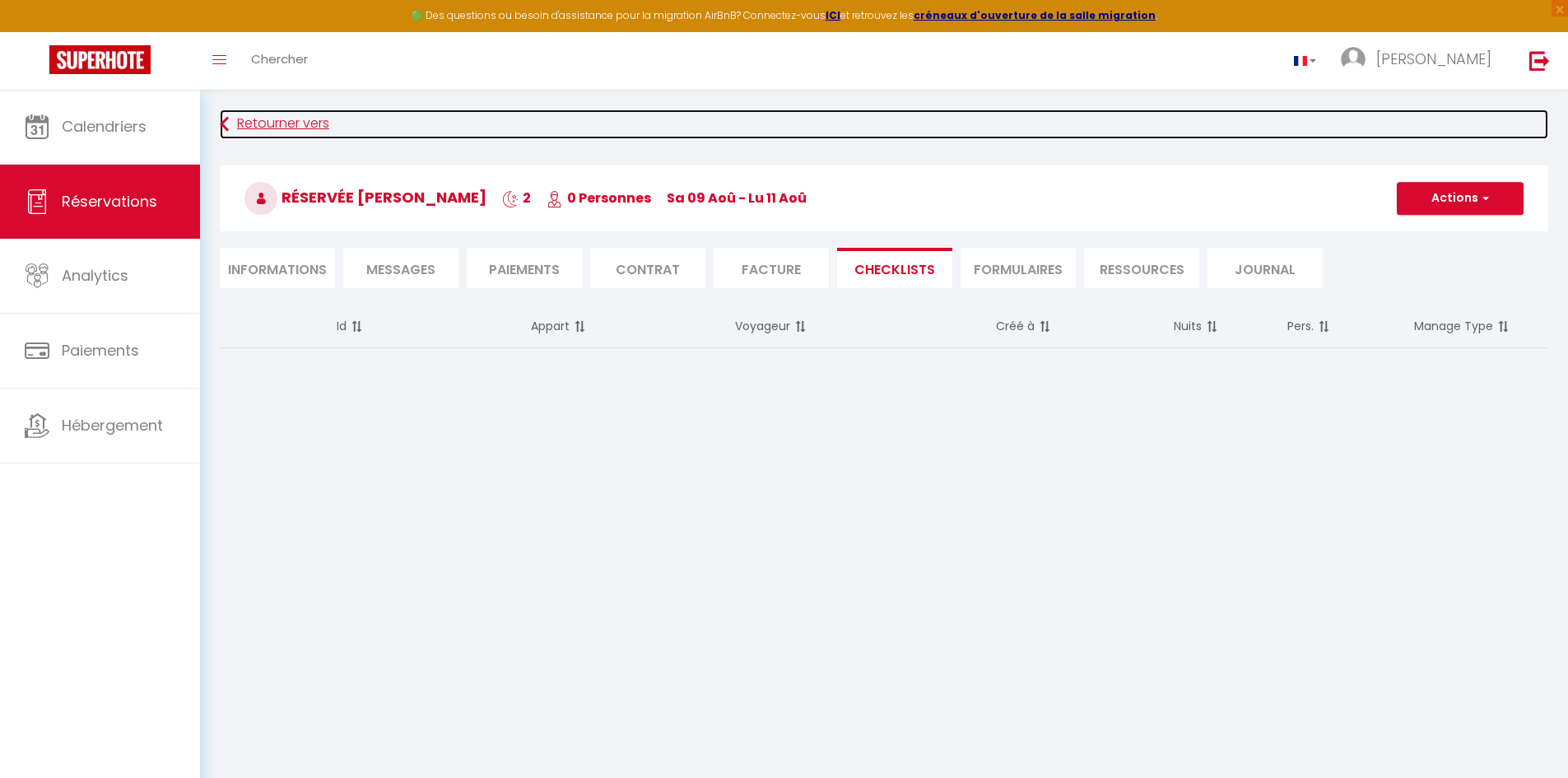
click at [225, 126] on icon at bounding box center [224, 125] width 9 height 30
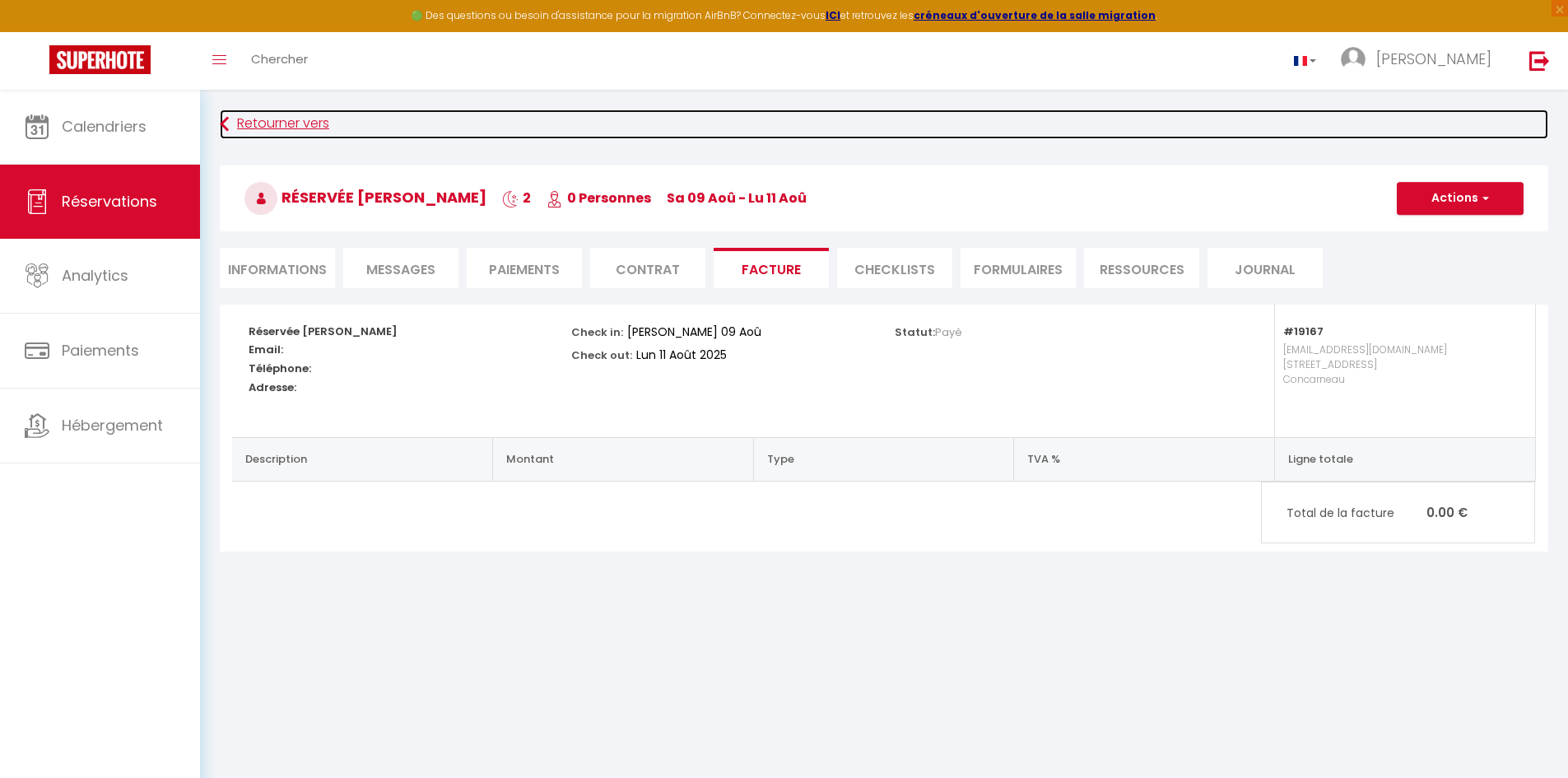
click at [228, 130] on icon at bounding box center [224, 125] width 9 height 30
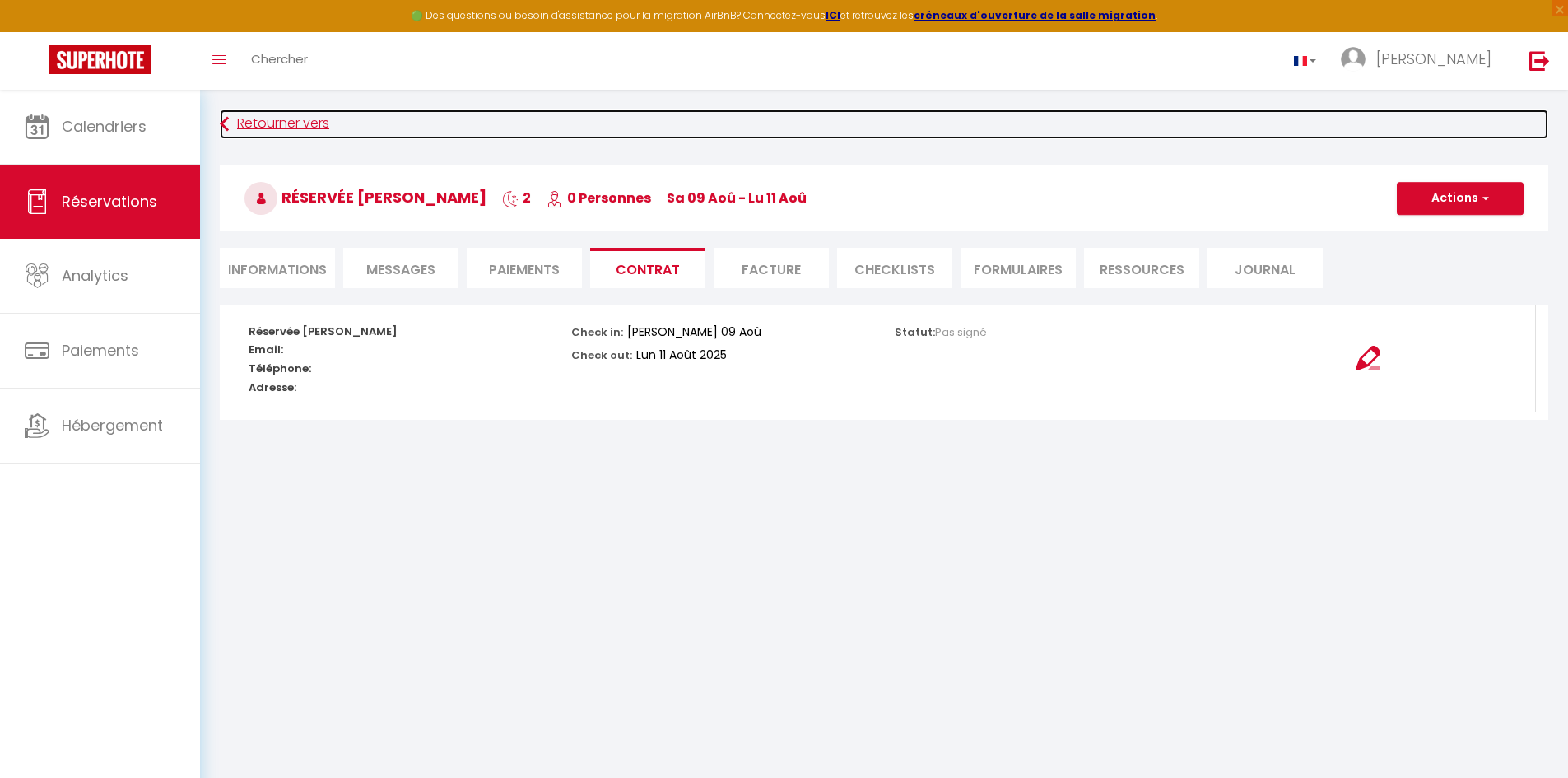
click at [228, 130] on icon at bounding box center [224, 125] width 9 height 30
select select
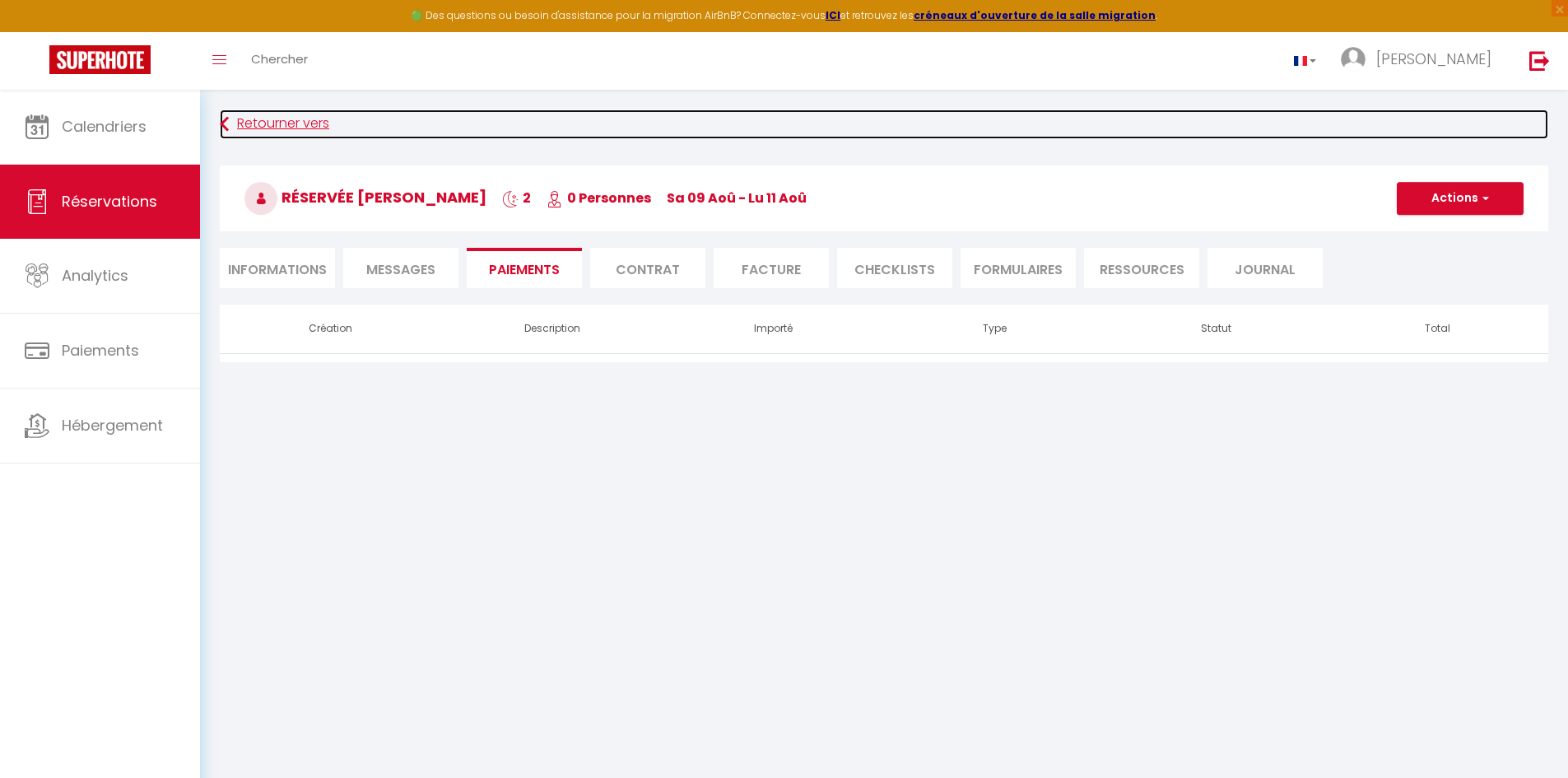
click at [228, 131] on icon at bounding box center [224, 125] width 9 height 30
select select
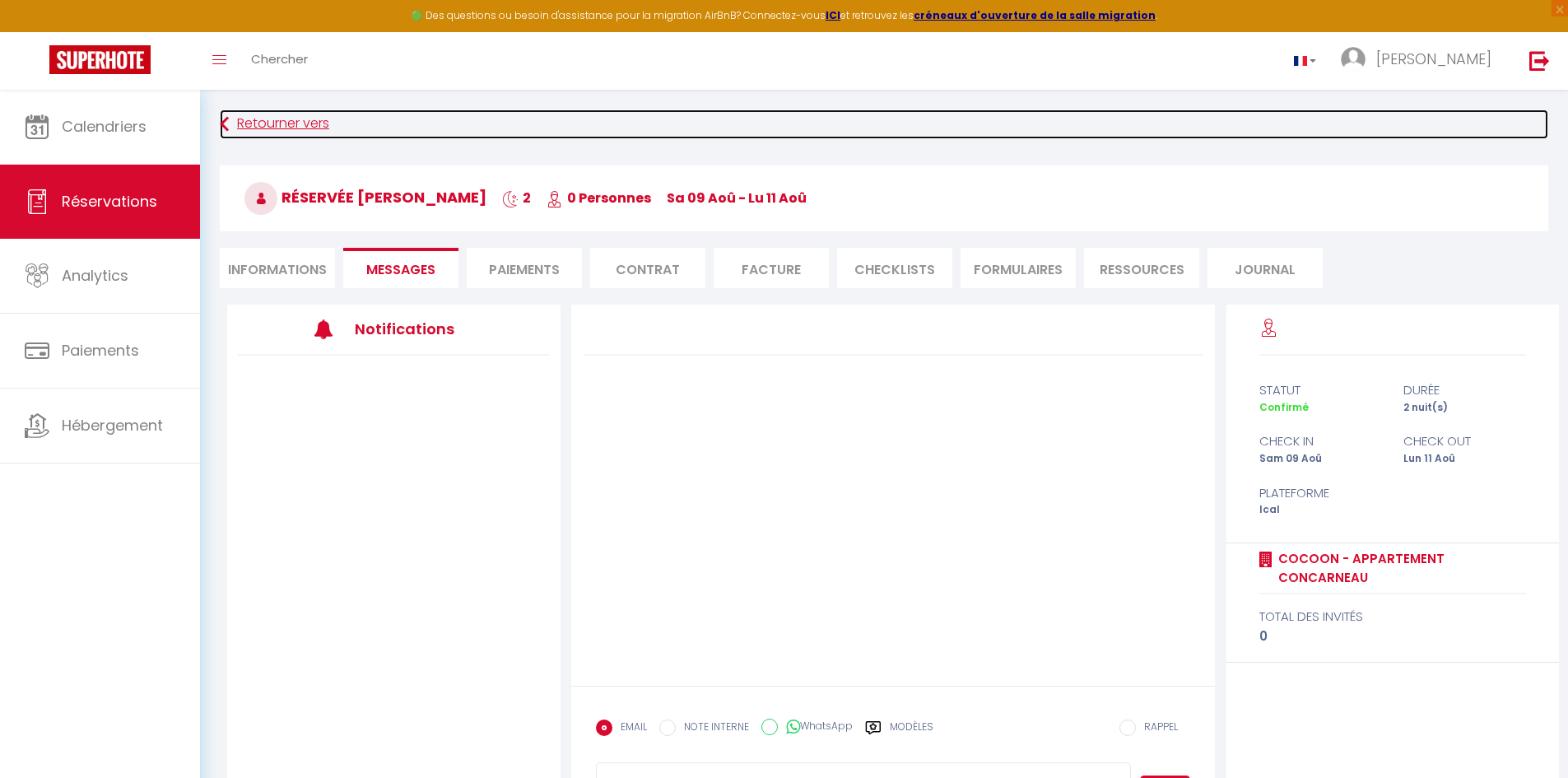
select select
click at [228, 131] on icon at bounding box center [224, 125] width 9 height 30
select select
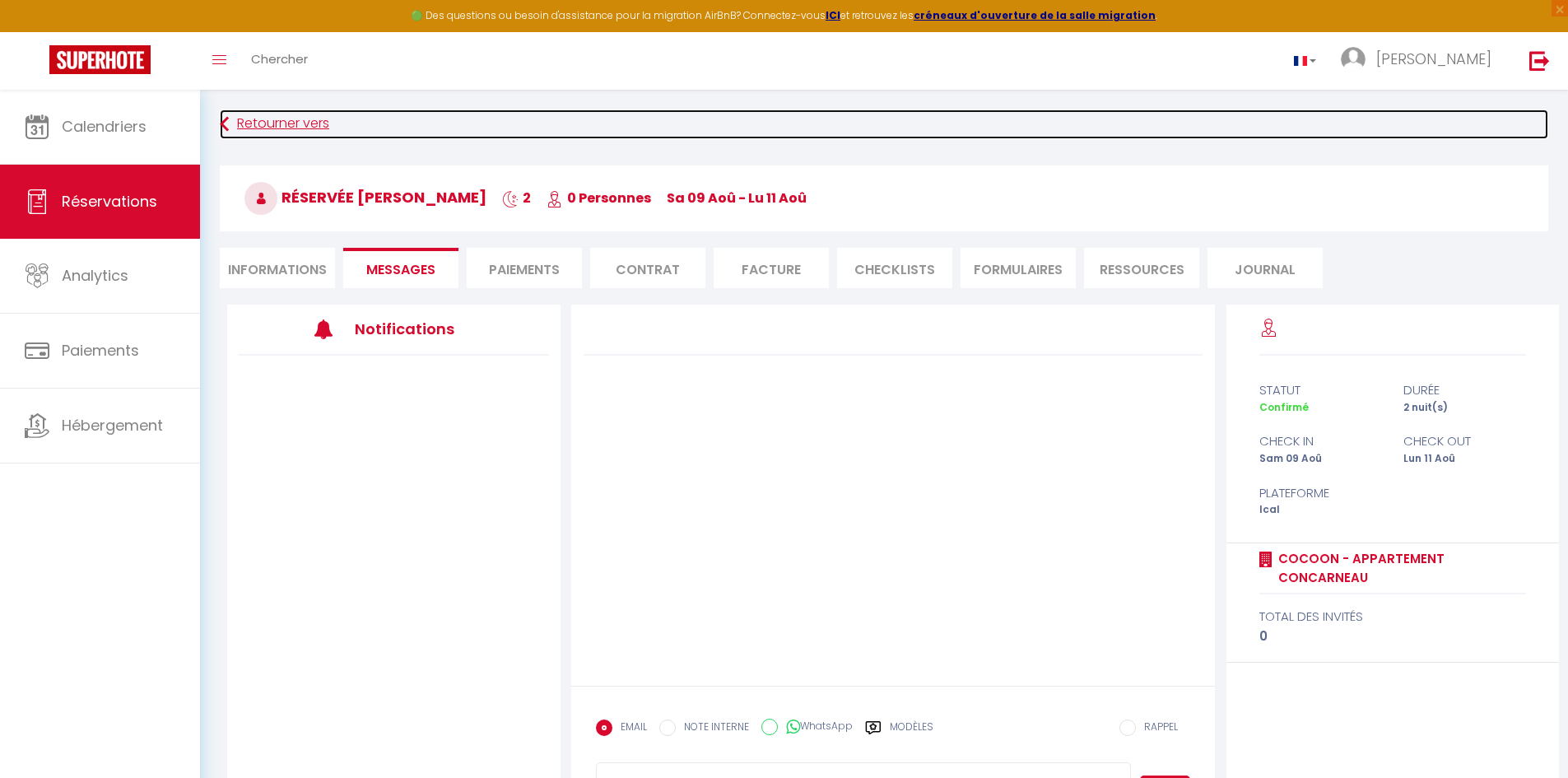
select select
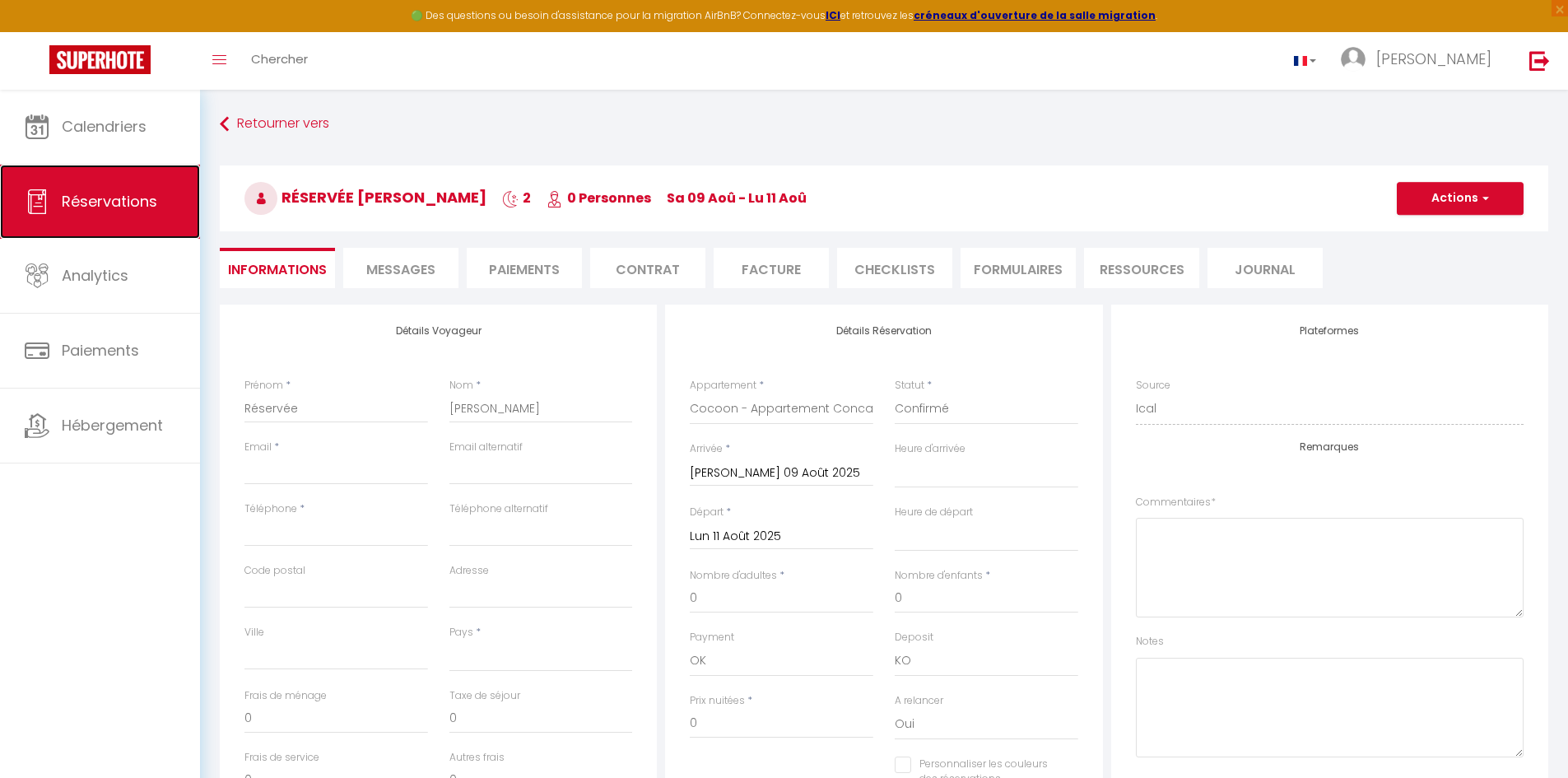
click at [126, 205] on span "Réservations" at bounding box center [109, 201] width 95 height 20
select select "not_cancelled"
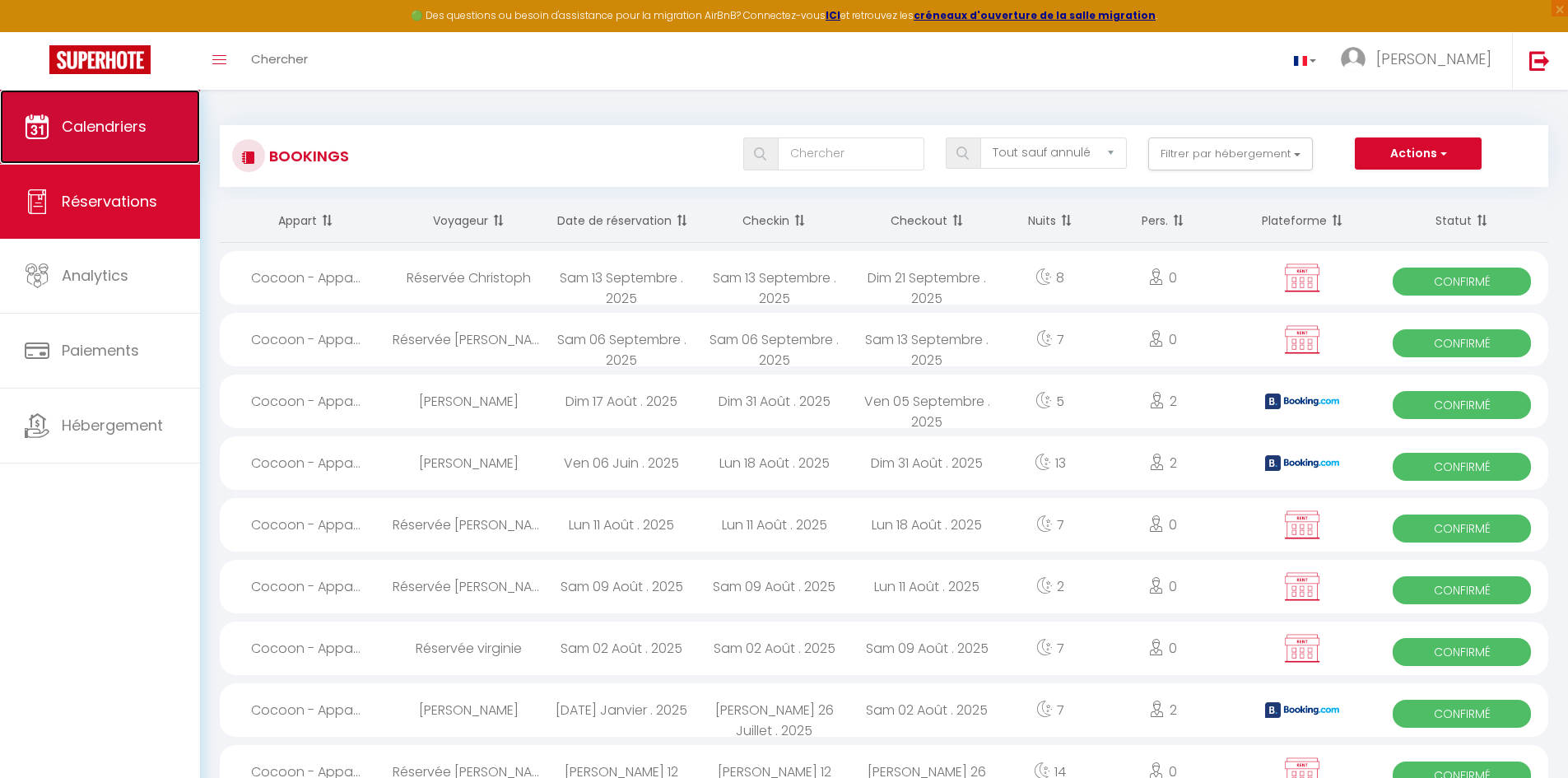
click at [115, 138] on link "Calendriers" at bounding box center [100, 126] width 200 height 74
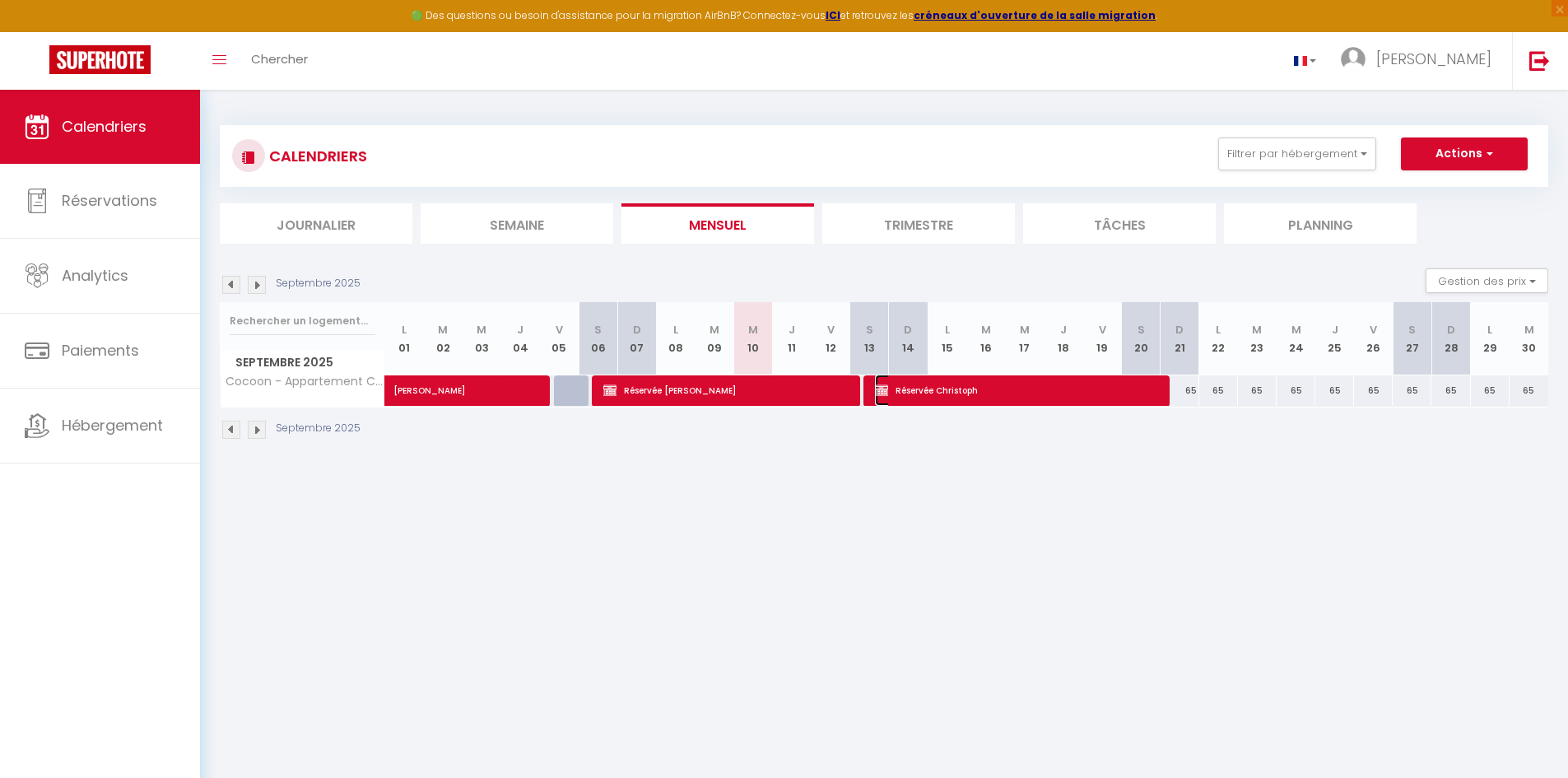
click at [1090, 386] on span "Réservée Christoph" at bounding box center [1017, 390] width 284 height 31
select select "OK"
select select "KO"
select select "0"
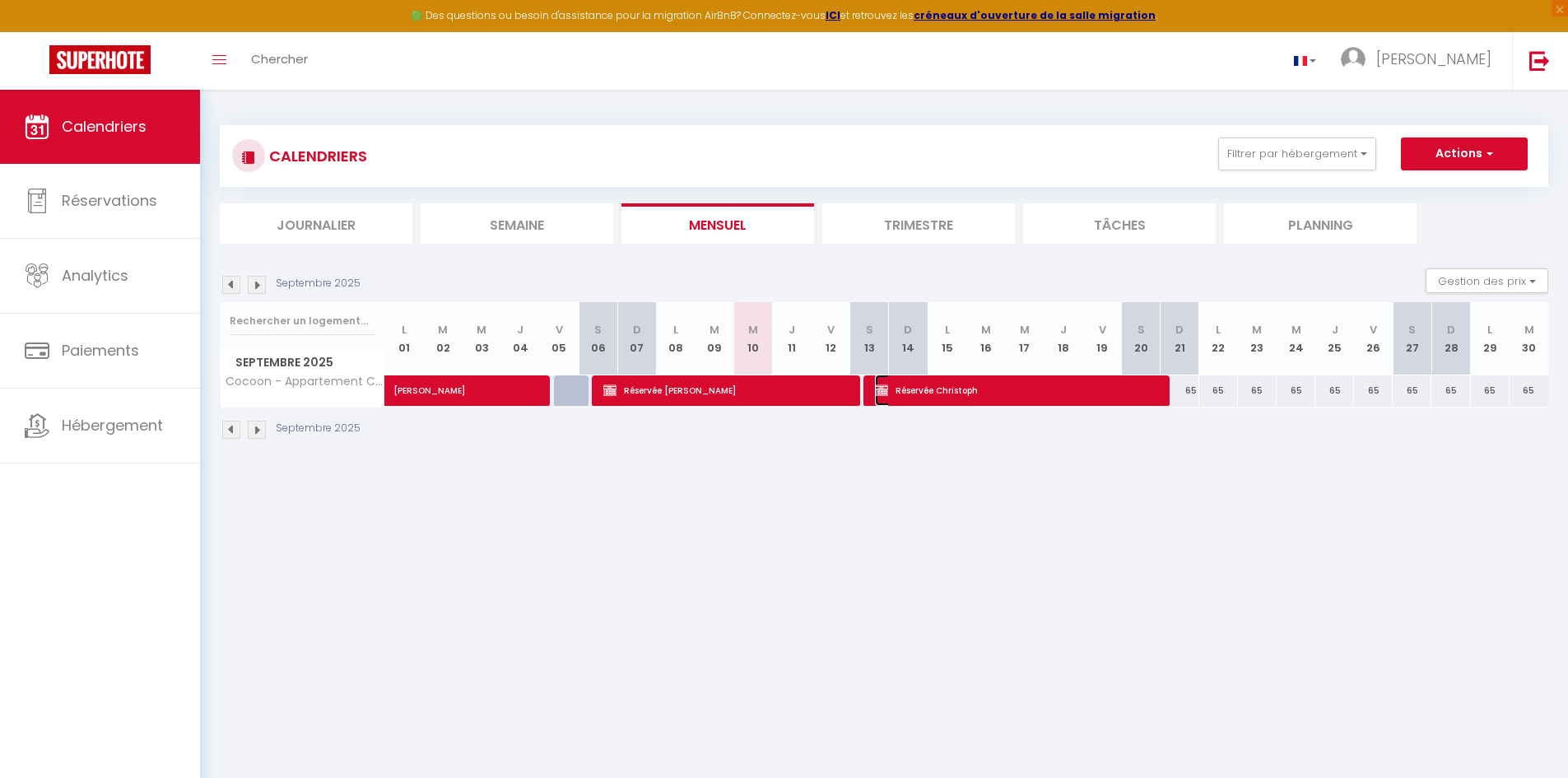
select select "1"
select select
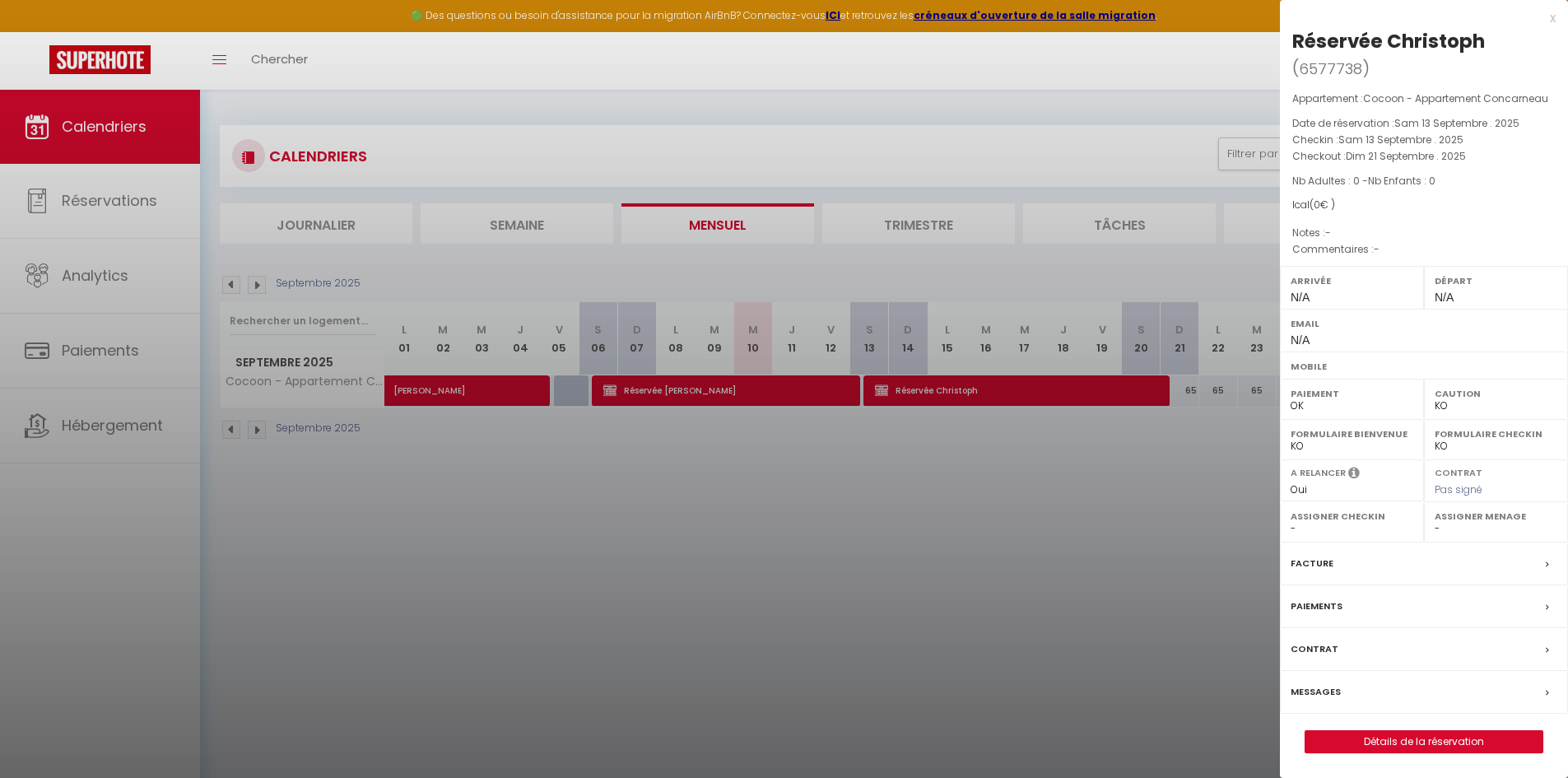
click at [257, 431] on div at bounding box center [784, 389] width 1568 height 778
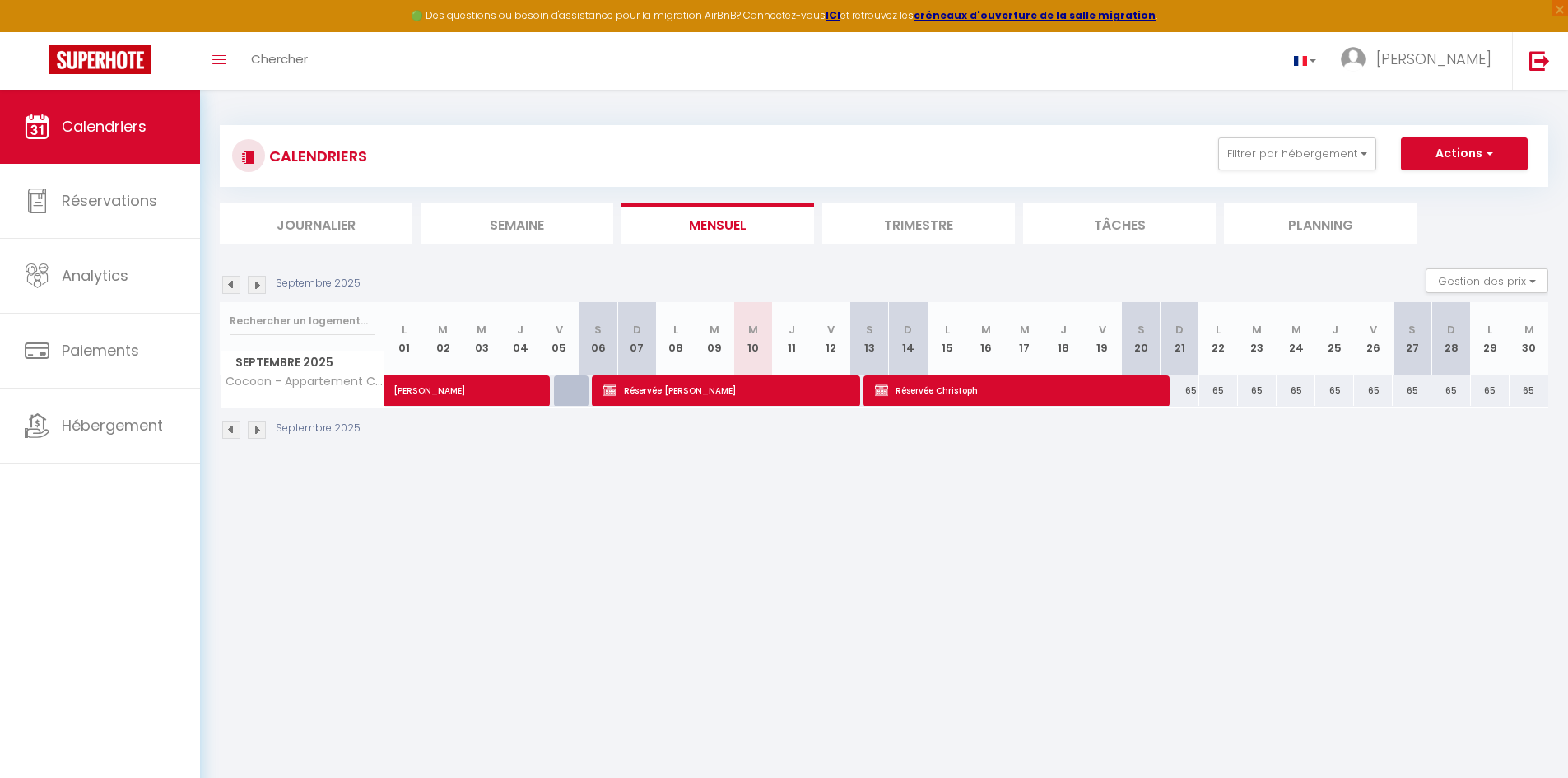
click at [256, 288] on img at bounding box center [257, 285] width 18 height 18
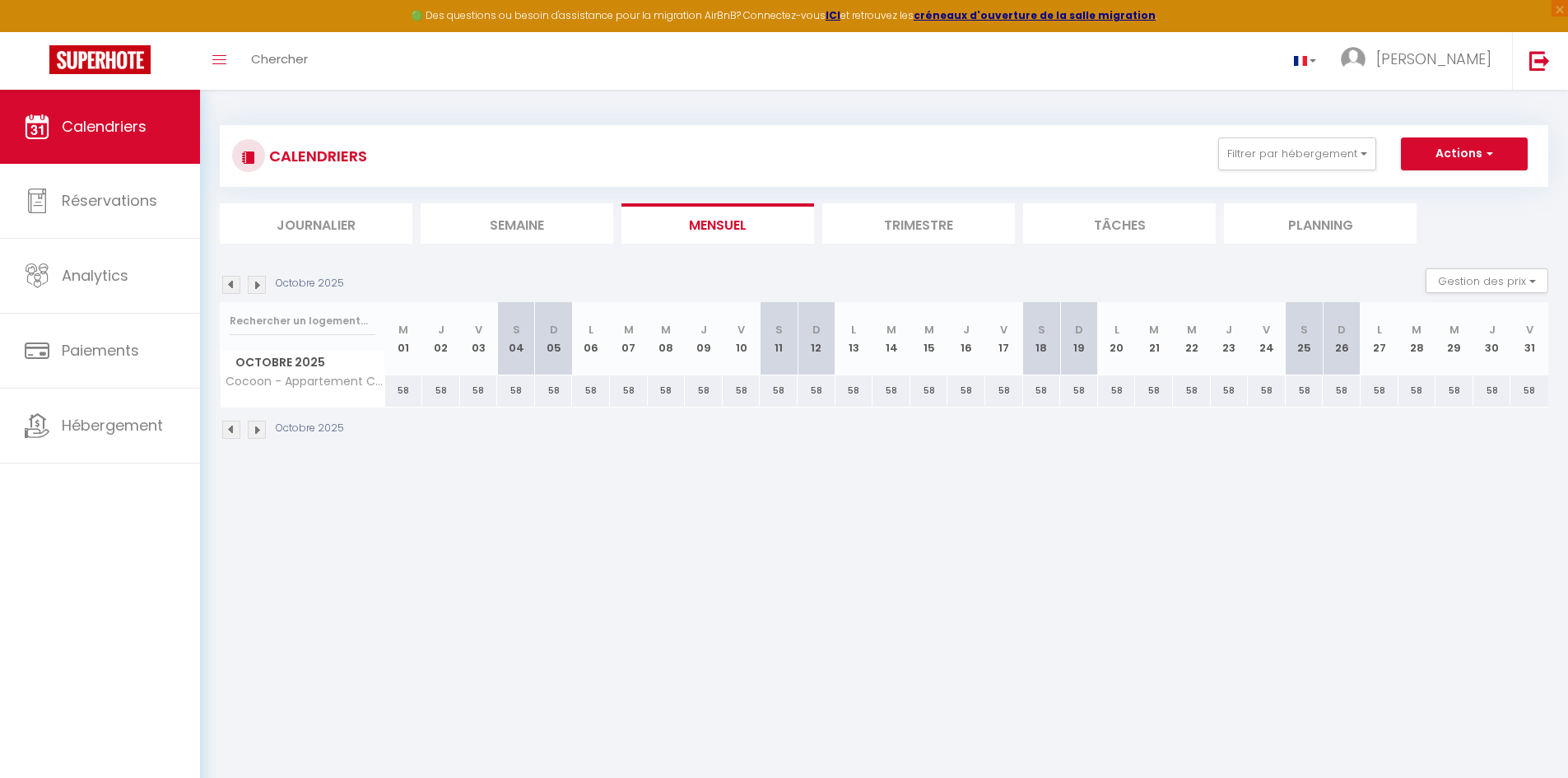
click at [256, 288] on img at bounding box center [257, 285] width 18 height 18
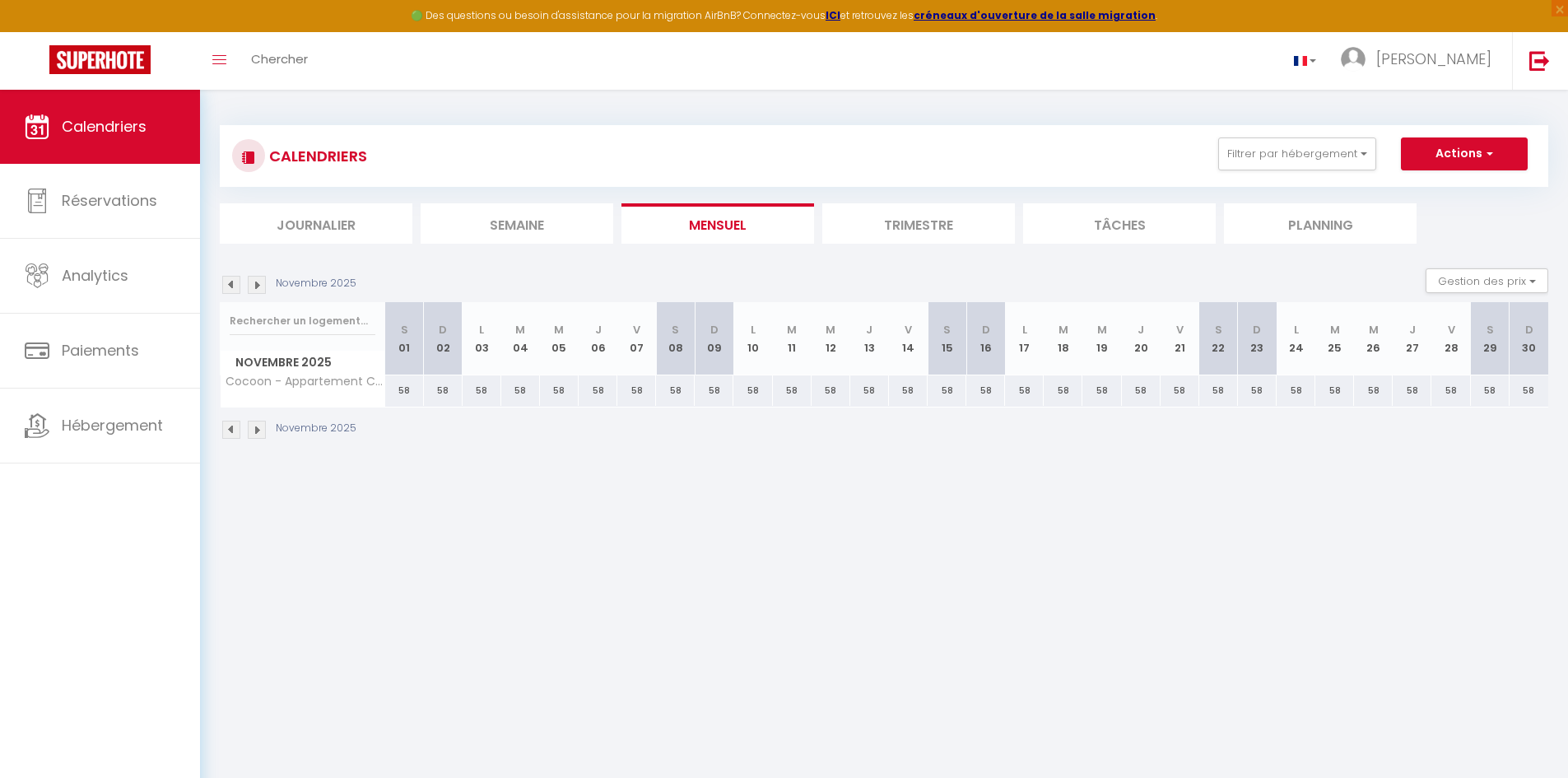
click at [256, 288] on img at bounding box center [257, 285] width 18 height 18
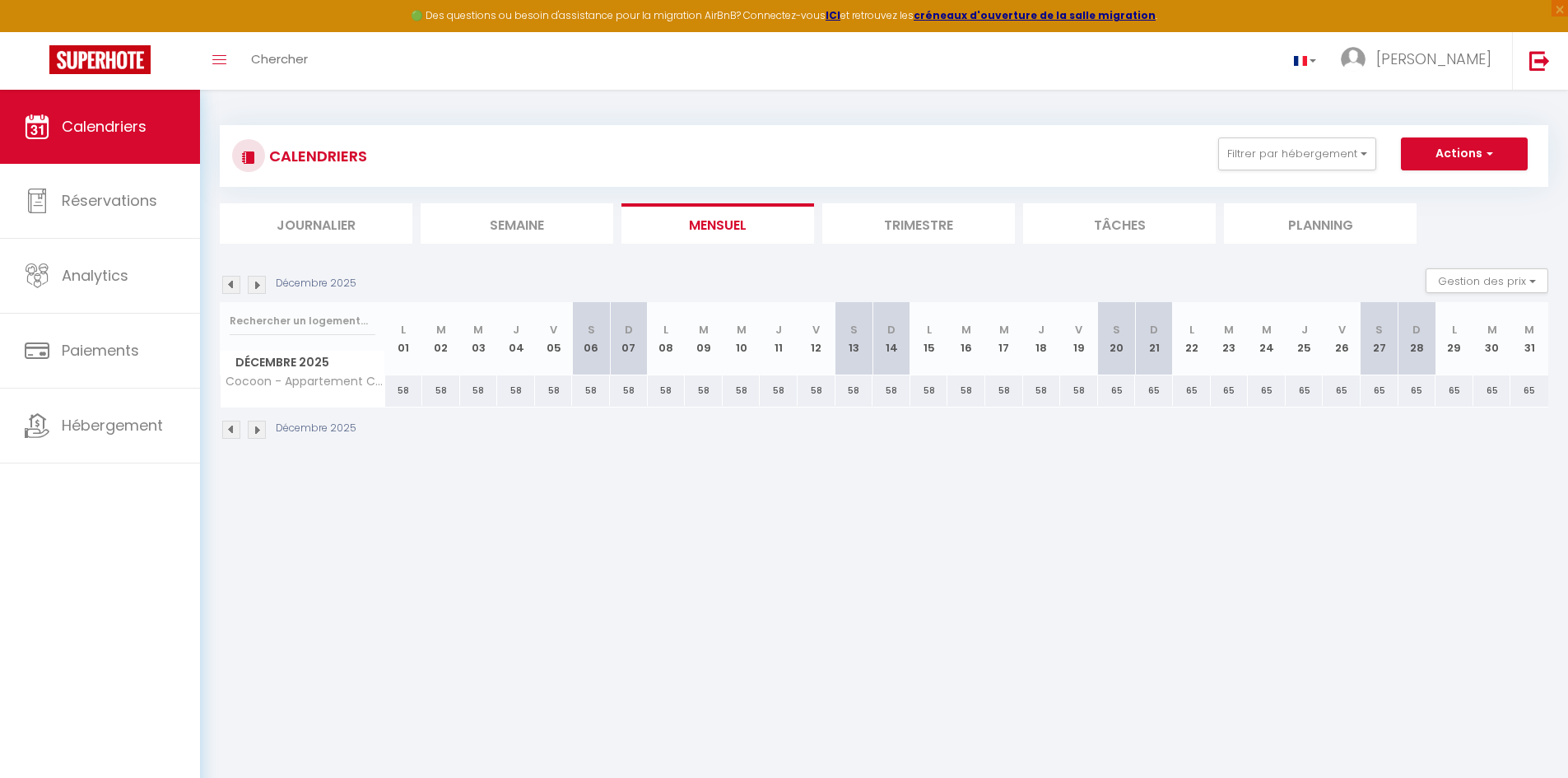
click at [233, 285] on img at bounding box center [232, 285] width 18 height 18
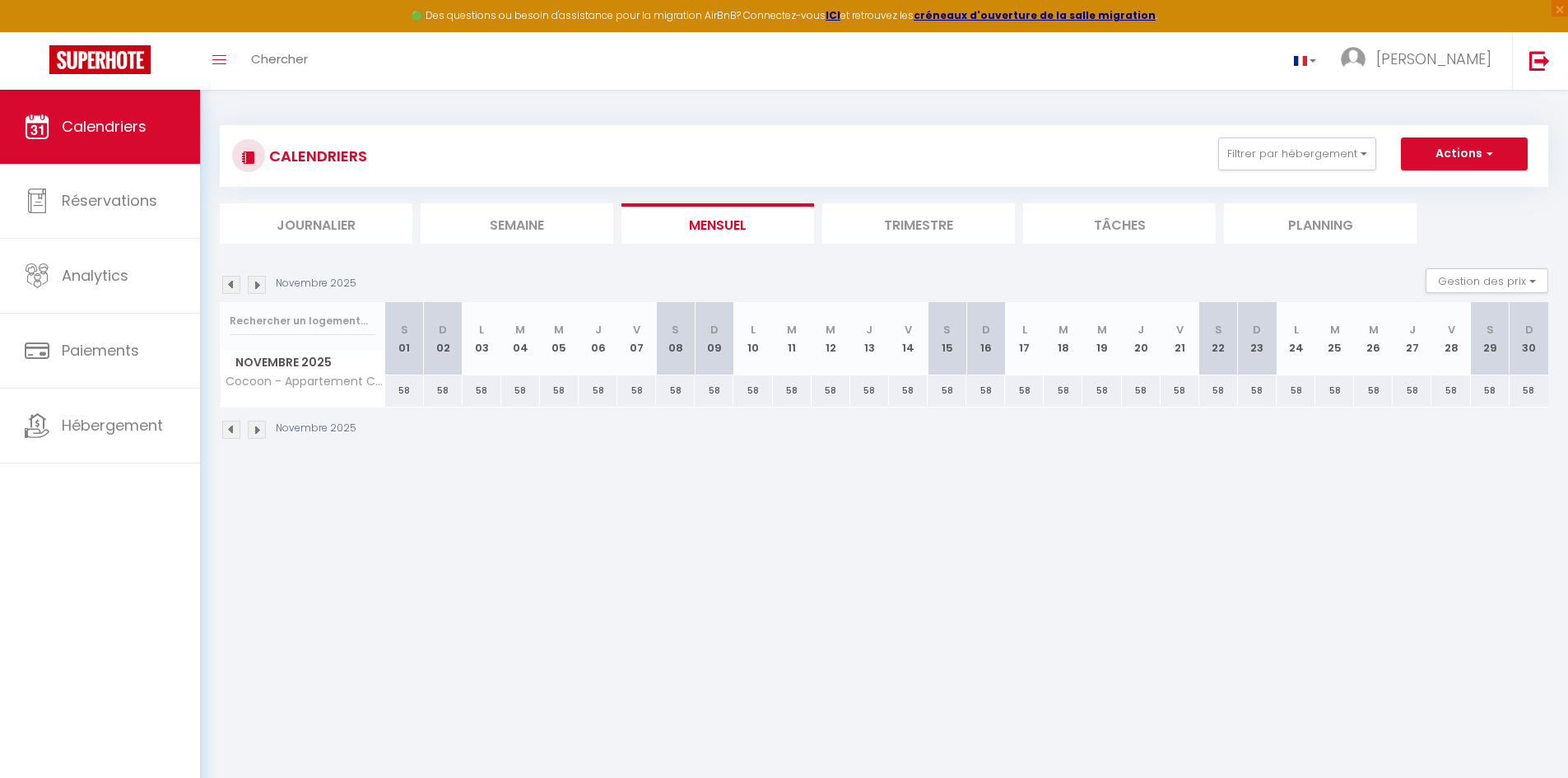
click at [233, 285] on img at bounding box center [232, 285] width 18 height 18
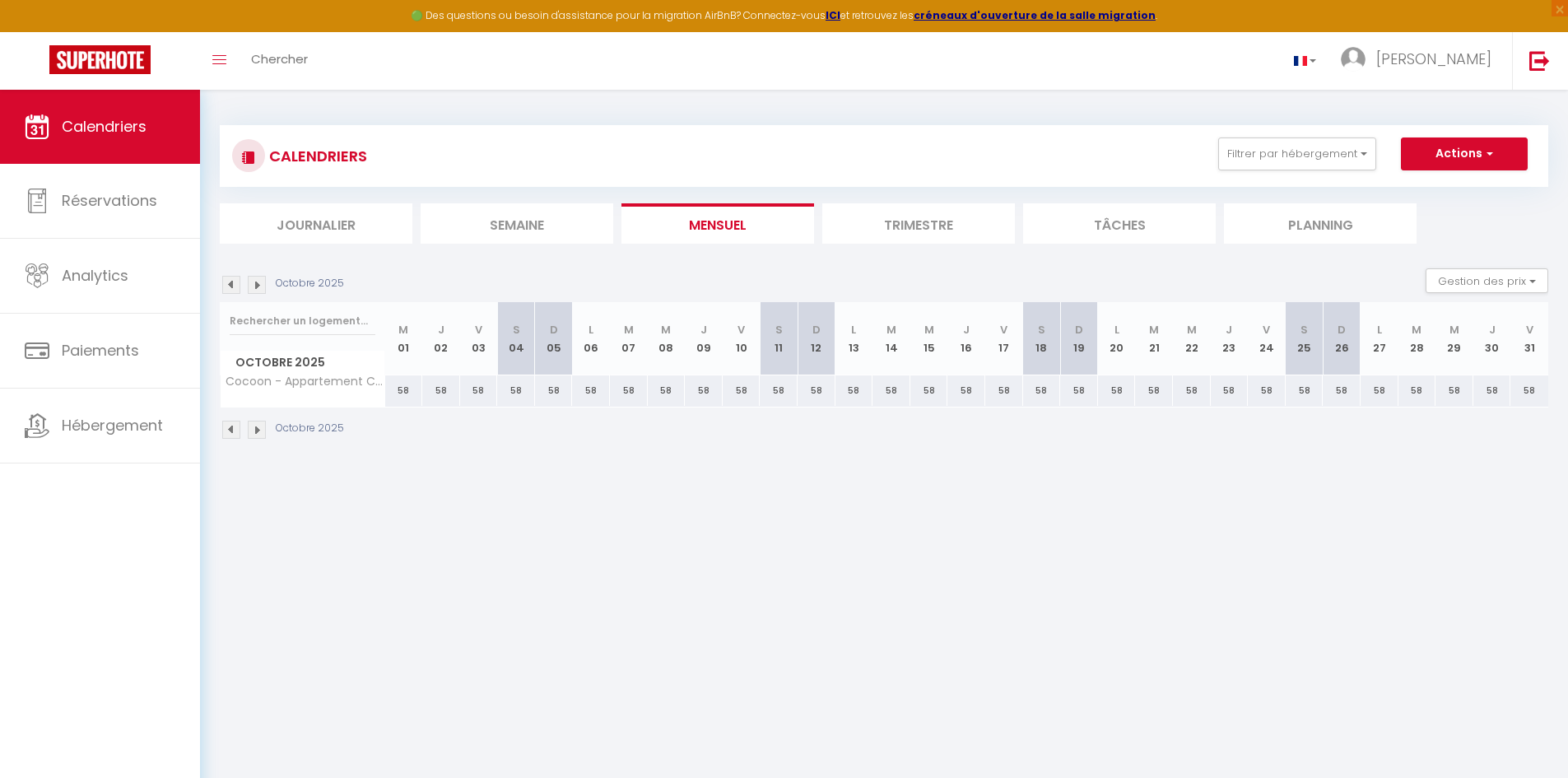
click at [233, 285] on img at bounding box center [232, 285] width 18 height 18
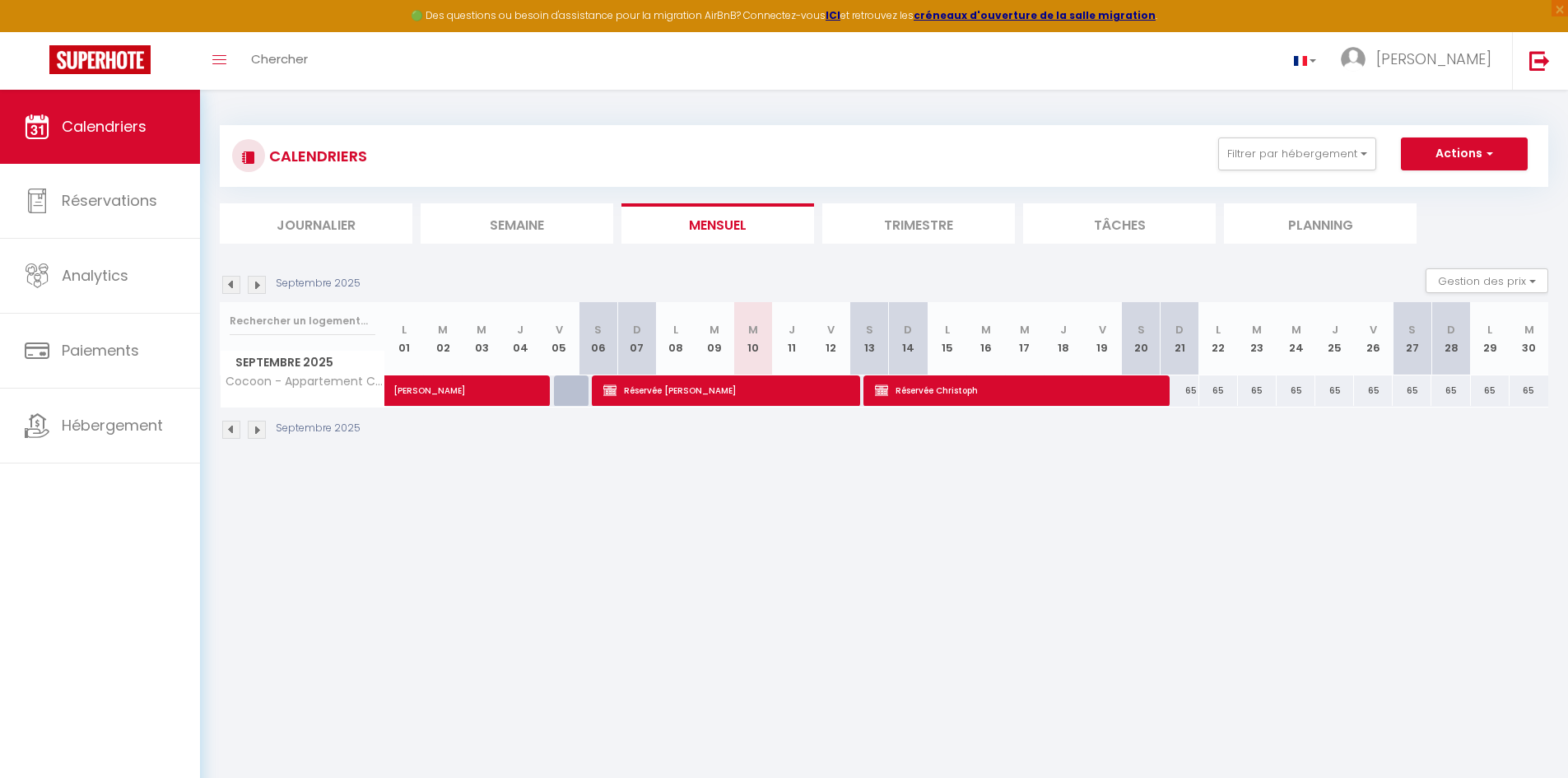
click at [233, 285] on img at bounding box center [232, 285] width 18 height 18
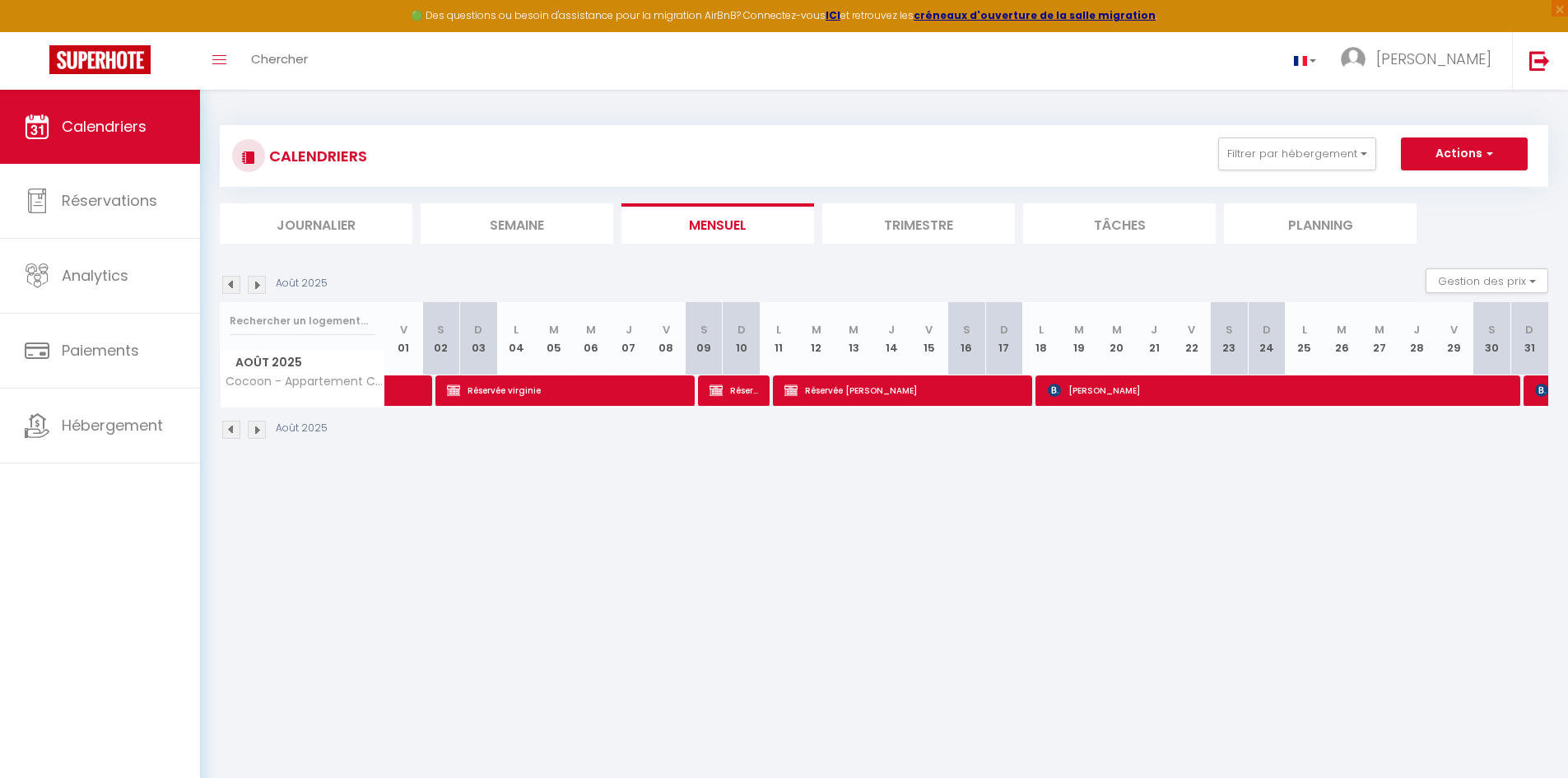
click at [1032, 771] on body "🟢 Des questions ou besoin d'assistance pour la migration AirBnB? Connectez-vous…" at bounding box center [784, 478] width 1568 height 778
click at [1535, 395] on img at bounding box center [1541, 390] width 13 height 13
select select "OK"
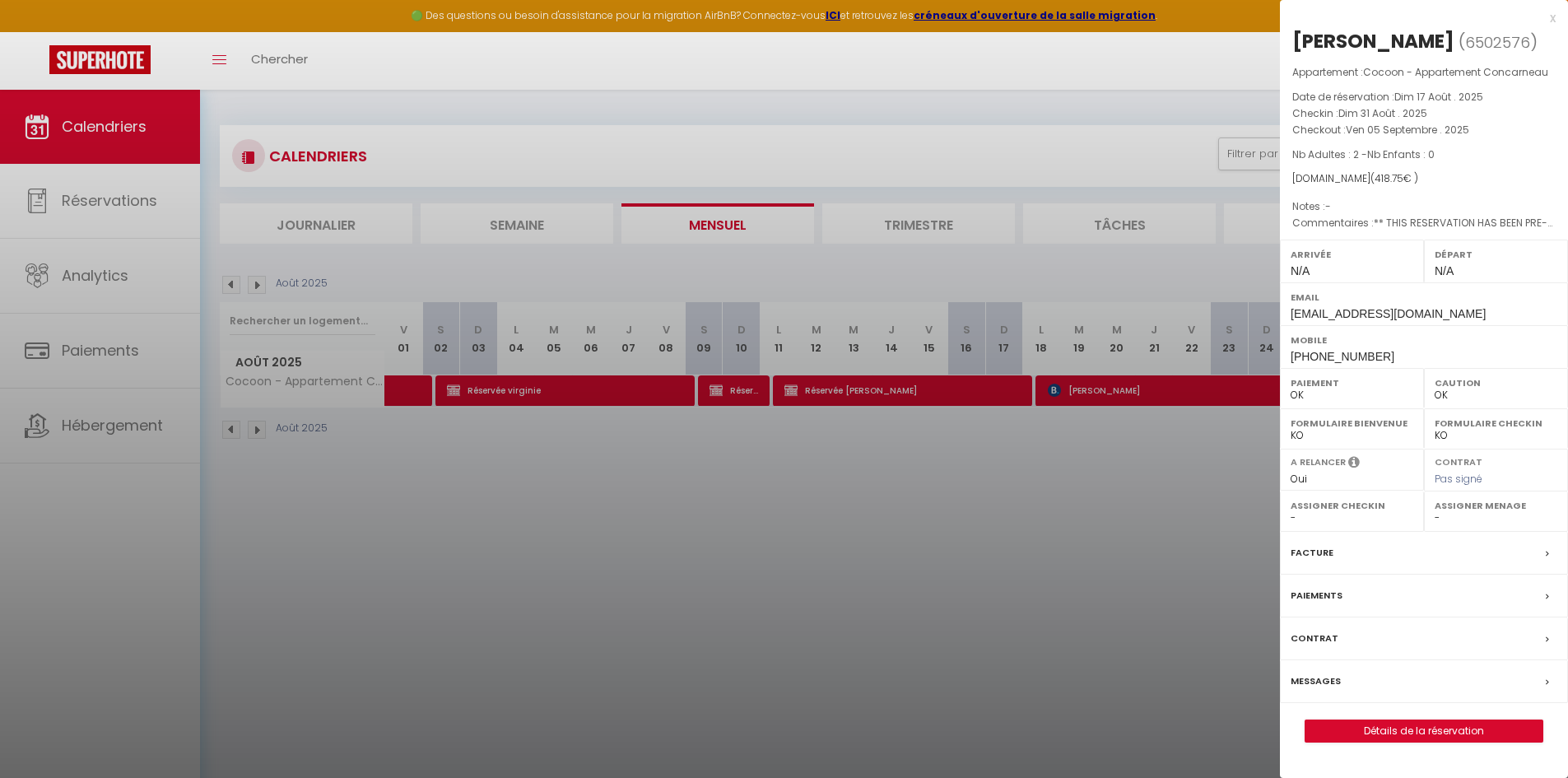
click at [752, 628] on div at bounding box center [784, 389] width 1568 height 778
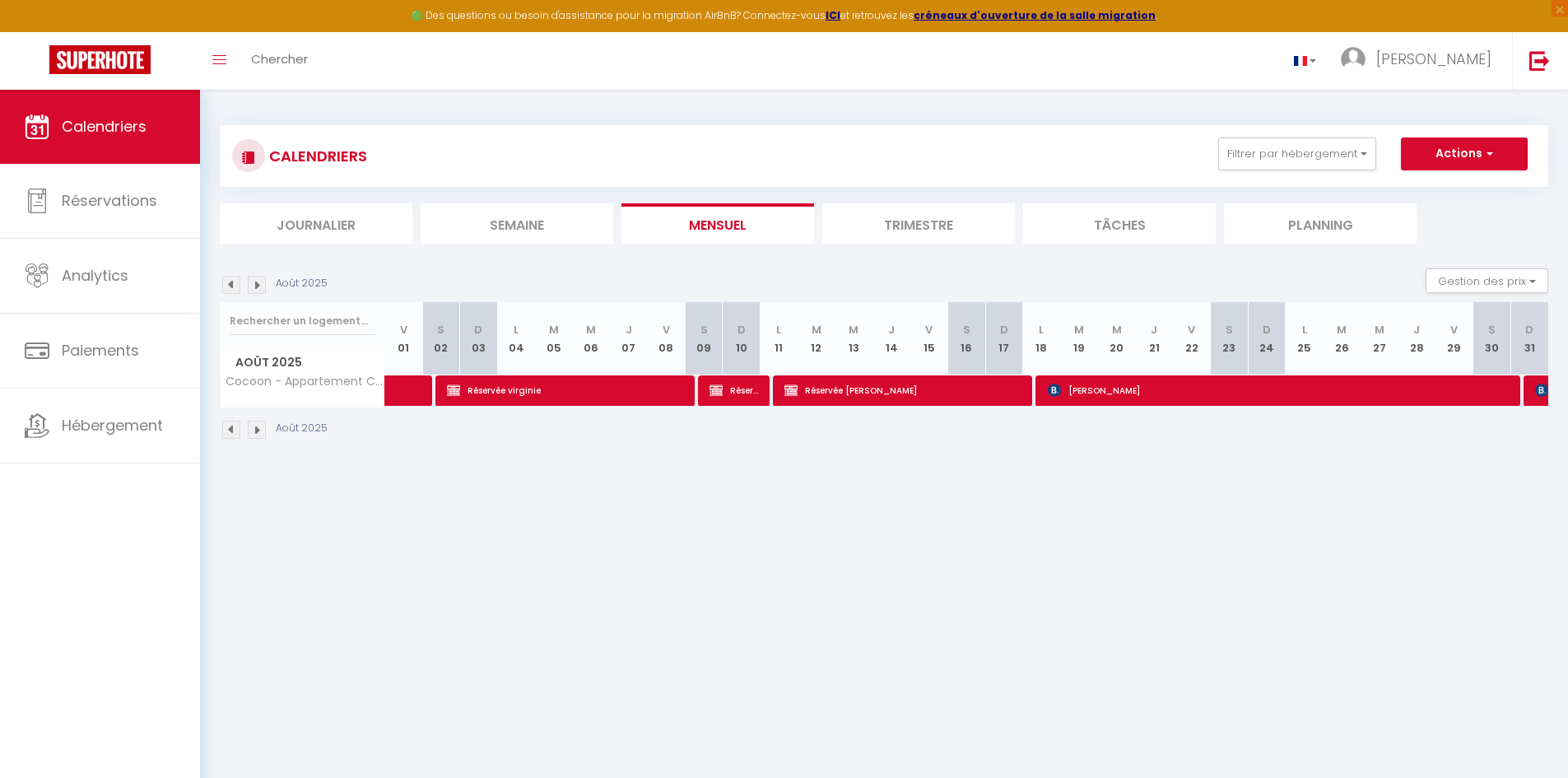
click at [257, 281] on img at bounding box center [257, 285] width 18 height 18
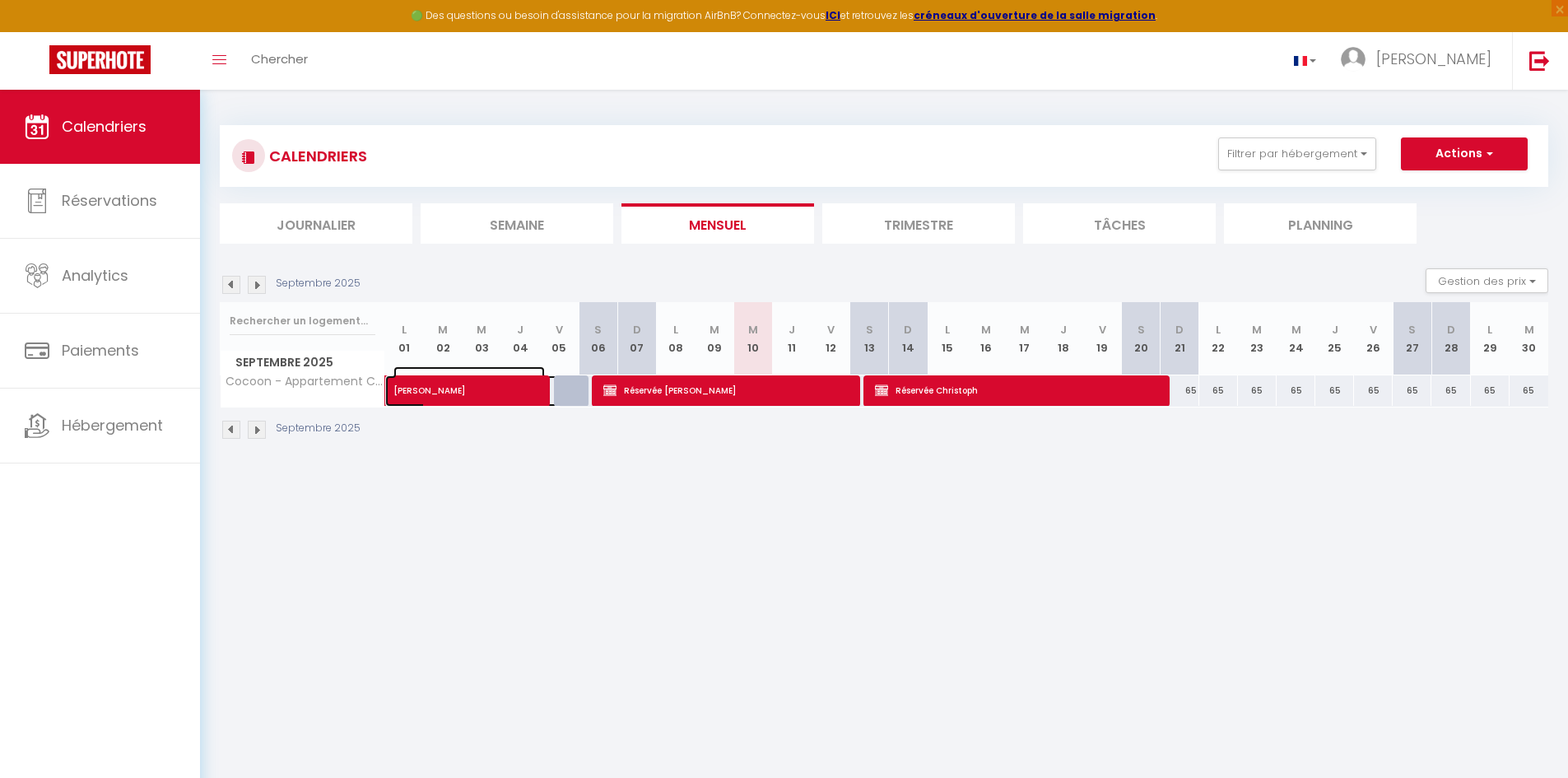
click at [422, 387] on span "[PERSON_NAME]" at bounding box center [469, 382] width 151 height 31
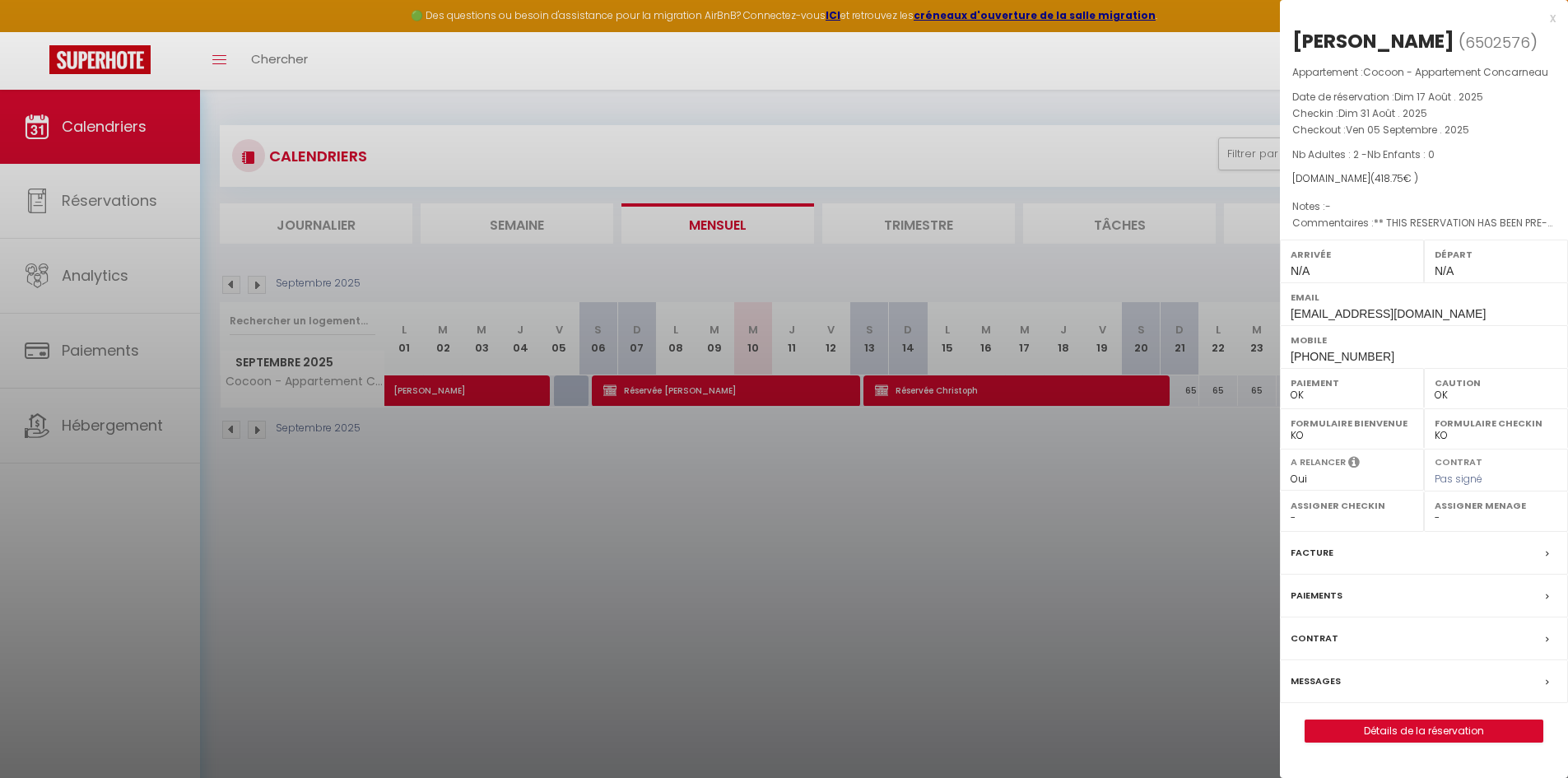
click at [612, 377] on div at bounding box center [784, 389] width 1568 height 778
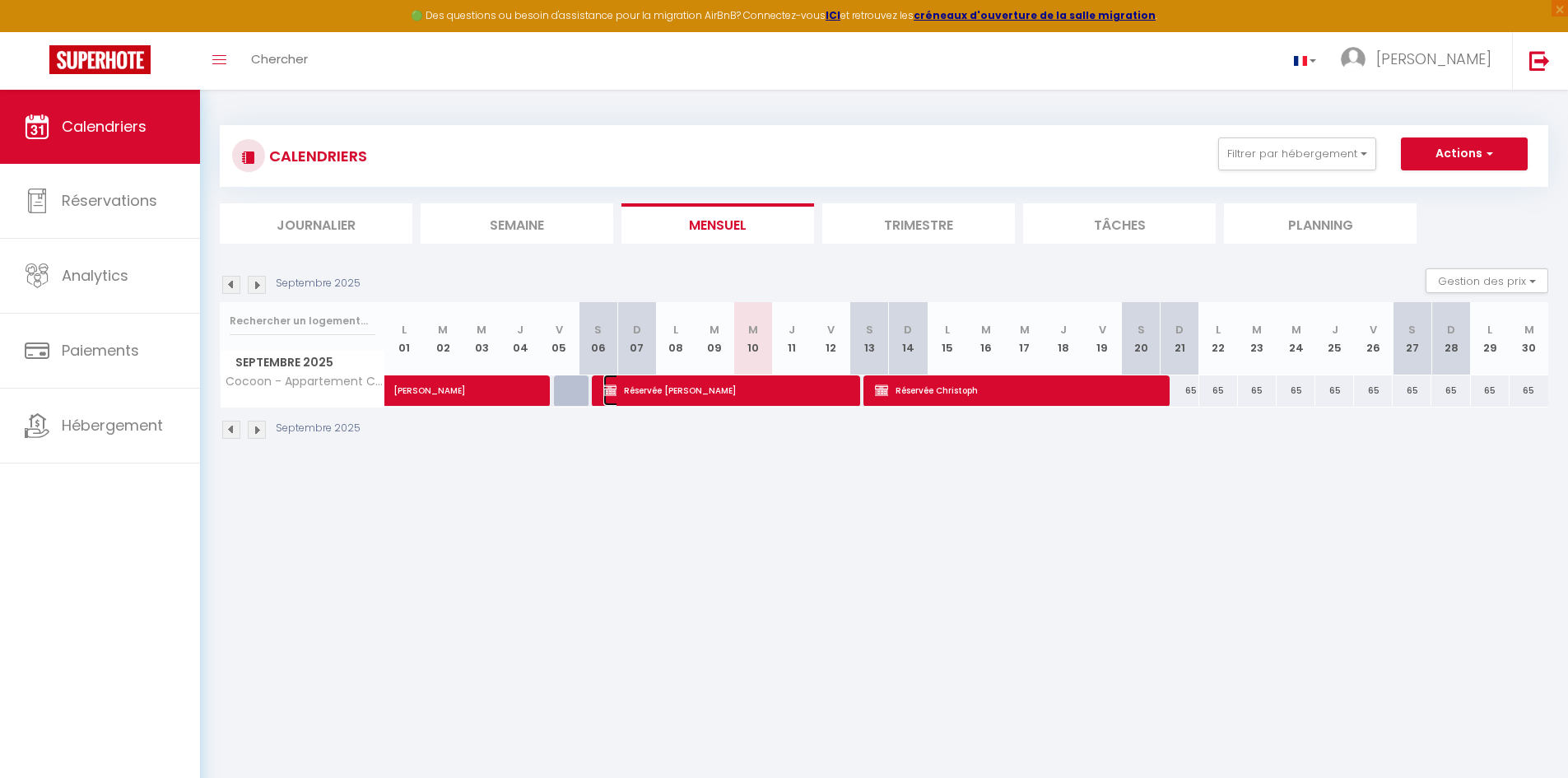
click at [616, 385] on img at bounding box center [610, 390] width 13 height 13
select select "KO"
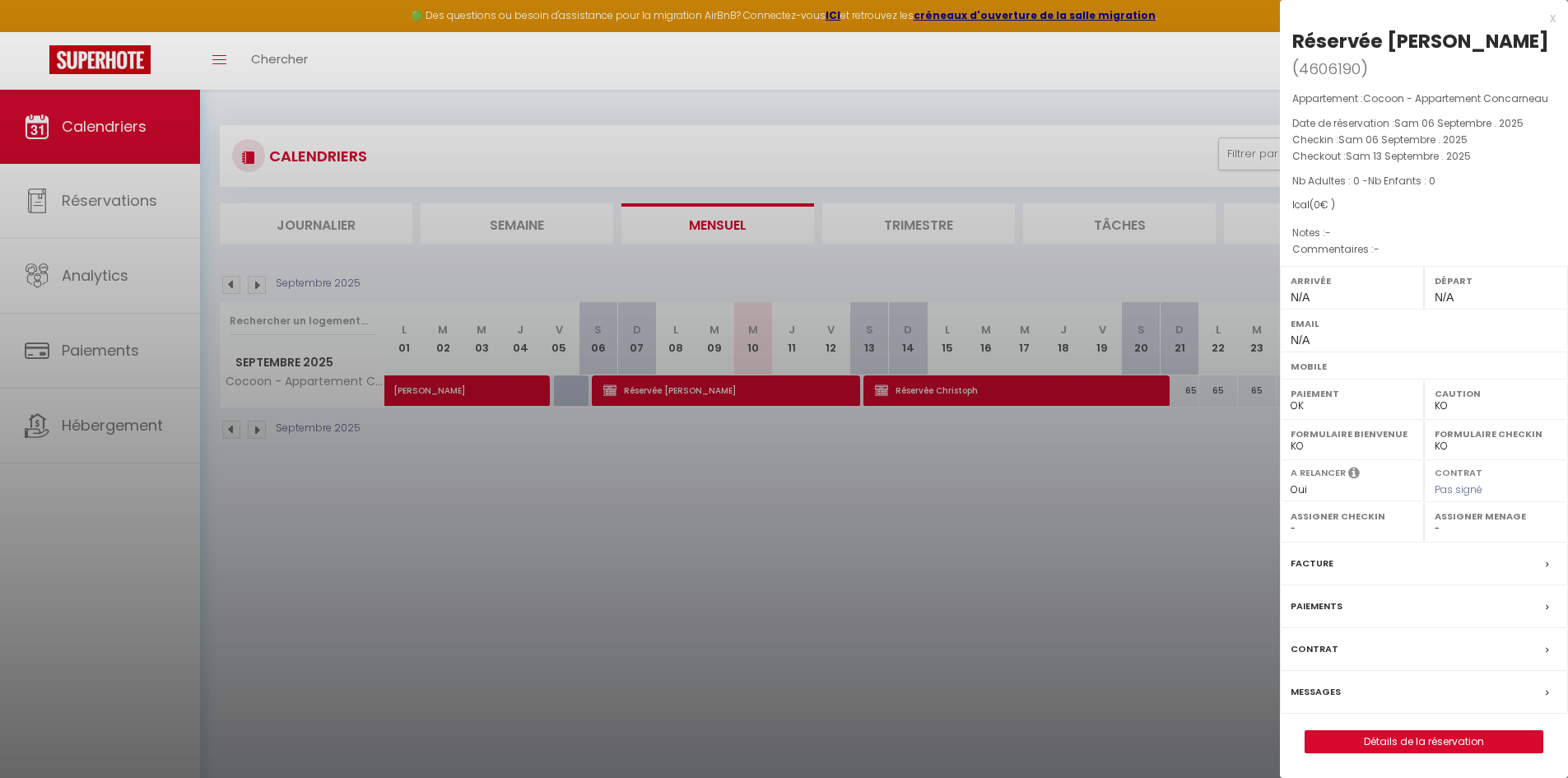
click at [883, 391] on div at bounding box center [784, 389] width 1568 height 778
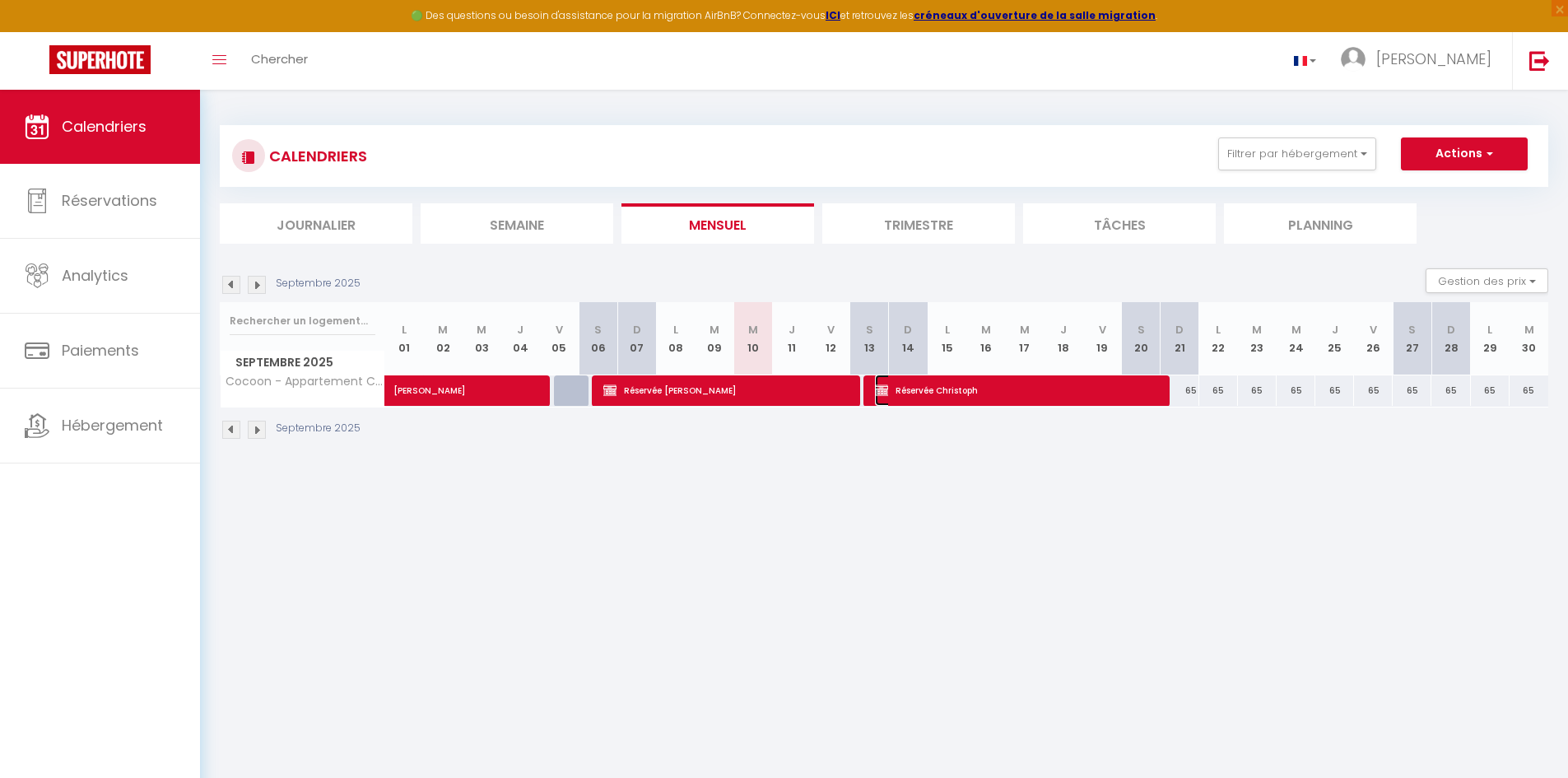
click at [883, 391] on img at bounding box center [881, 390] width 13 height 13
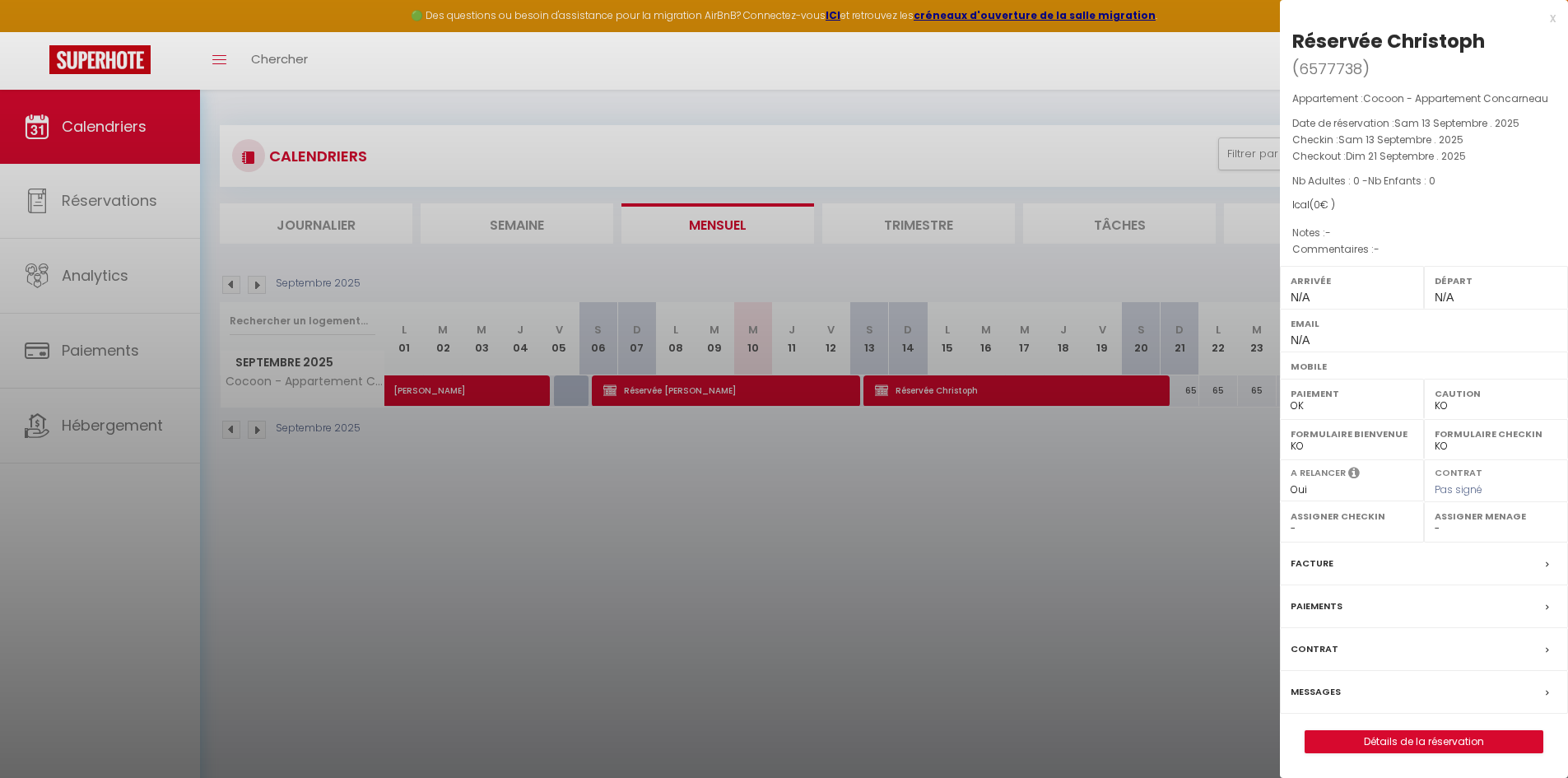
click at [1129, 523] on div at bounding box center [784, 389] width 1568 height 778
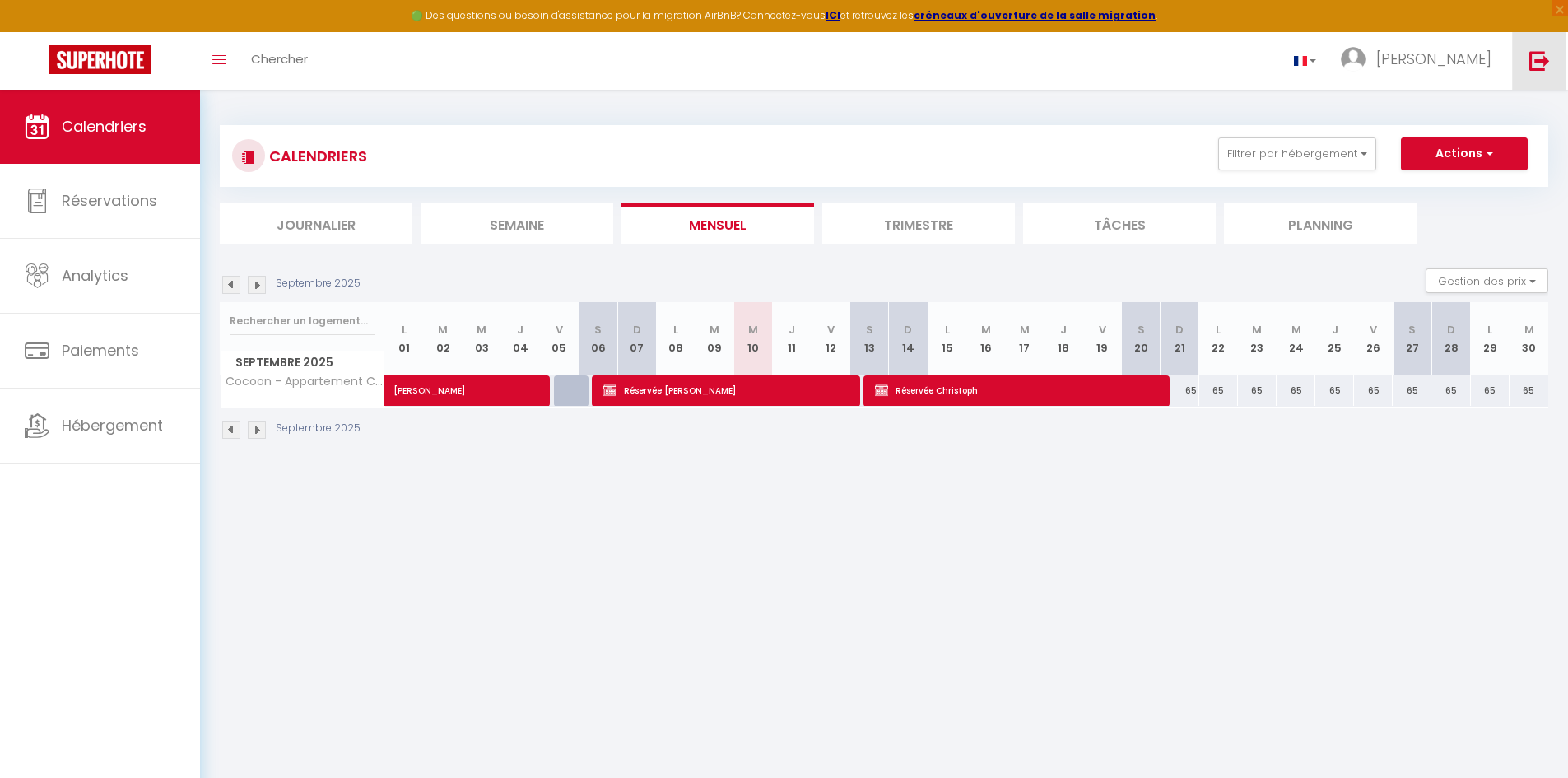
click at [1538, 69] on img at bounding box center [1539, 60] width 20 height 20
